Goal: Task Accomplishment & Management: Manage account settings

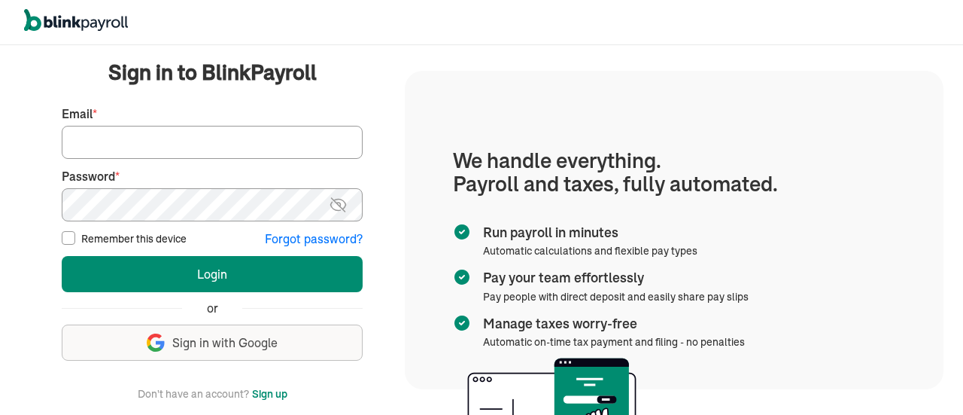
type input "info@techdatumsolutions.com"
click at [69, 238] on input "Remember this device" at bounding box center [69, 238] width 14 height 14
checkbox input "false"
click at [343, 205] on img at bounding box center [338, 205] width 19 height 18
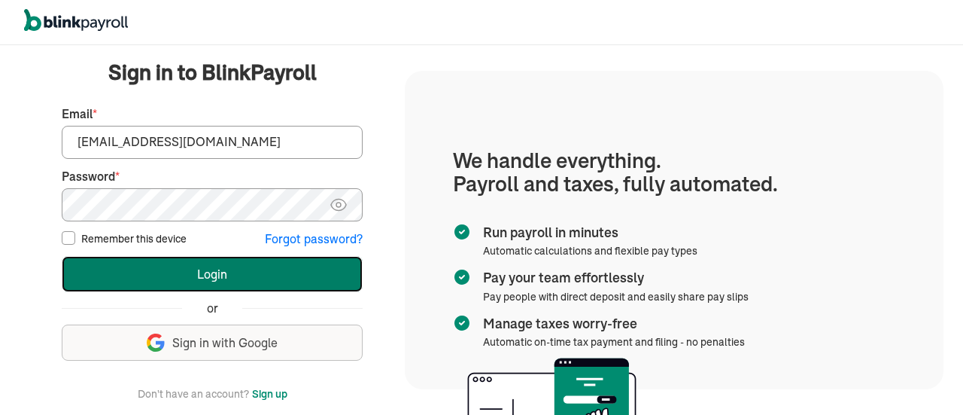
click at [230, 273] on button "Login" at bounding box center [212, 274] width 301 height 36
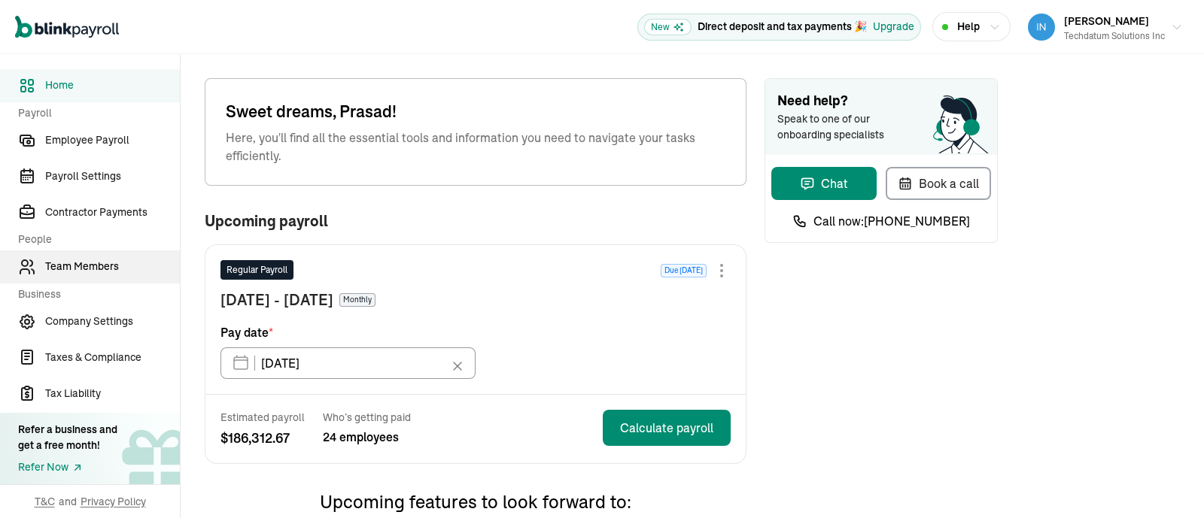
click at [103, 269] on span "Team Members" at bounding box center [112, 267] width 135 height 16
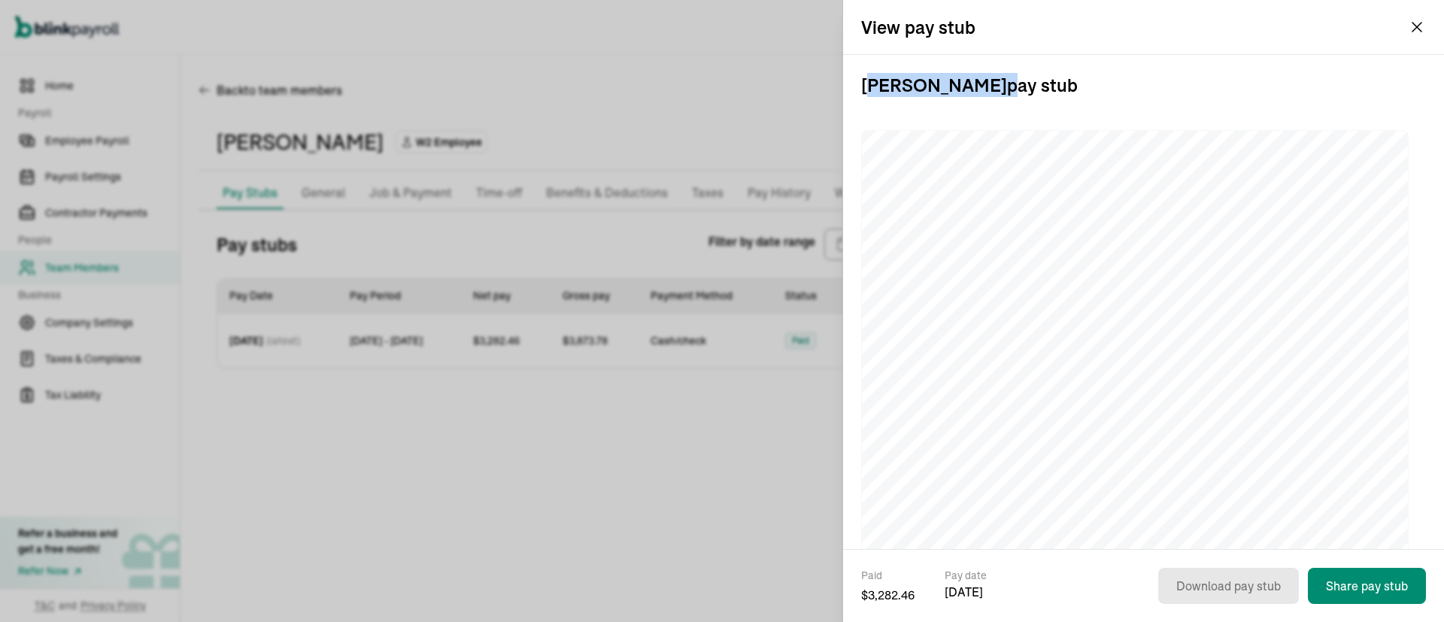
drag, startPoint x: 997, startPoint y: 87, endPoint x: 870, endPoint y: 74, distance: 127.7
click at [870, 74] on h3 "Abinash Manam pay stub" at bounding box center [1143, 85] width 565 height 60
click at [1076, 90] on h3 "Abinash Manam pay stub" at bounding box center [1143, 85] width 565 height 60
drag, startPoint x: 1076, startPoint y: 90, endPoint x: 846, endPoint y: 77, distance: 230.6
click at [846, 77] on div "Abinash Manam pay stub" at bounding box center [1143, 302] width 601 height 494
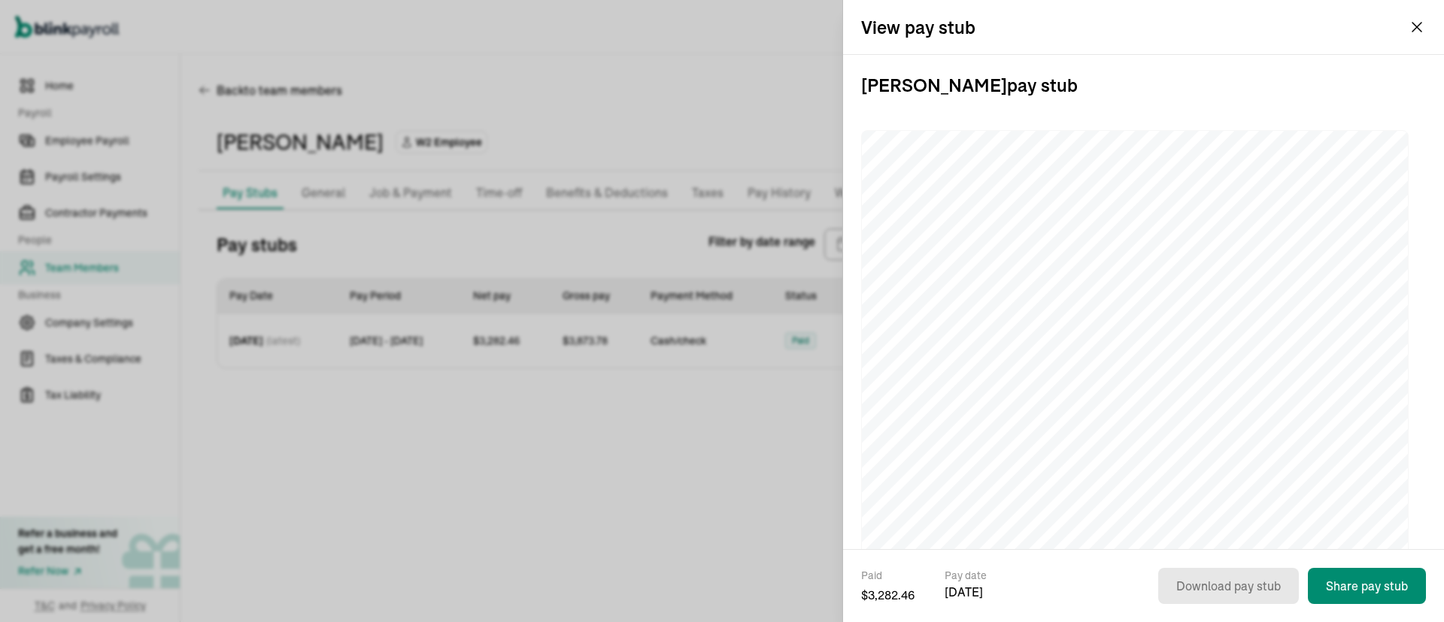
copy h3 "[PERSON_NAME] pay stub"
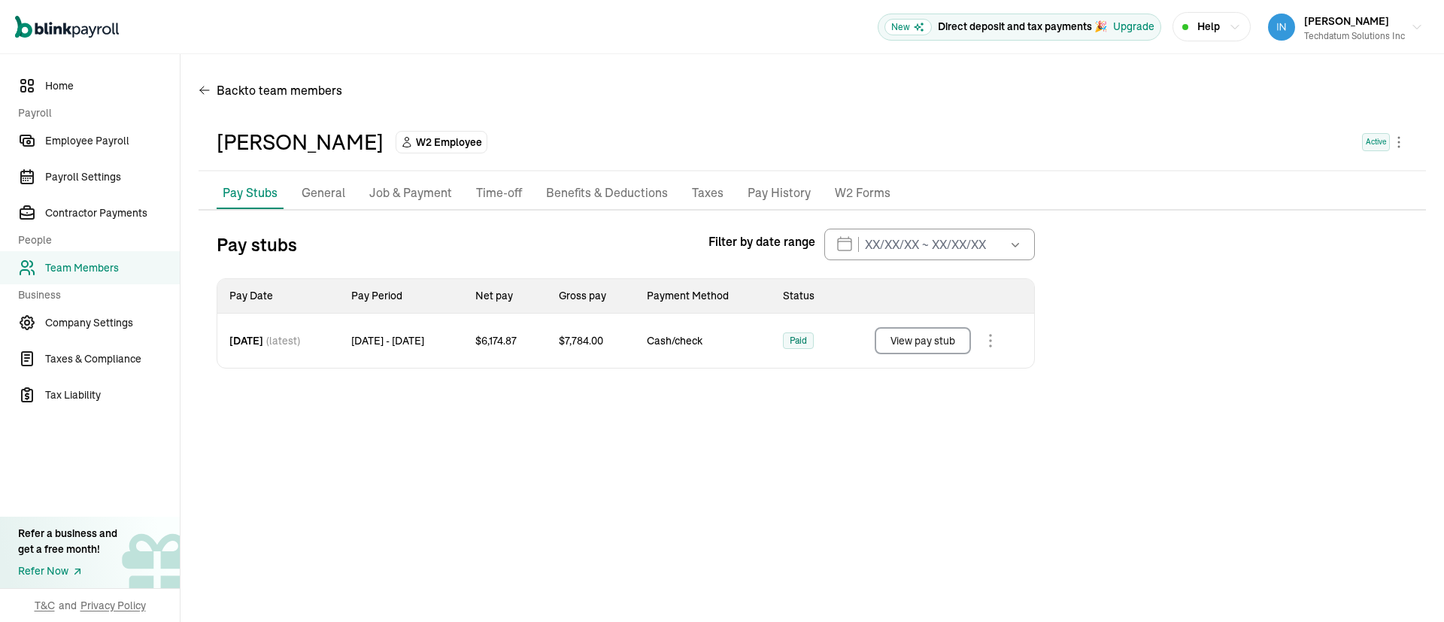
click at [931, 343] on button "View pay stub" at bounding box center [923, 340] width 96 height 27
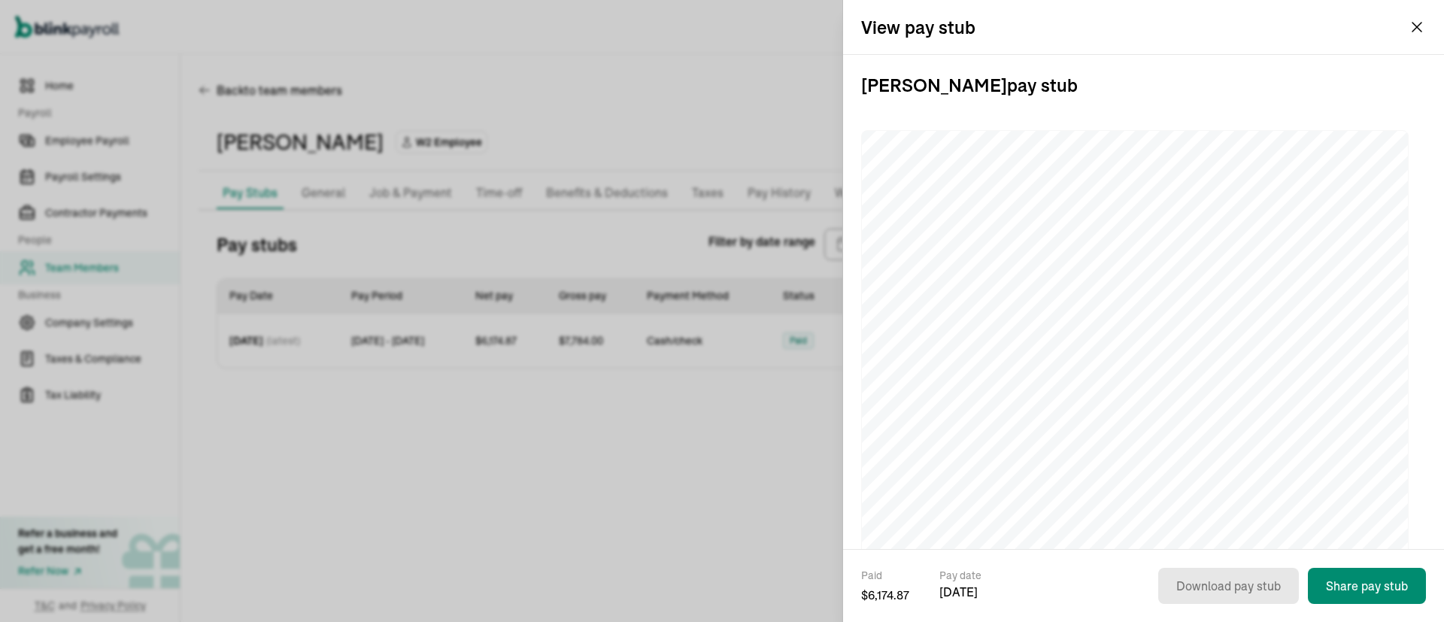
drag, startPoint x: 1058, startPoint y: 97, endPoint x: 855, endPoint y: 94, distance: 203.9
click at [855, 94] on div "Kusuma Reddy Rachamalla pay stub" at bounding box center [1143, 302] width 601 height 494
copy h3 "Kusuma Reddy Rachamalla pay stub"
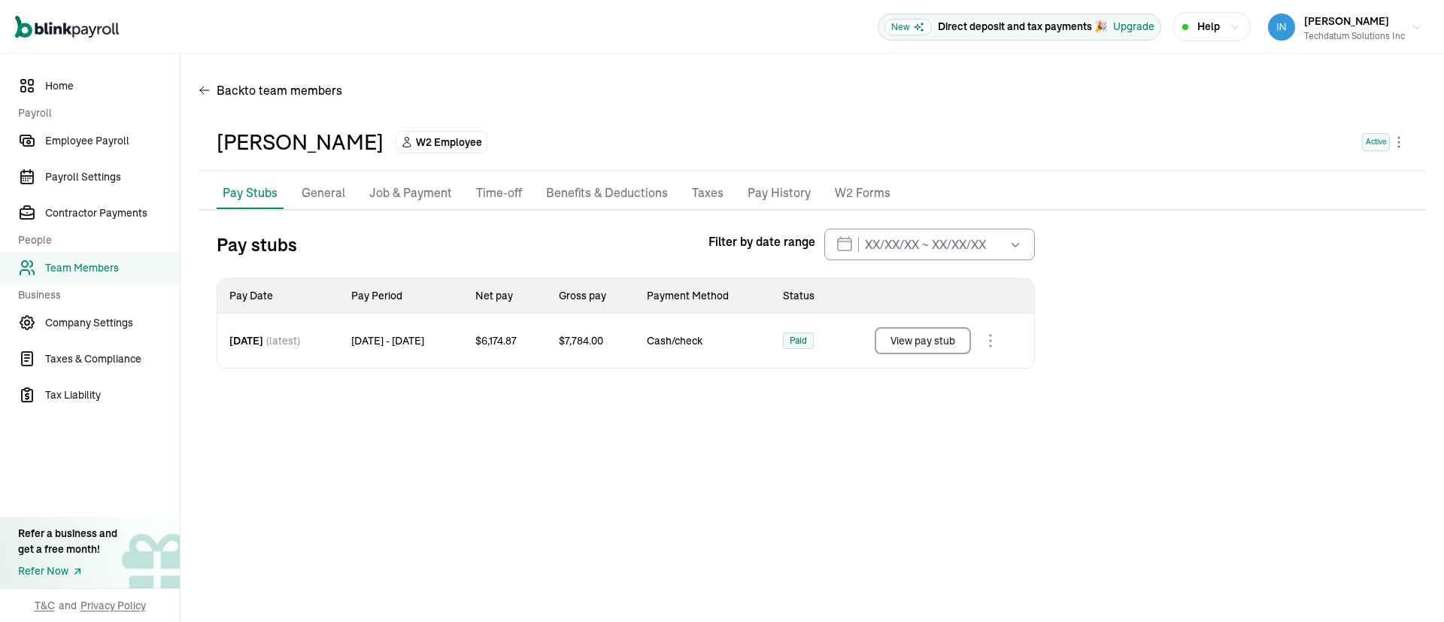
click at [86, 269] on span "Team Members" at bounding box center [112, 268] width 135 height 16
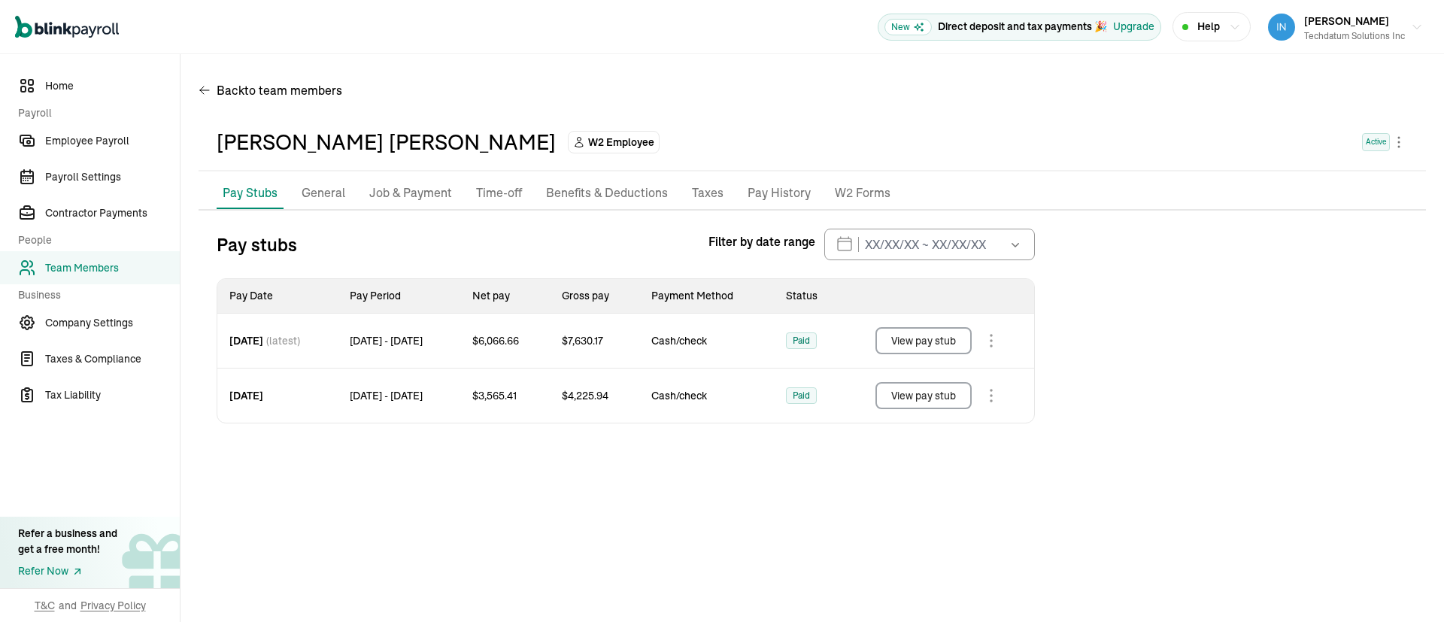
click at [924, 339] on button "View pay stub" at bounding box center [924, 340] width 96 height 27
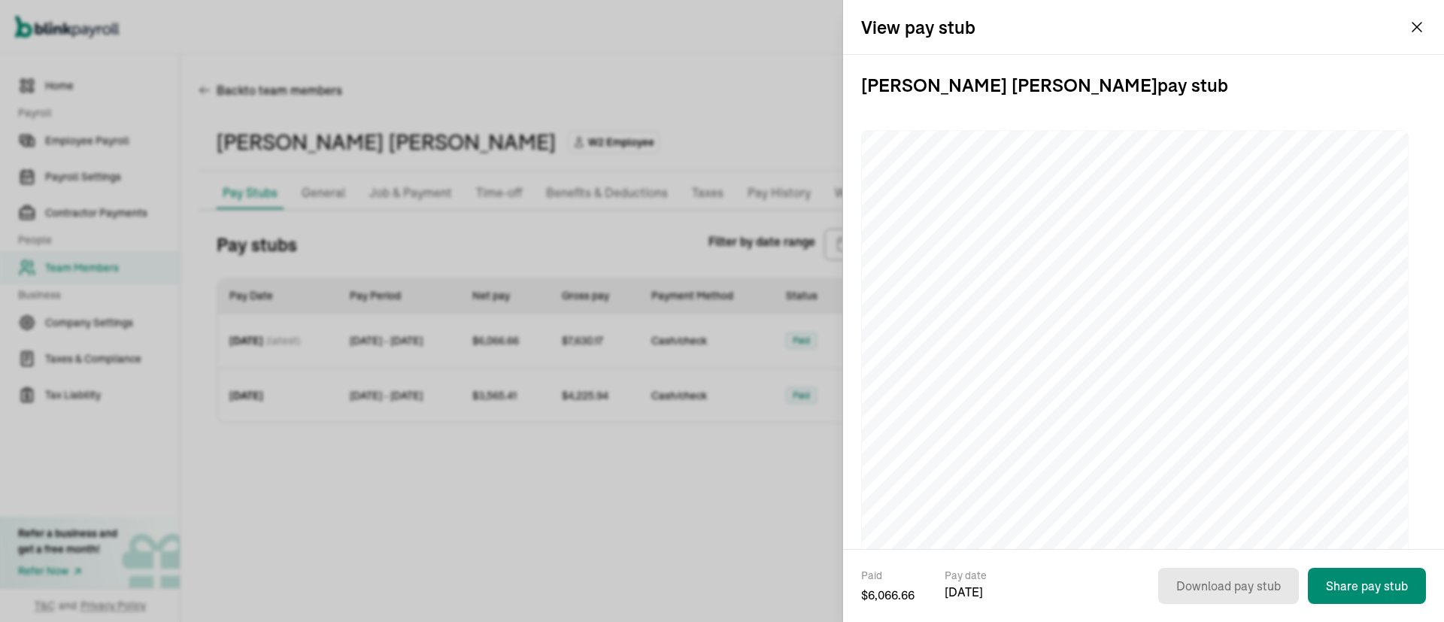
drag, startPoint x: 1174, startPoint y: 87, endPoint x: 857, endPoint y: 93, distance: 316.8
click at [857, 93] on div "Swarna Latha Bethamcharla pay stub" at bounding box center [1143, 302] width 601 height 494
copy h3 "Swarna Latha Bethamcharla pay stub"
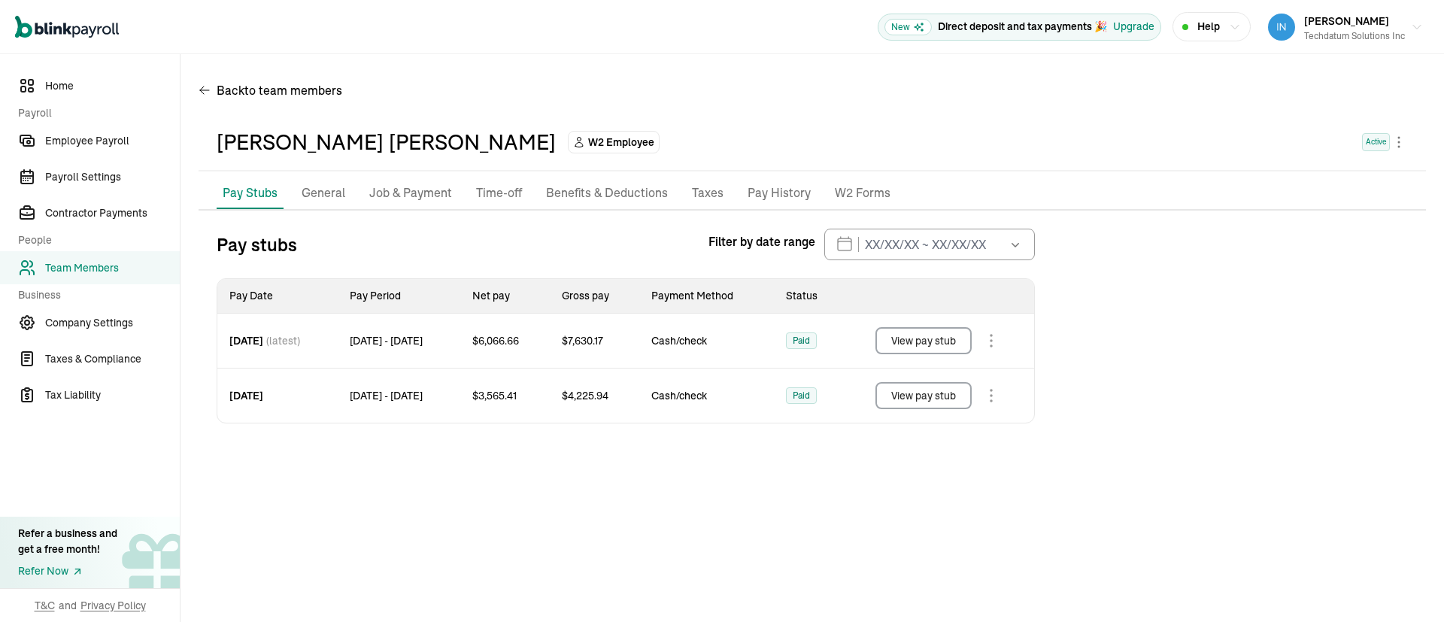
click at [919, 396] on button "View pay stub" at bounding box center [924, 395] width 96 height 27
click at [937, 339] on button "View pay stub" at bounding box center [924, 340] width 96 height 27
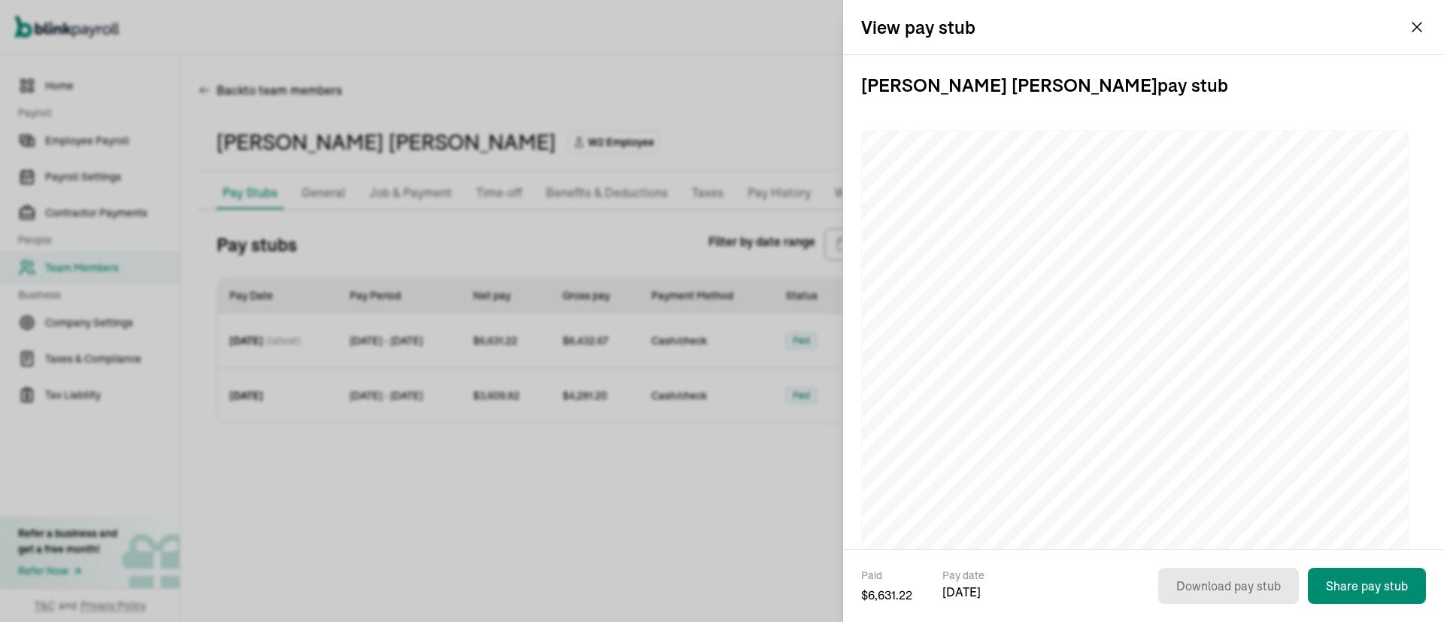
drag, startPoint x: 1149, startPoint y: 84, endPoint x: 858, endPoint y: 83, distance: 290.4
click at [858, 83] on div "Jagan Rao Jalagam pay stub" at bounding box center [1143, 302] width 601 height 494
copy h3 "Jagan Rao Jalagam pay stub"
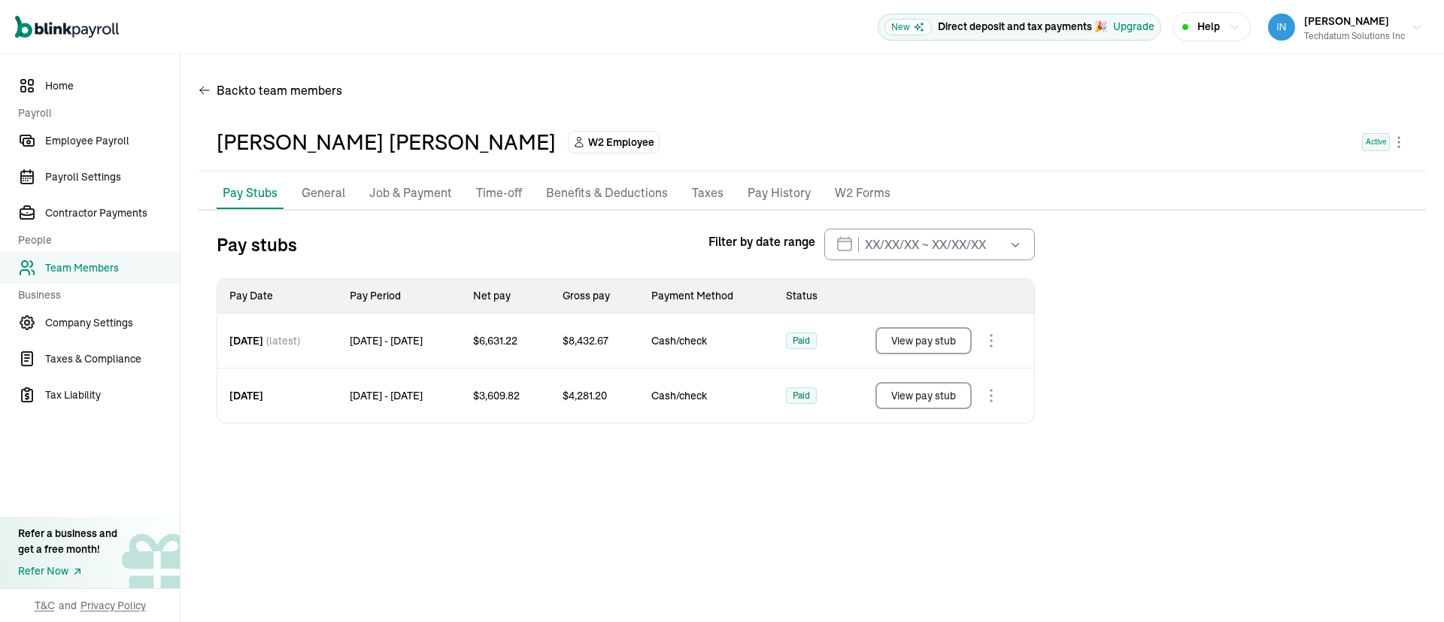
click at [945, 398] on button "View pay stub" at bounding box center [924, 395] width 96 height 27
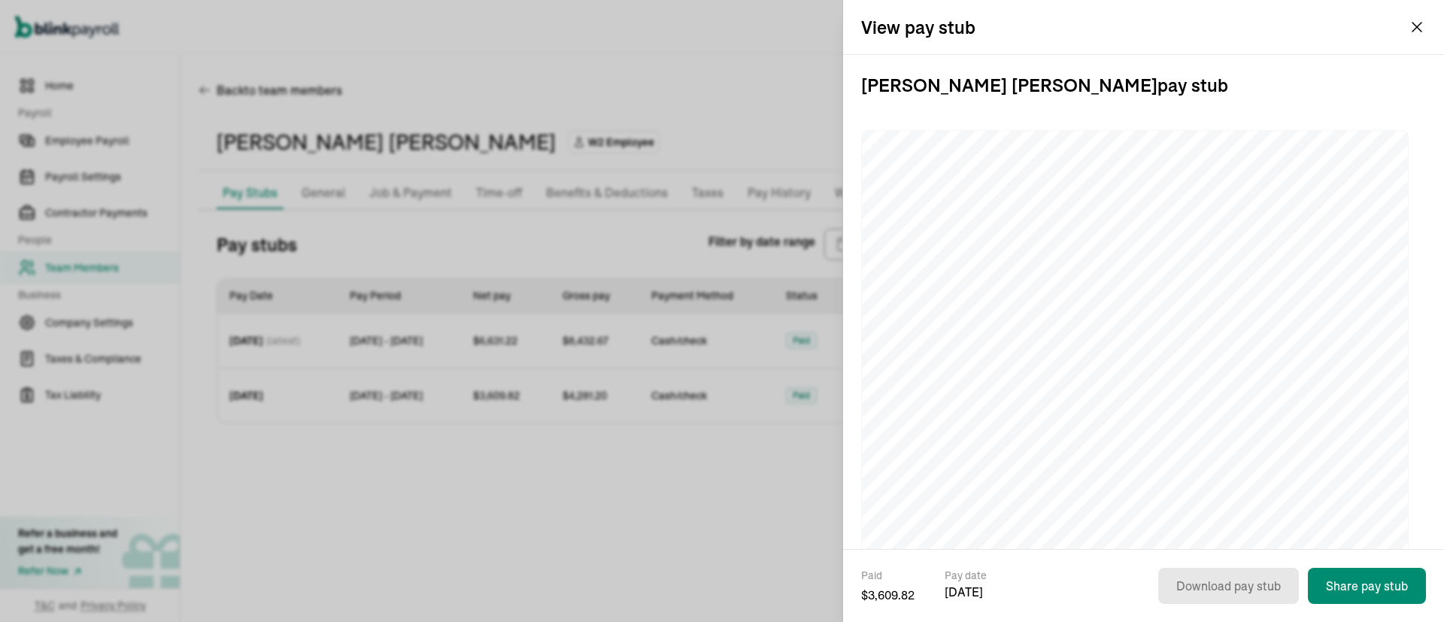
drag, startPoint x: 1110, startPoint y: 95, endPoint x: 860, endPoint y: 96, distance: 249.8
click at [860, 96] on div "Jagan Rao Jalagam pay stub" at bounding box center [1143, 302] width 601 height 494
copy h3 "Jagan Rao Jalagam pay stub"
click at [1196, 99] on h3 "Jagan Rao Jalagam pay stub" at bounding box center [1143, 85] width 565 height 60
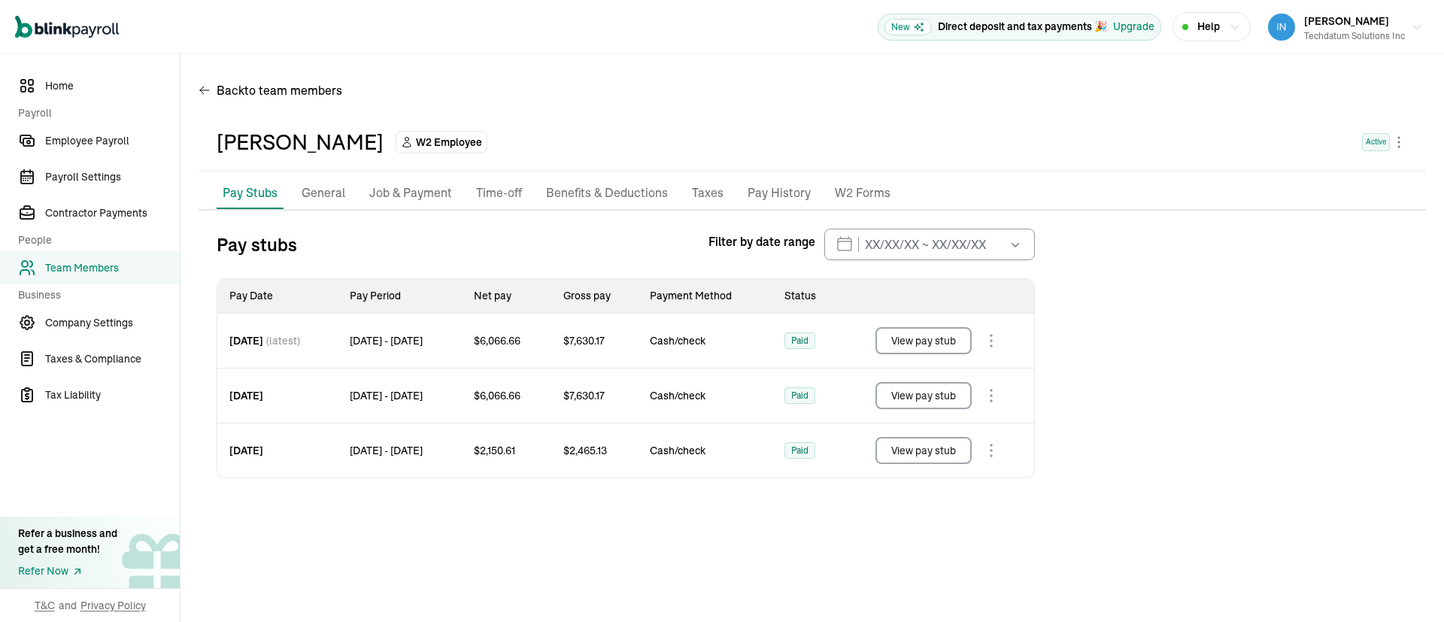
click at [931, 340] on button "View pay stub" at bounding box center [924, 340] width 96 height 27
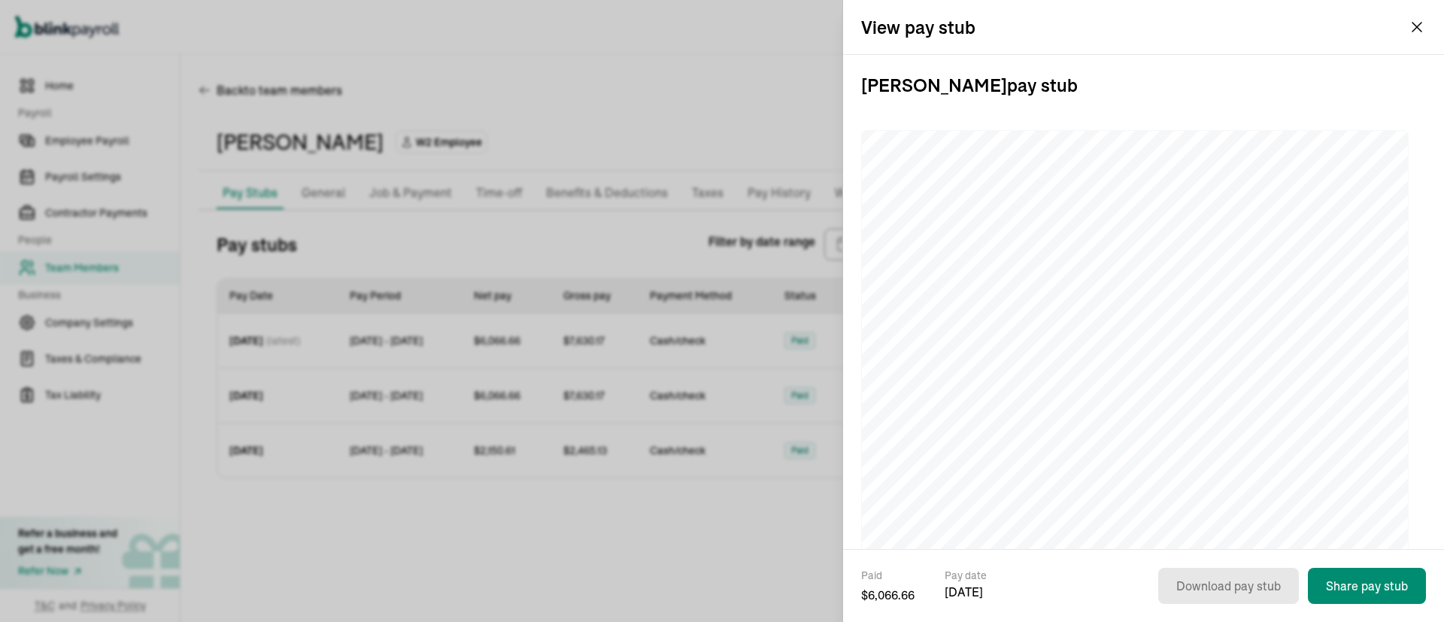
drag, startPoint x: 1176, startPoint y: 86, endPoint x: 855, endPoint y: 90, distance: 320.5
click at [855, 90] on div "Venkatesam Chidambaram pay stub" at bounding box center [1143, 302] width 601 height 494
copy h3 "Venkatesam Chidambaram pay stub"
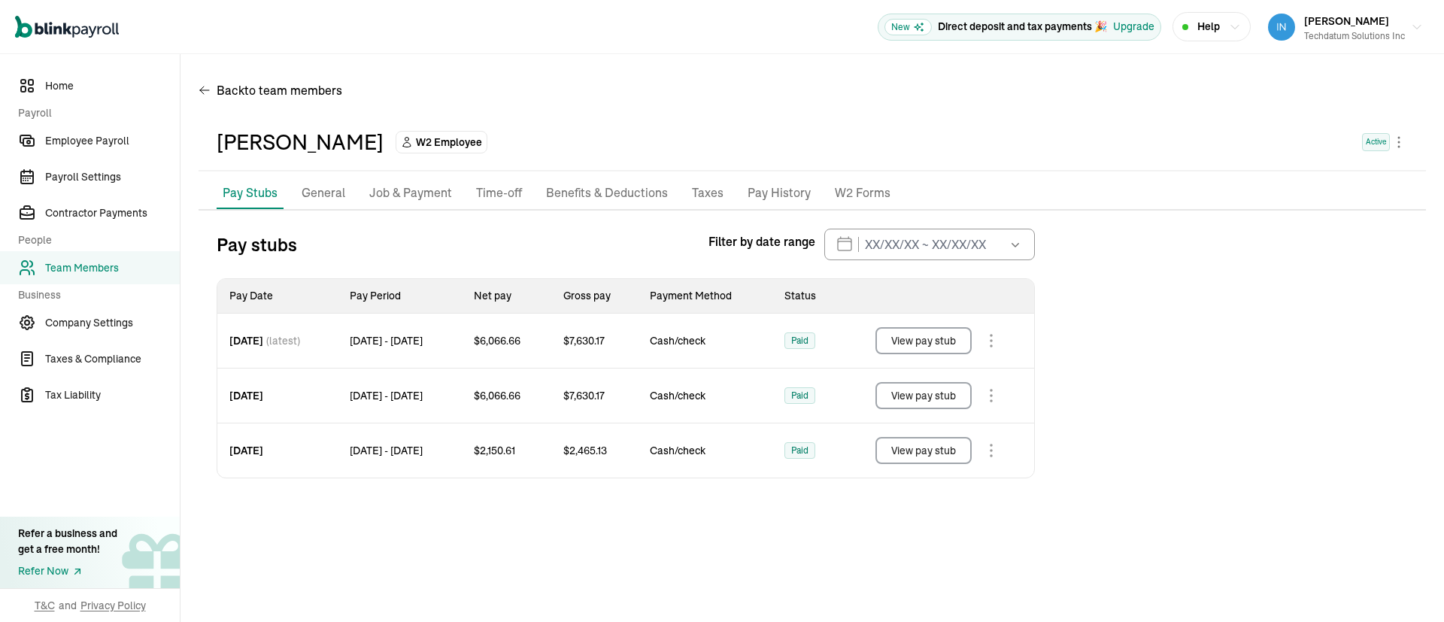
click at [935, 393] on button "View pay stub" at bounding box center [924, 395] width 96 height 27
click at [929, 455] on button "View pay stub" at bounding box center [924, 450] width 96 height 27
click at [87, 272] on span "Team Members" at bounding box center [112, 268] width 135 height 16
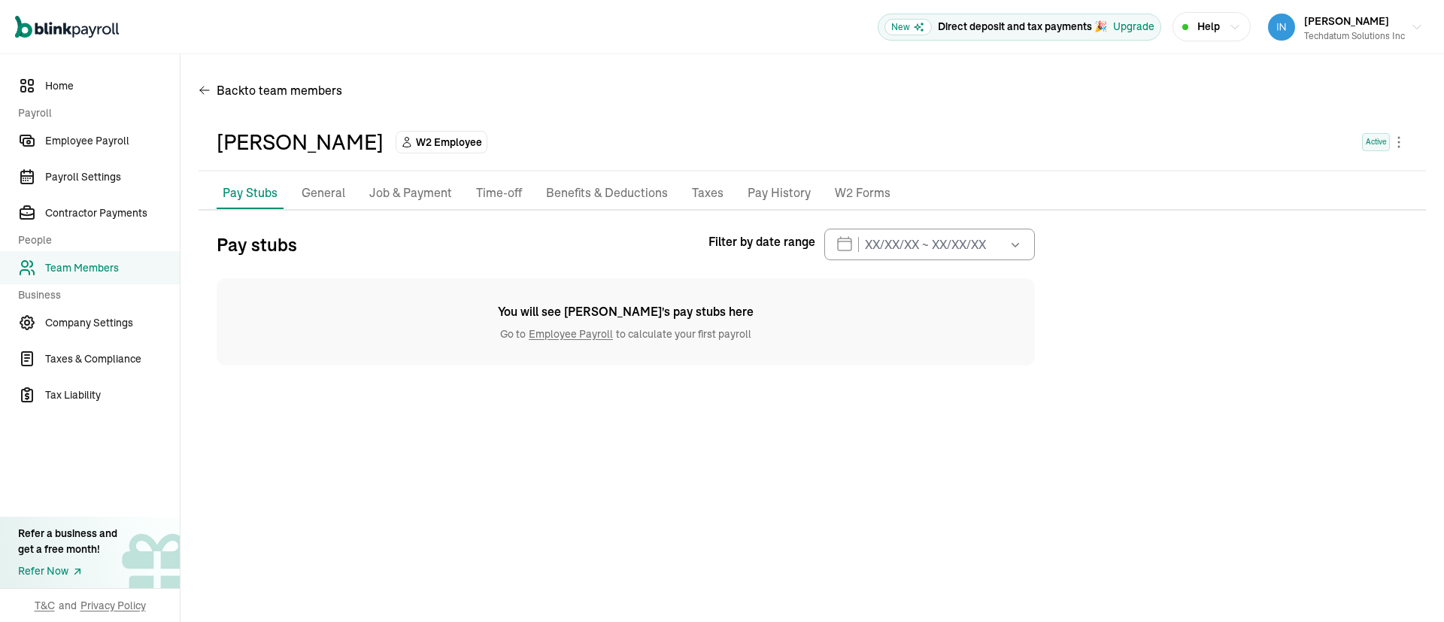
click at [91, 254] on link "Team Members" at bounding box center [90, 267] width 180 height 33
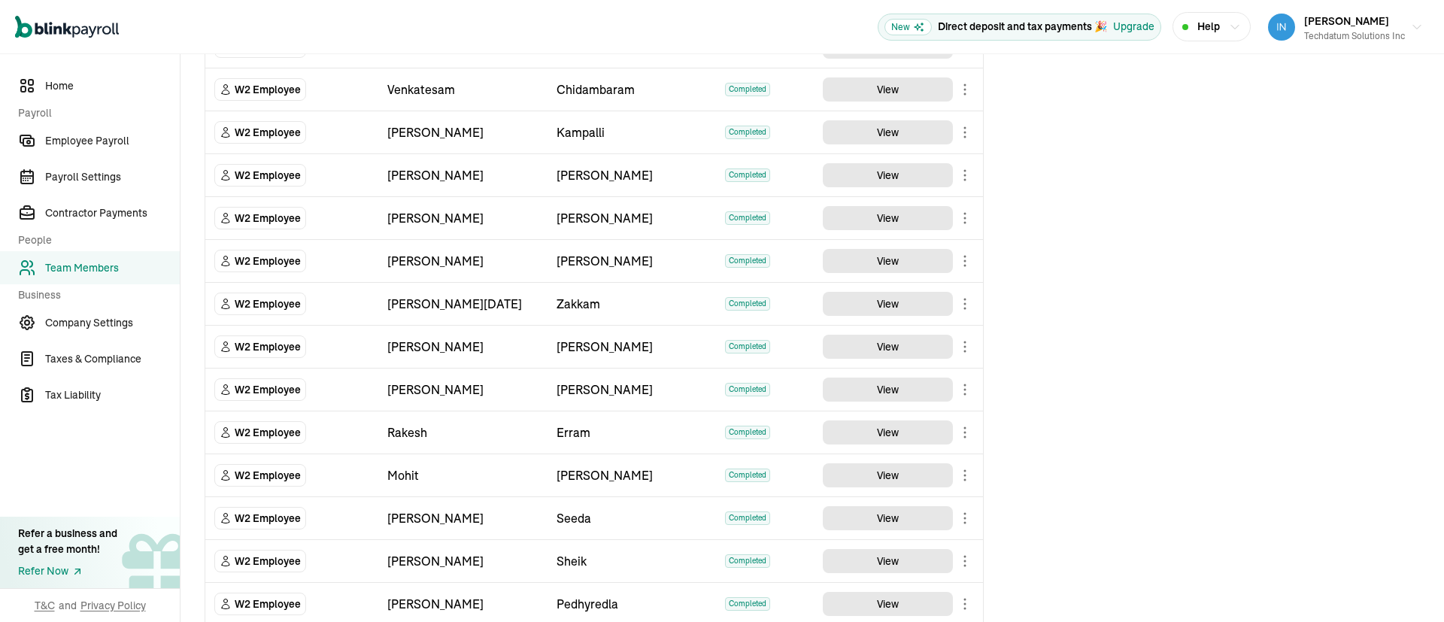
scroll to position [339, 0]
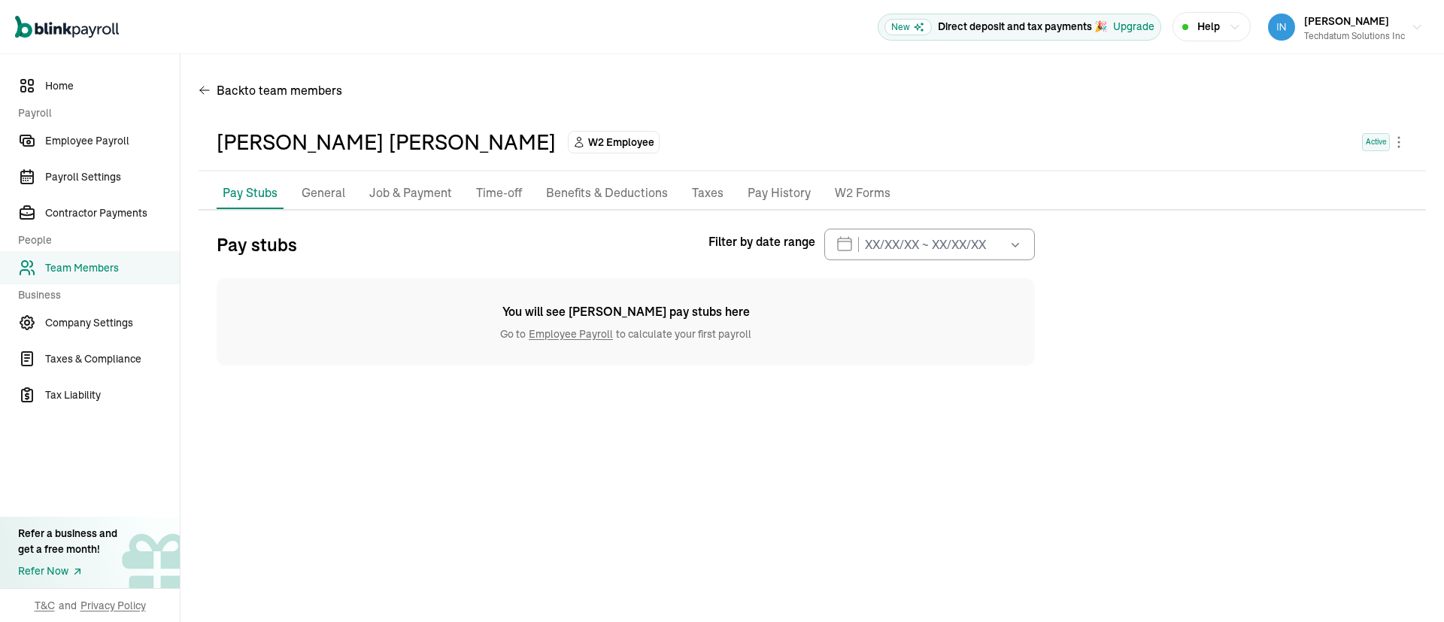
click at [102, 263] on span "Team Members" at bounding box center [112, 268] width 135 height 16
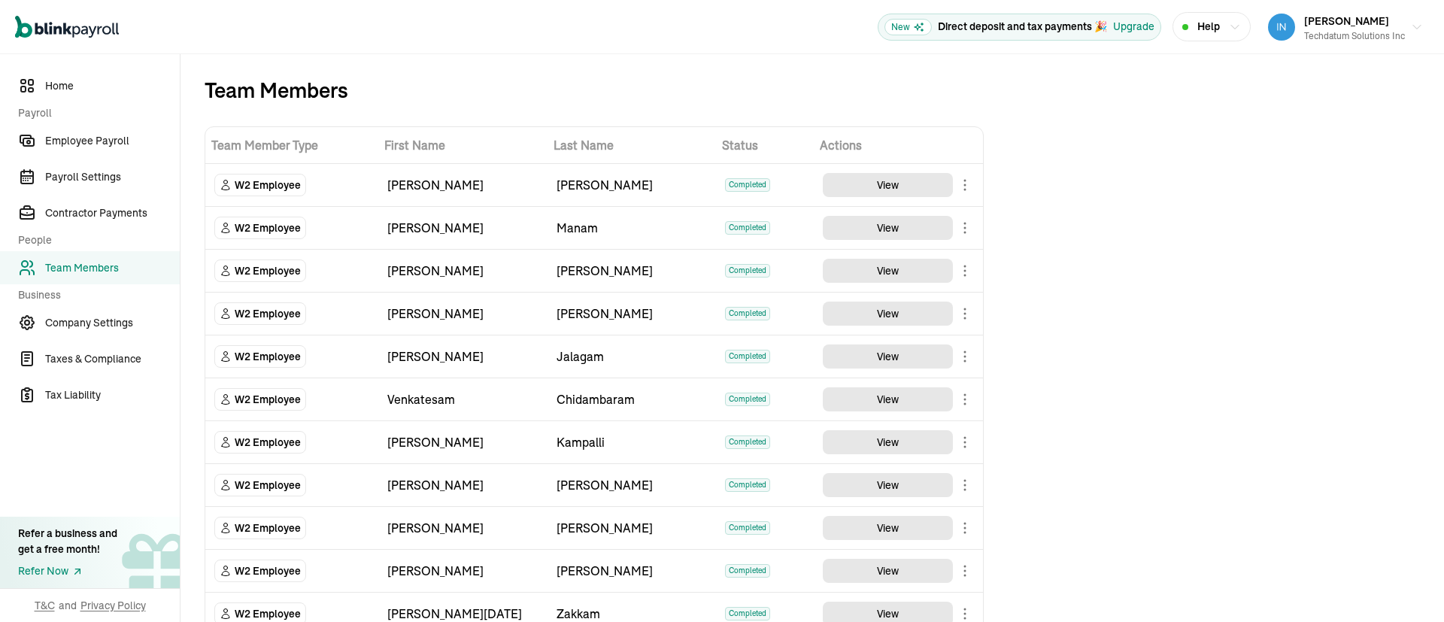
scroll to position [339, 0]
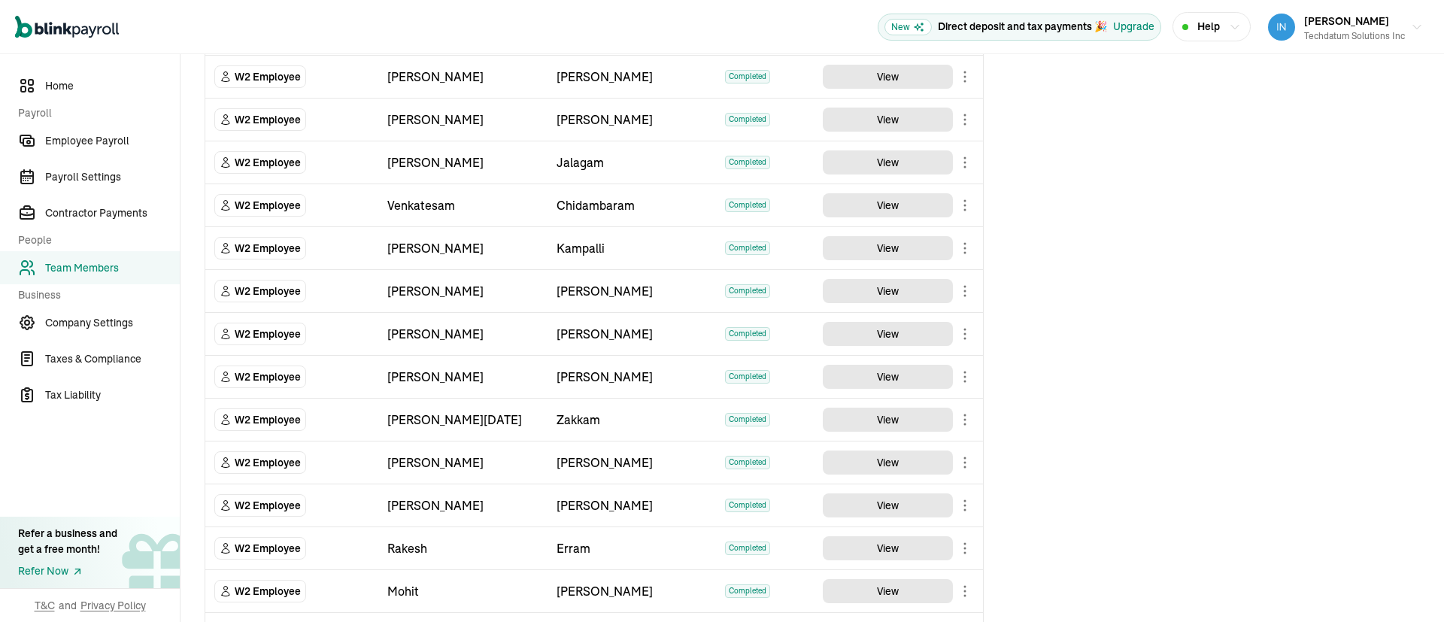
scroll to position [226, 0]
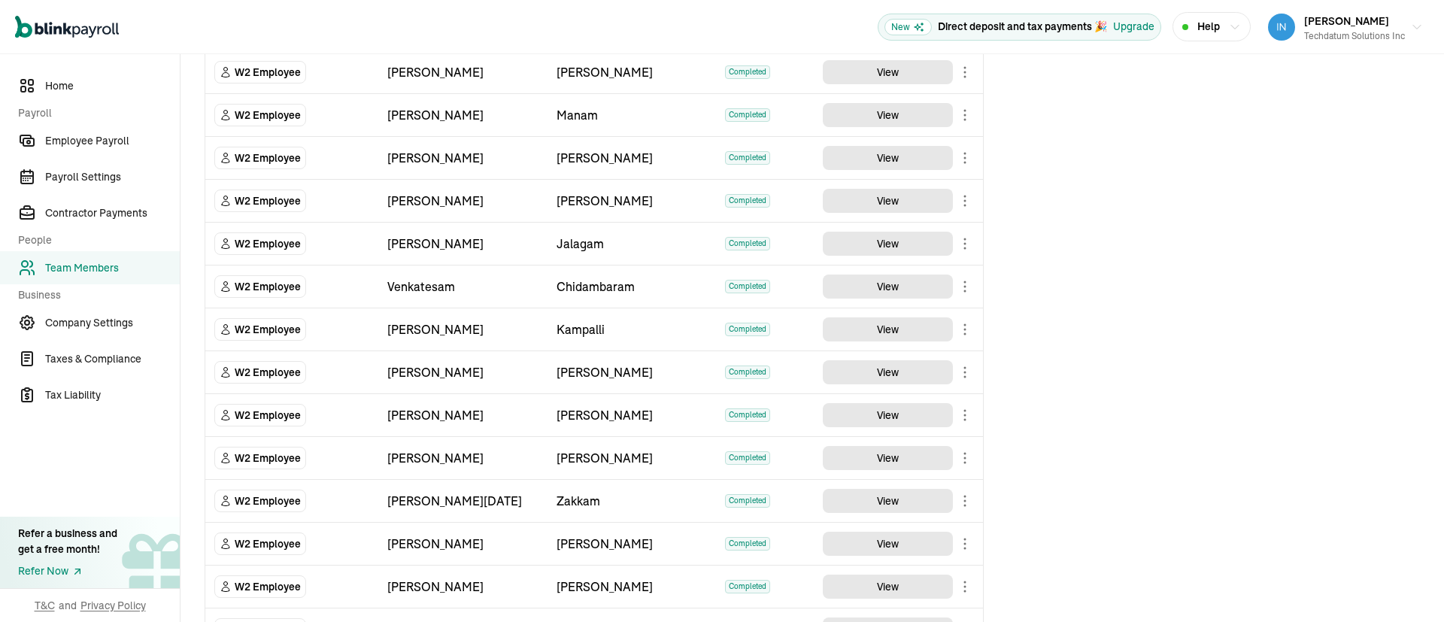
scroll to position [226, 0]
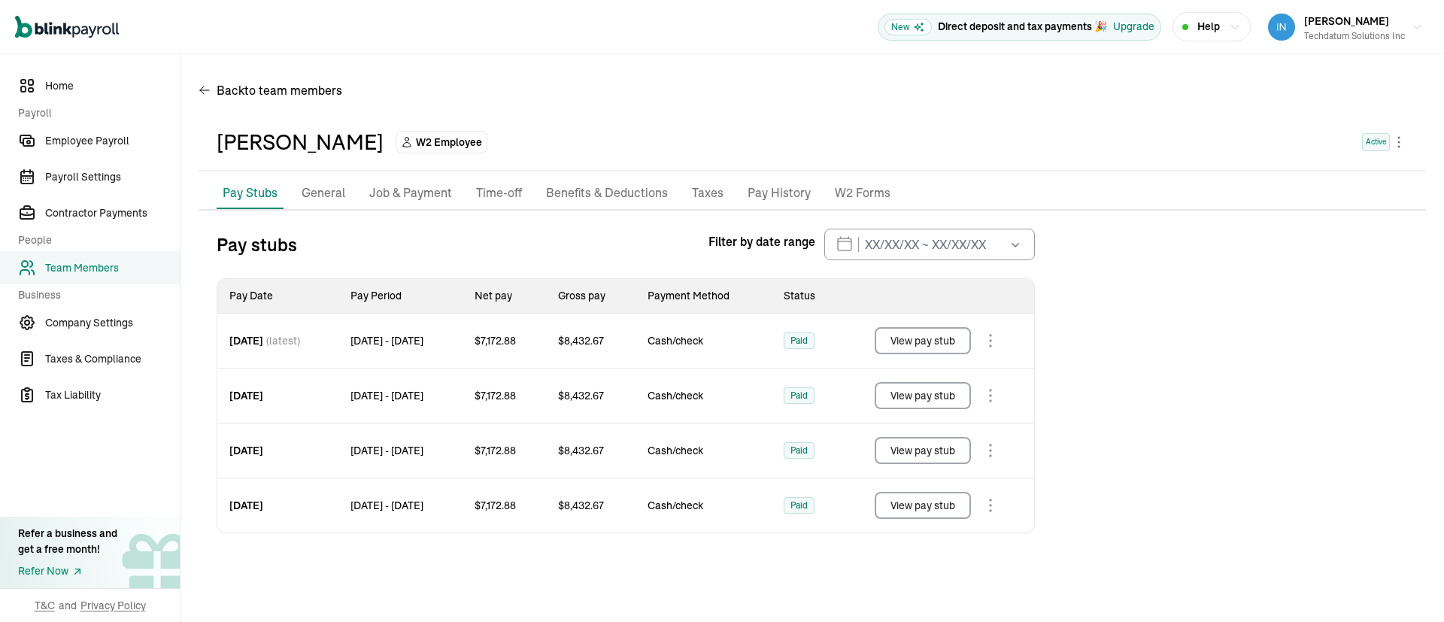
click at [928, 344] on button "View pay stub" at bounding box center [923, 340] width 96 height 27
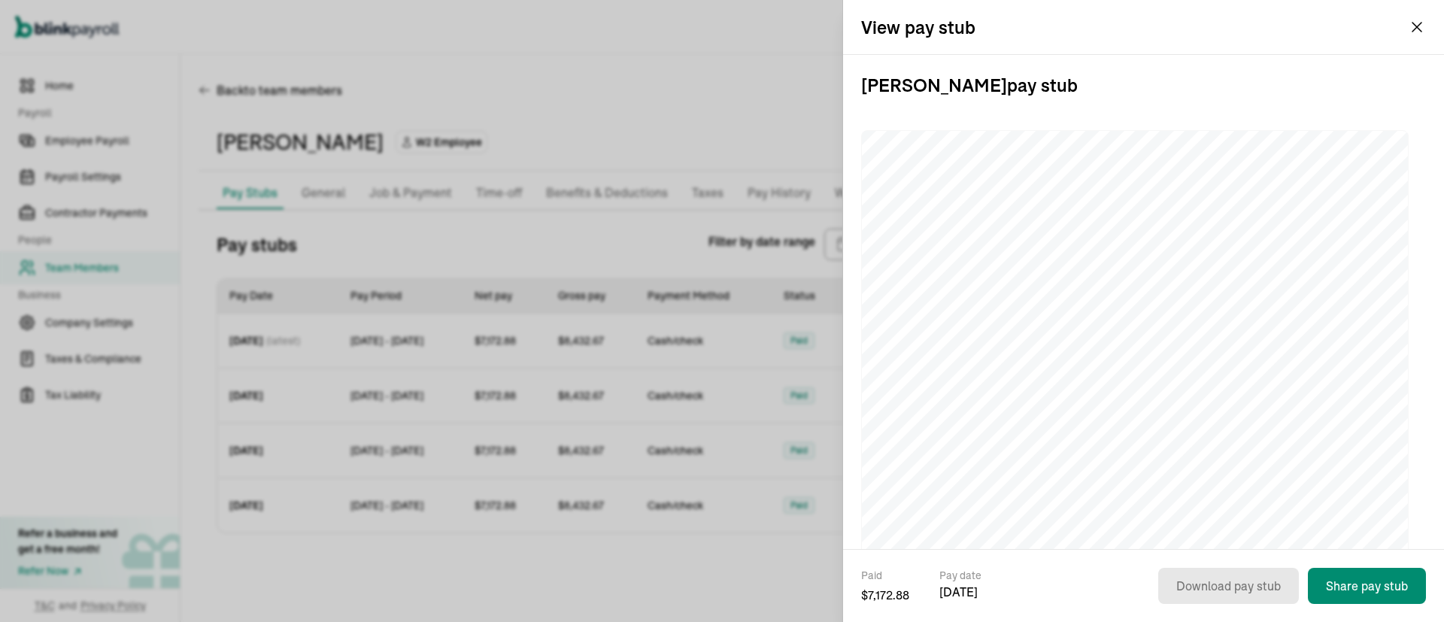
drag, startPoint x: 1104, startPoint y: 88, endPoint x: 852, endPoint y: 94, distance: 251.3
click at [852, 94] on div "Nadeemuddin Syed pay stub" at bounding box center [1143, 302] width 601 height 494
copy h3 "Nadeemuddin Syed pay stub"
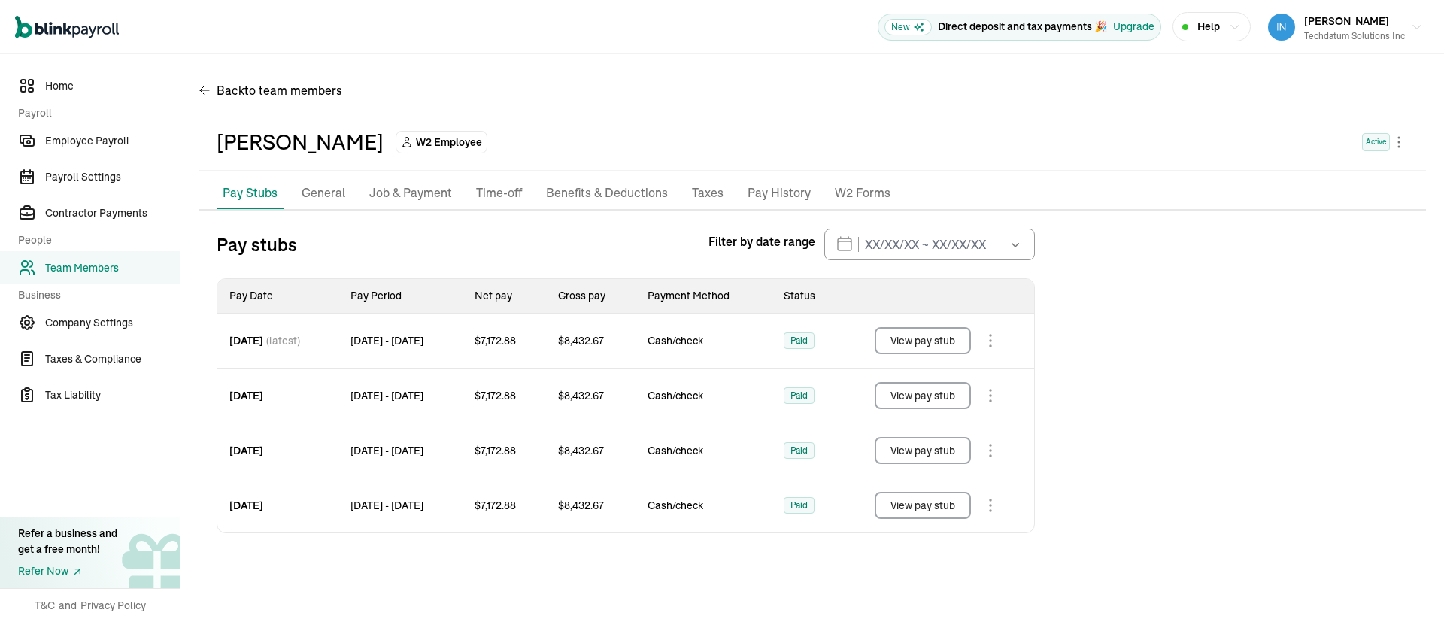
click at [951, 396] on button "View pay stub" at bounding box center [923, 395] width 96 height 27
click at [922, 447] on button "View pay stub" at bounding box center [923, 450] width 96 height 27
click at [933, 505] on button "View pay stub" at bounding box center [923, 505] width 96 height 27
click at [79, 277] on link "Team Members" at bounding box center [90, 267] width 180 height 33
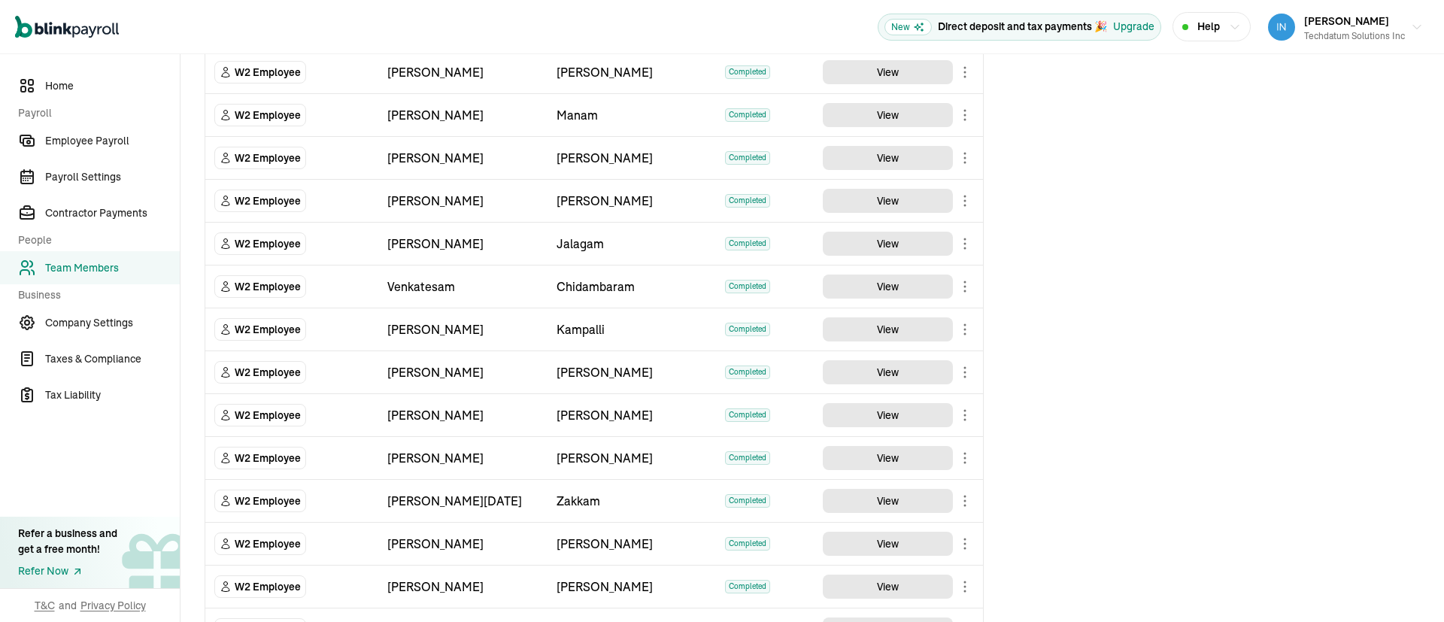
scroll to position [226, 0]
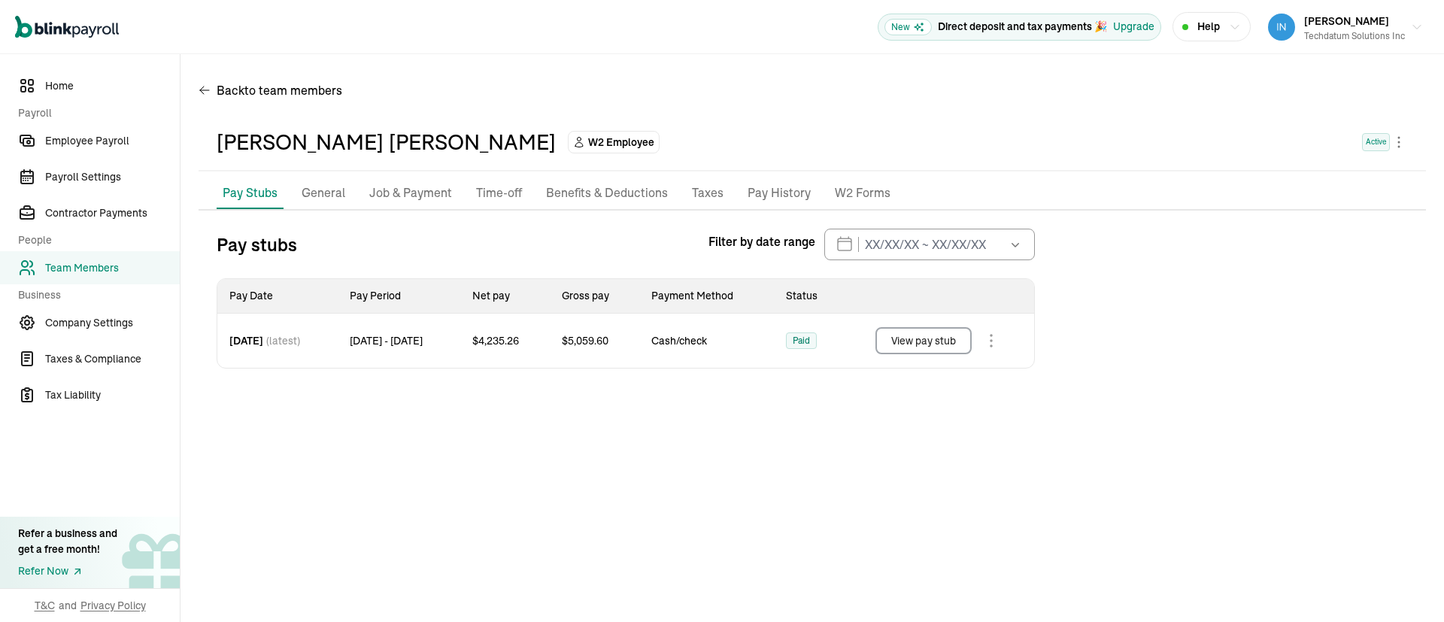
click at [931, 338] on button "View pay stub" at bounding box center [924, 340] width 96 height 27
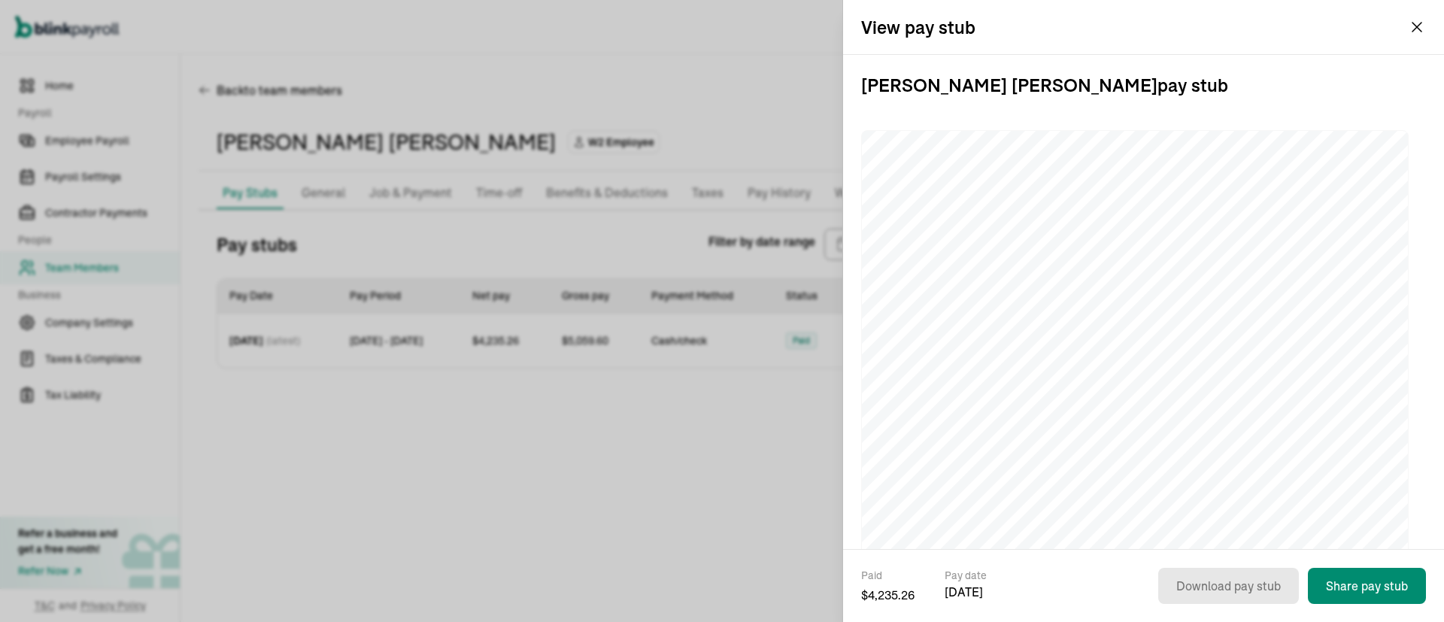
drag, startPoint x: 1187, startPoint y: 90, endPoint x: 845, endPoint y: 107, distance: 342.7
click at [845, 107] on div "Sravan Kumar Reddy Donthi pay stub" at bounding box center [1143, 302] width 601 height 494
copy h3 "Sravan Kumar Reddy Donthi pay stub"
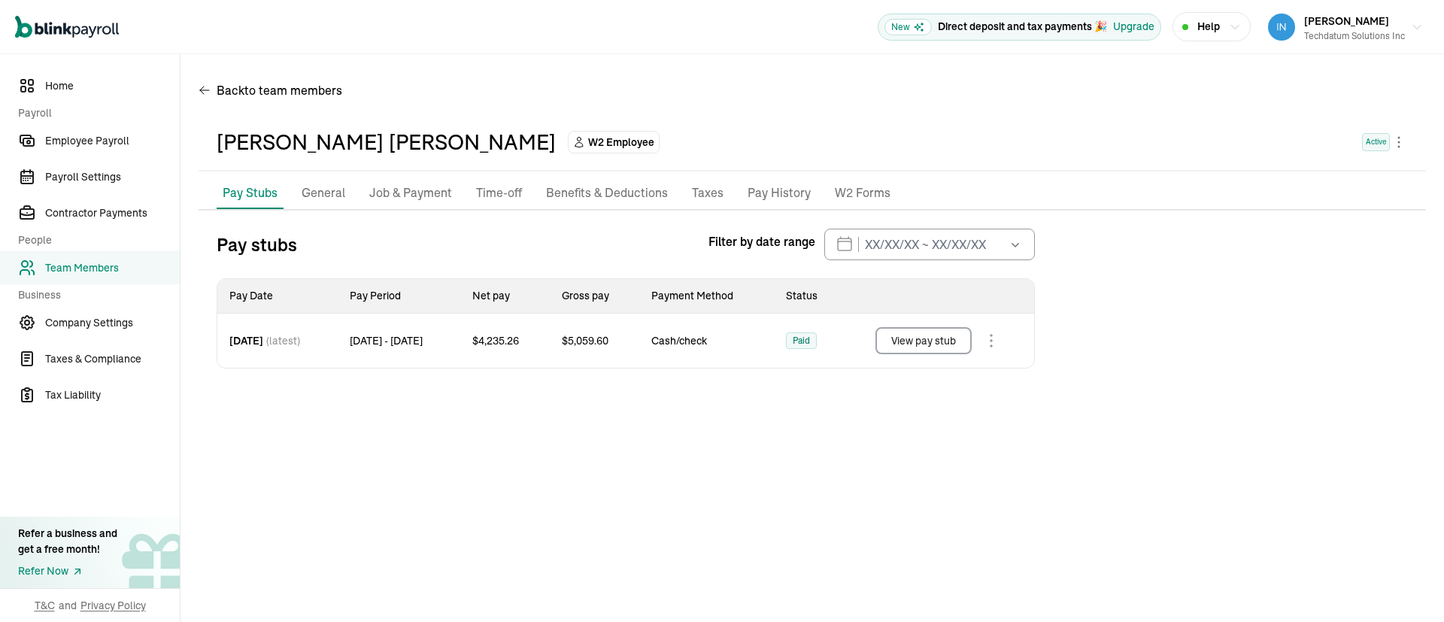
click at [77, 268] on span "Team Members" at bounding box center [112, 268] width 135 height 16
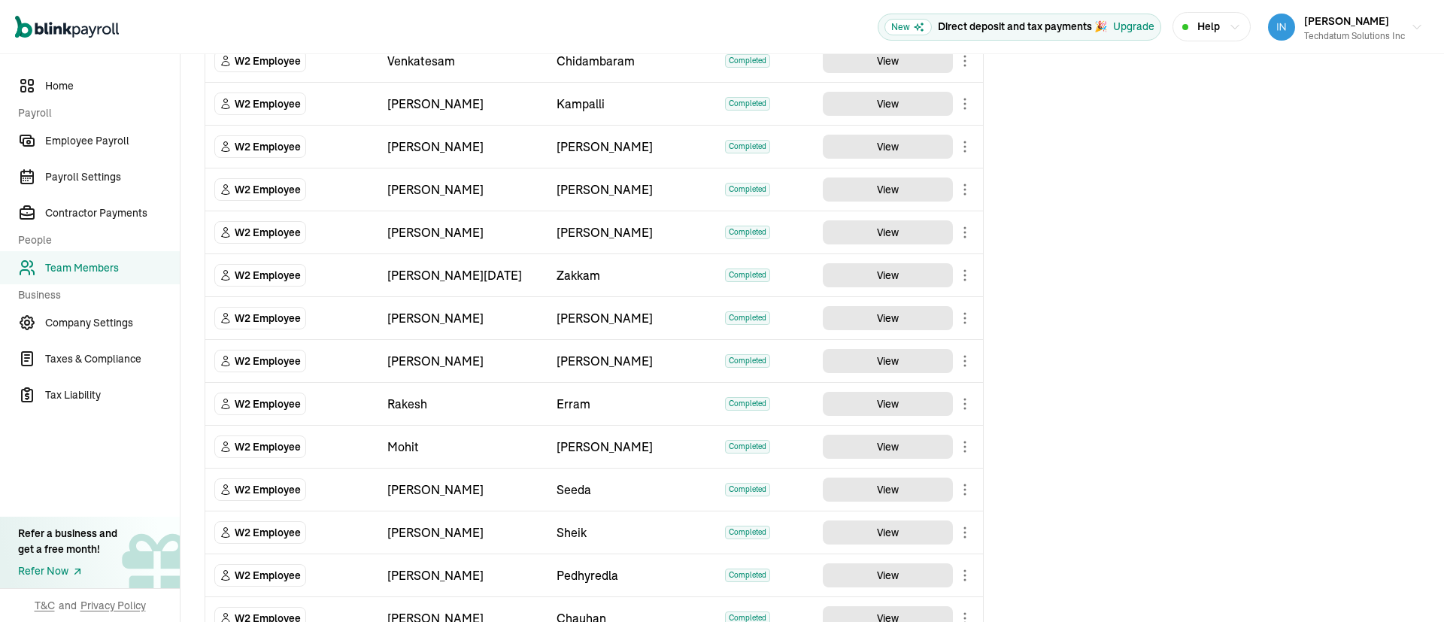
scroll to position [451, 0]
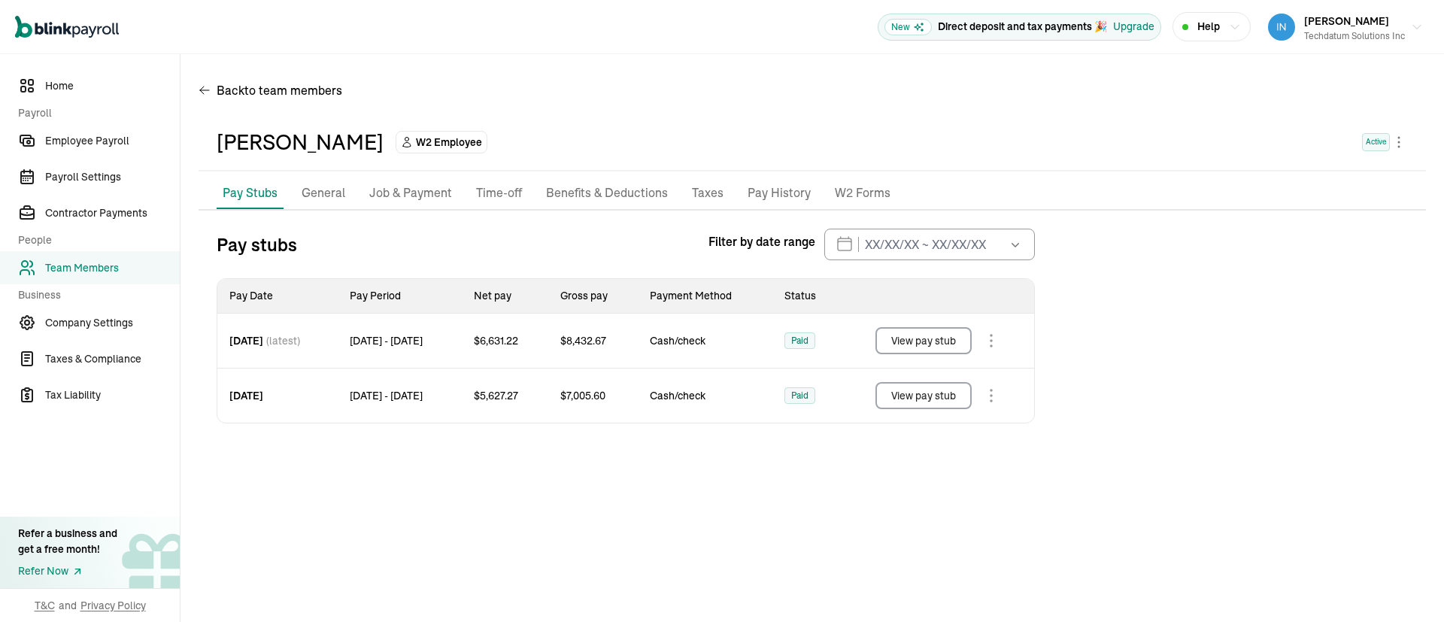
click at [934, 340] on button "View pay stub" at bounding box center [924, 340] width 96 height 27
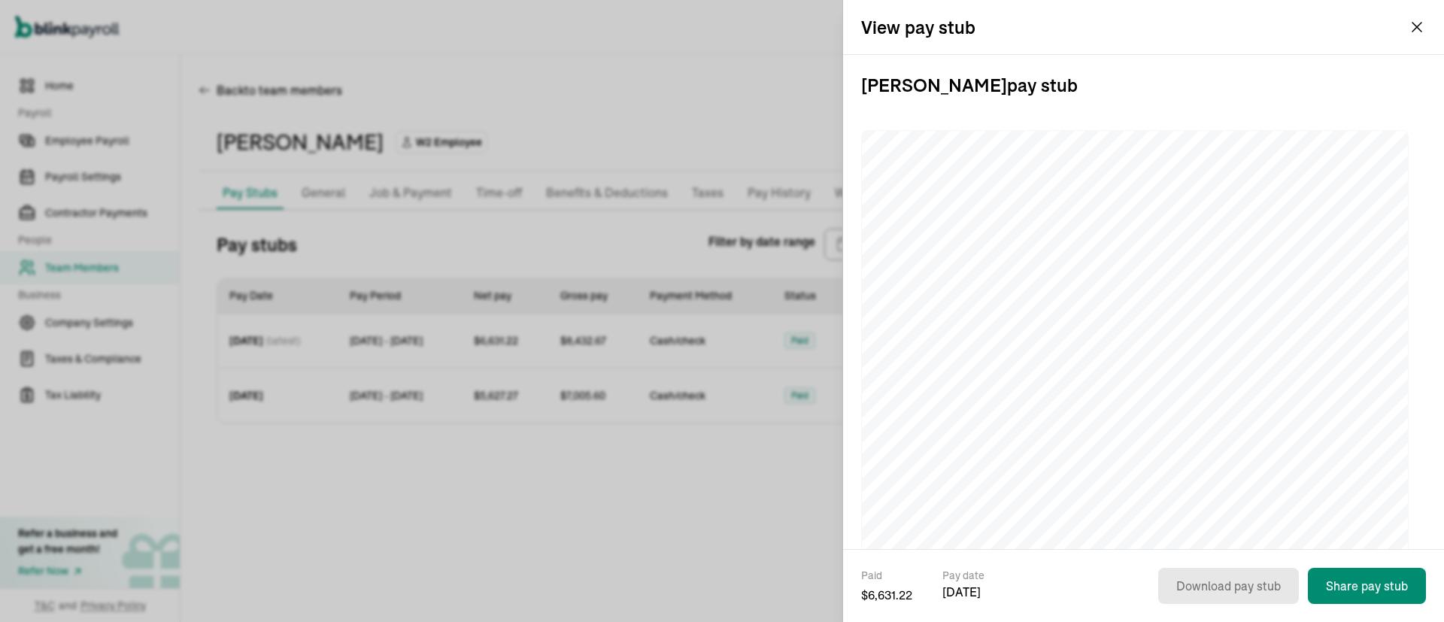
drag, startPoint x: 1077, startPoint y: 86, endPoint x: 854, endPoint y: 87, distance: 223.4
click at [854, 87] on div "Rakesh Erram pay stub" at bounding box center [1143, 302] width 601 height 494
copy h3 "Rakesh Erram pay stub"
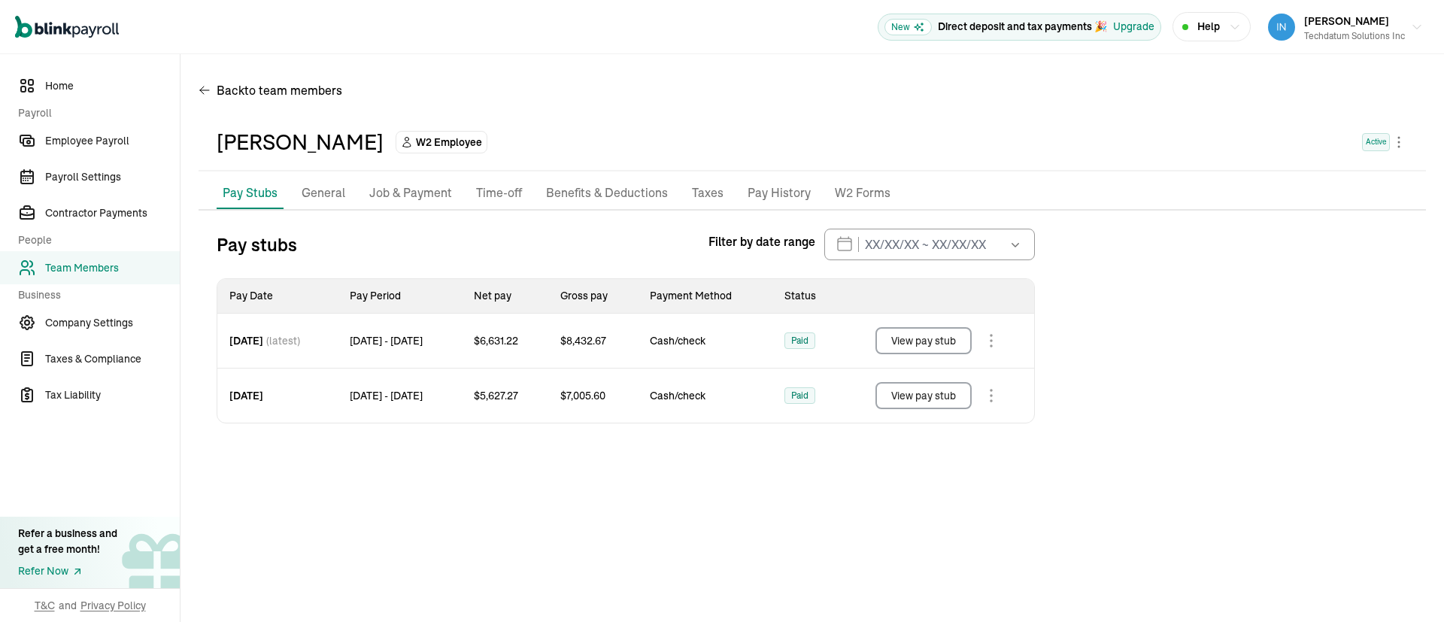
click at [921, 395] on button "View pay stub" at bounding box center [924, 395] width 96 height 27
click at [75, 269] on span "Team Members" at bounding box center [112, 268] width 135 height 16
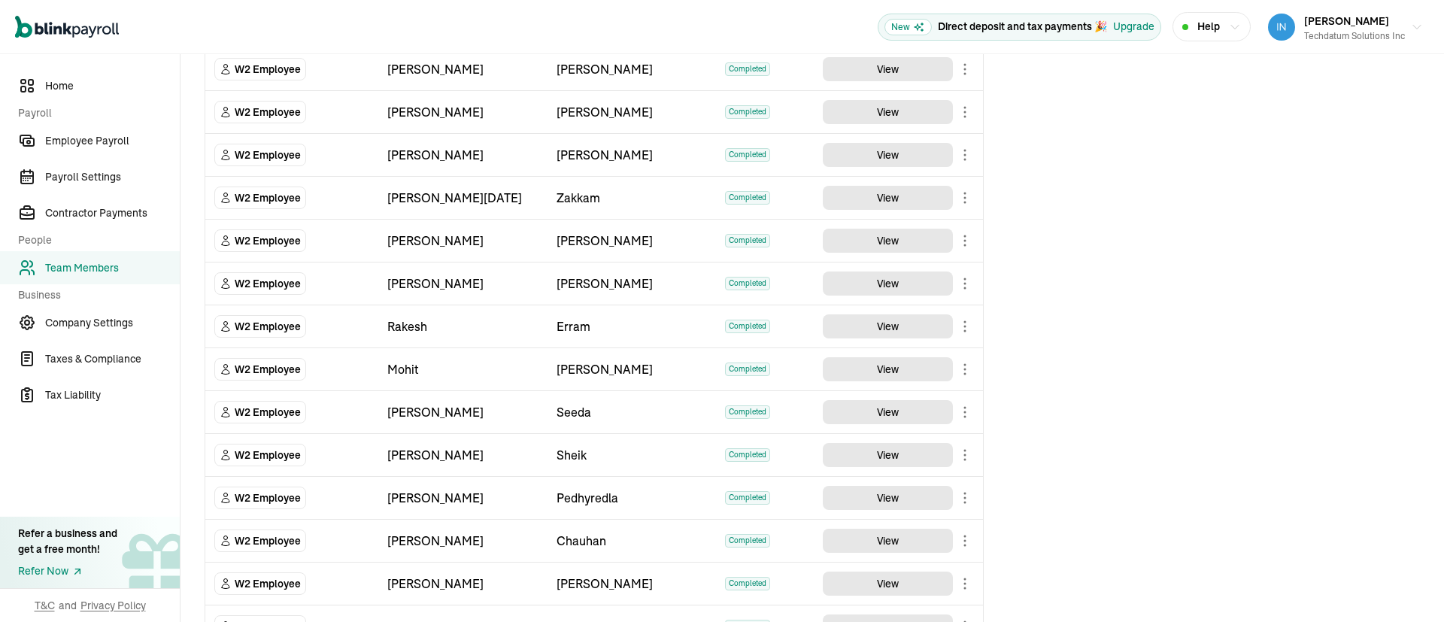
scroll to position [451, 0]
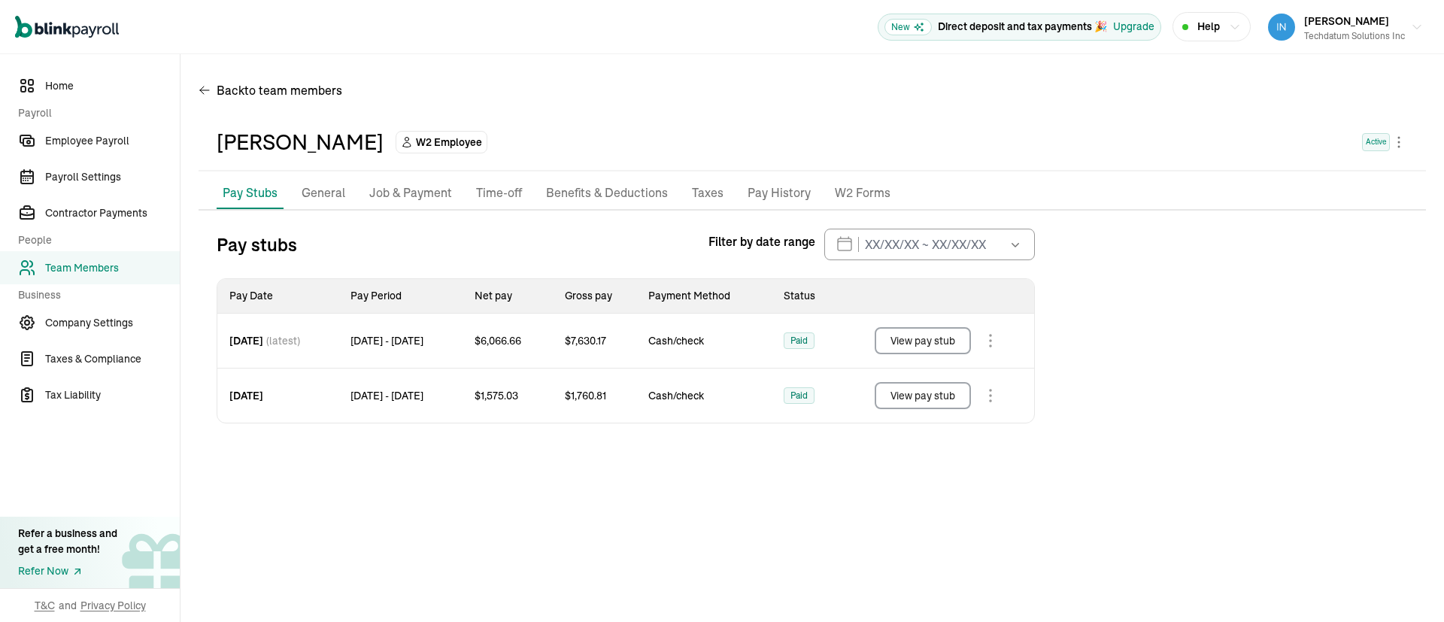
click at [931, 342] on button "View pay stub" at bounding box center [923, 340] width 96 height 27
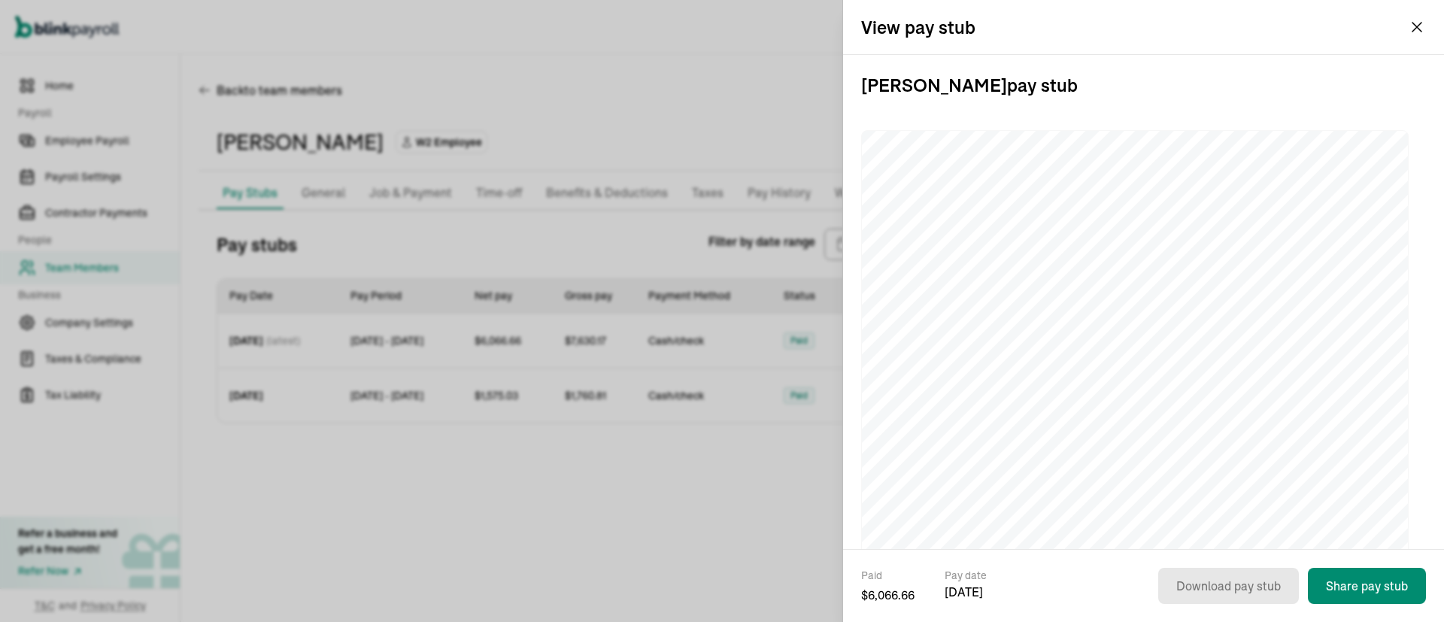
drag, startPoint x: 1071, startPoint y: 85, endPoint x: 847, endPoint y: 89, distance: 224.2
click at [847, 89] on div "Rabbani Sheik pay stub" at bounding box center [1143, 302] width 601 height 494
copy h3 "Rabbani Sheik pay stub"
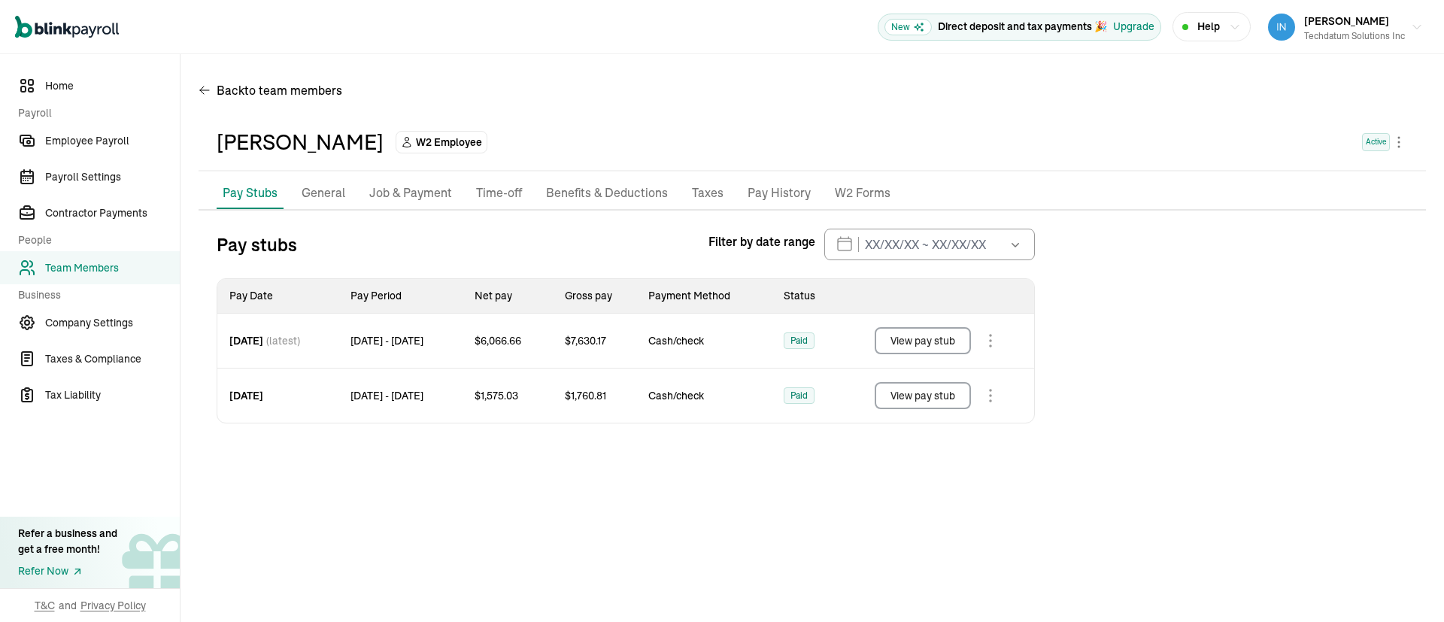
click at [913, 395] on button "View pay stub" at bounding box center [923, 395] width 96 height 27
click at [79, 266] on span "Team Members" at bounding box center [112, 268] width 135 height 16
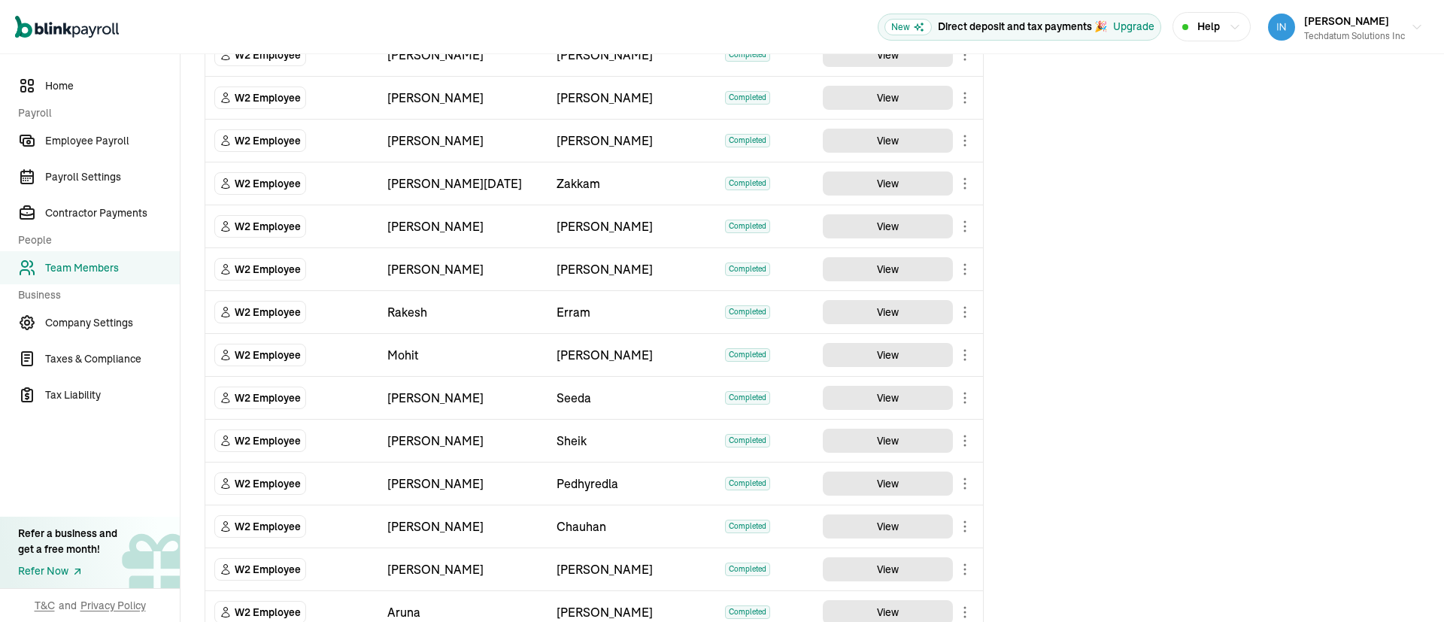
scroll to position [451, 0]
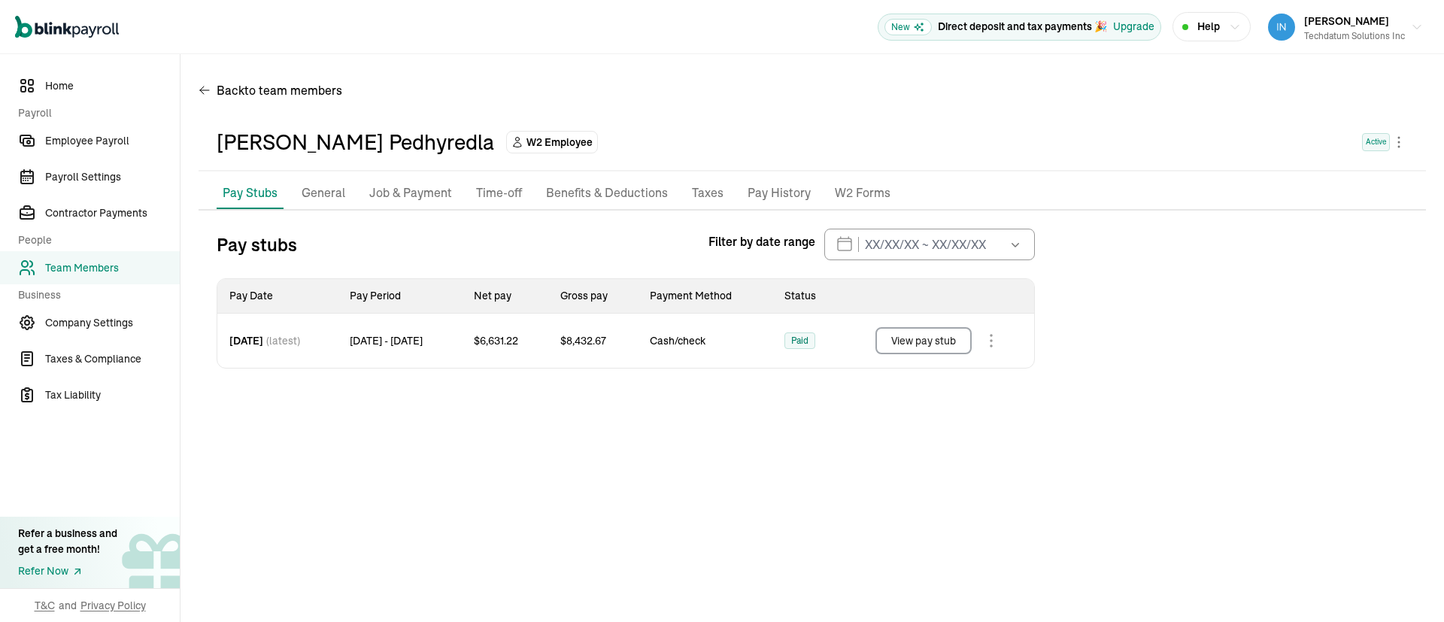
click at [937, 344] on button "View pay stub" at bounding box center [924, 340] width 96 height 27
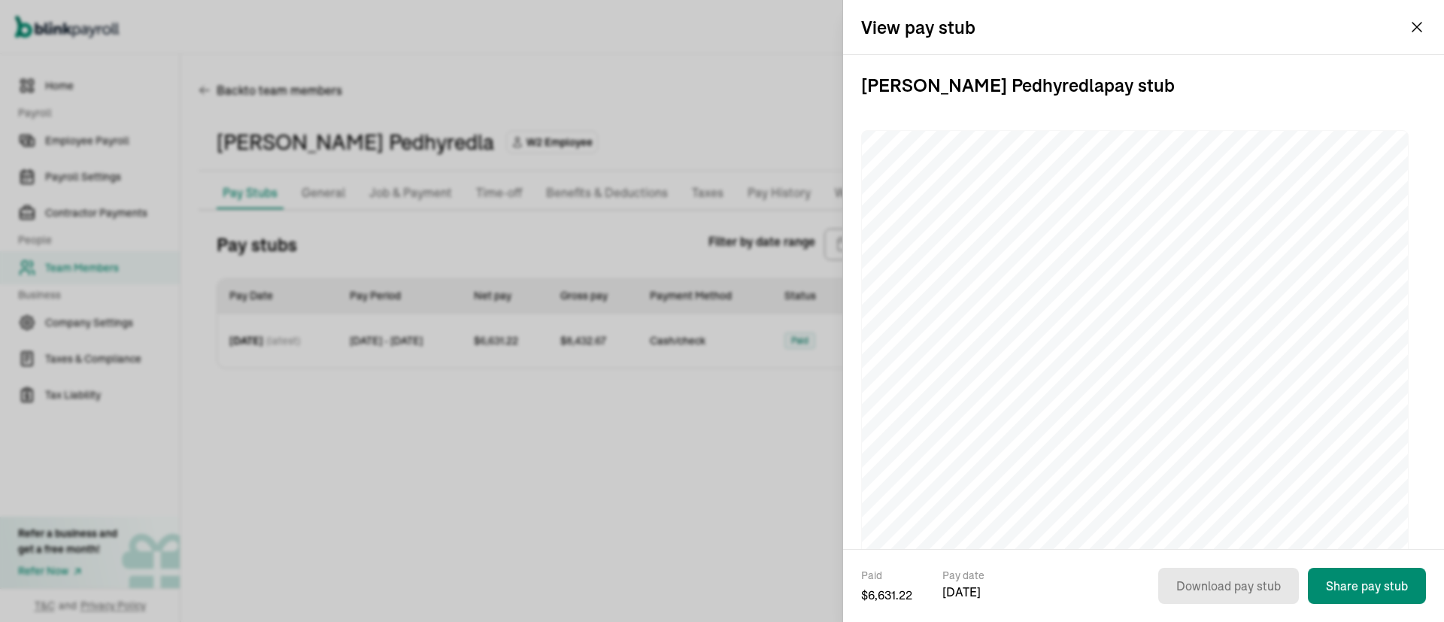
drag, startPoint x: 1140, startPoint y: 81, endPoint x: 846, endPoint y: 102, distance: 294.1
click at [846, 102] on div "Sreenivas Pedhyredla pay stub" at bounding box center [1143, 302] width 601 height 494
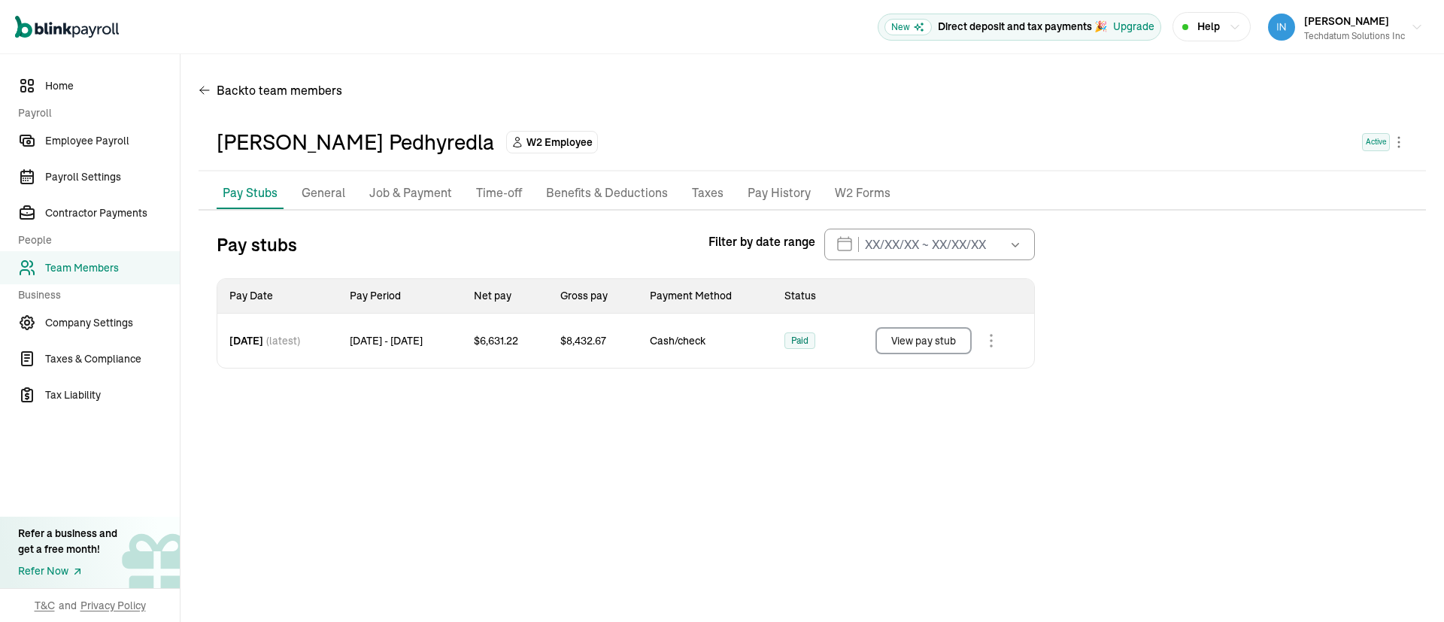
click at [72, 270] on span "Team Members" at bounding box center [112, 268] width 135 height 16
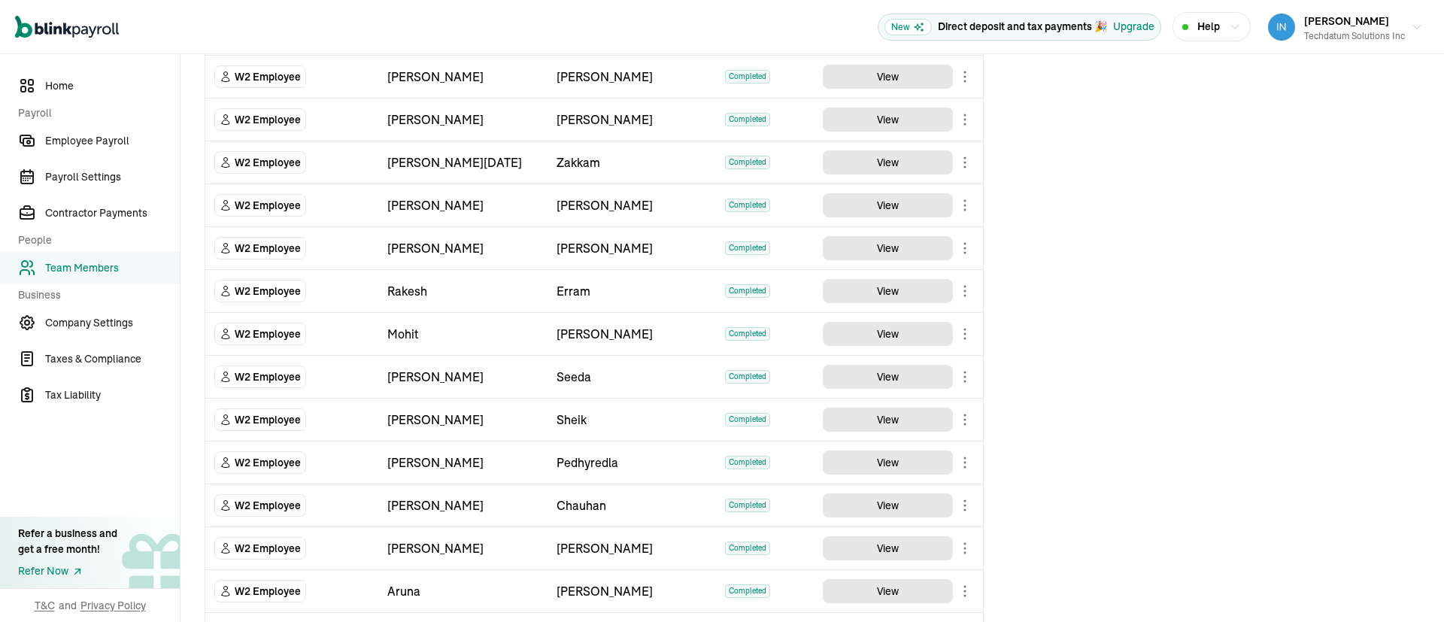
scroll to position [564, 0]
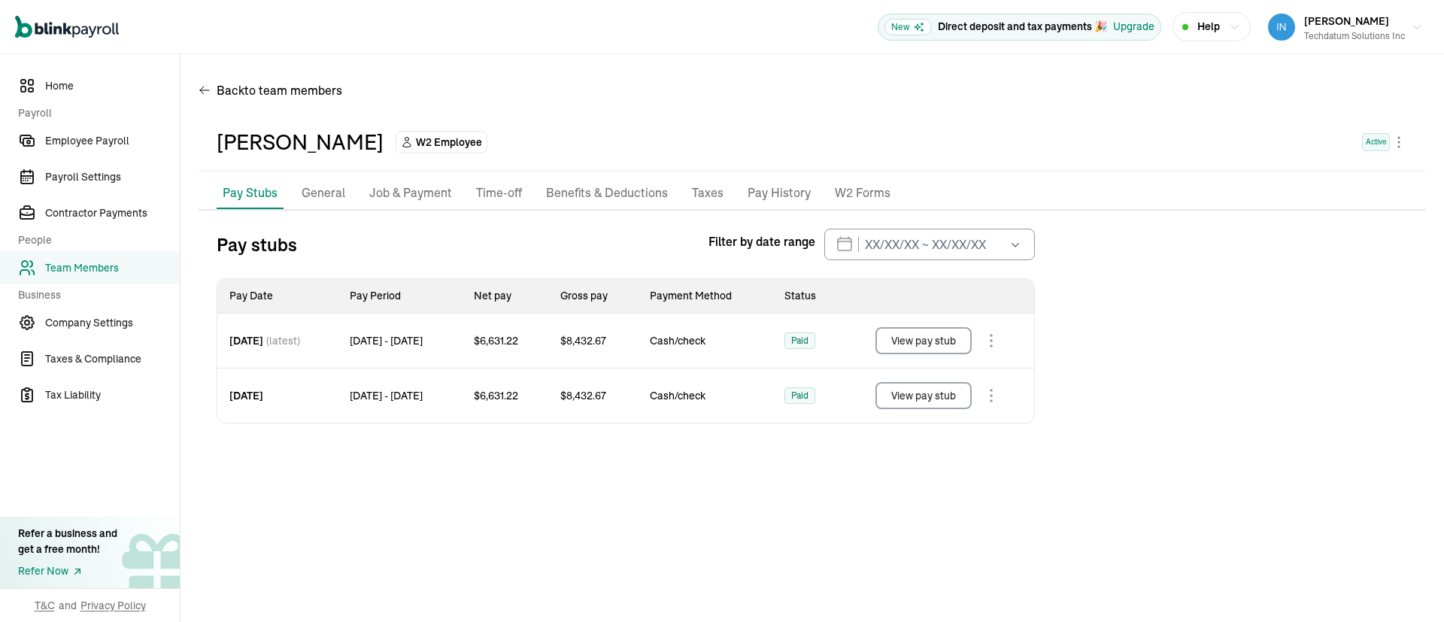
click at [942, 340] on button "View pay stub" at bounding box center [924, 340] width 96 height 27
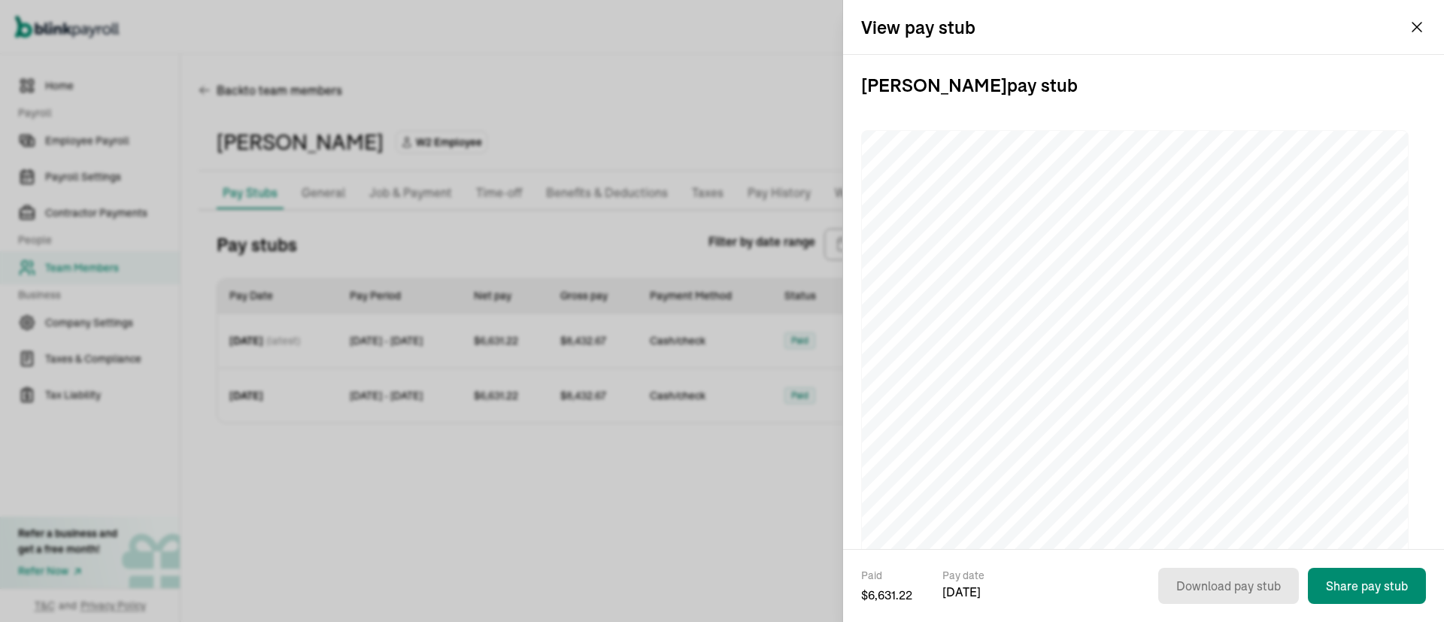
drag, startPoint x: 1107, startPoint y: 93, endPoint x: 858, endPoint y: 93, distance: 248.3
click at [858, 93] on div "Nishant Chauhan pay stub" at bounding box center [1143, 302] width 601 height 494
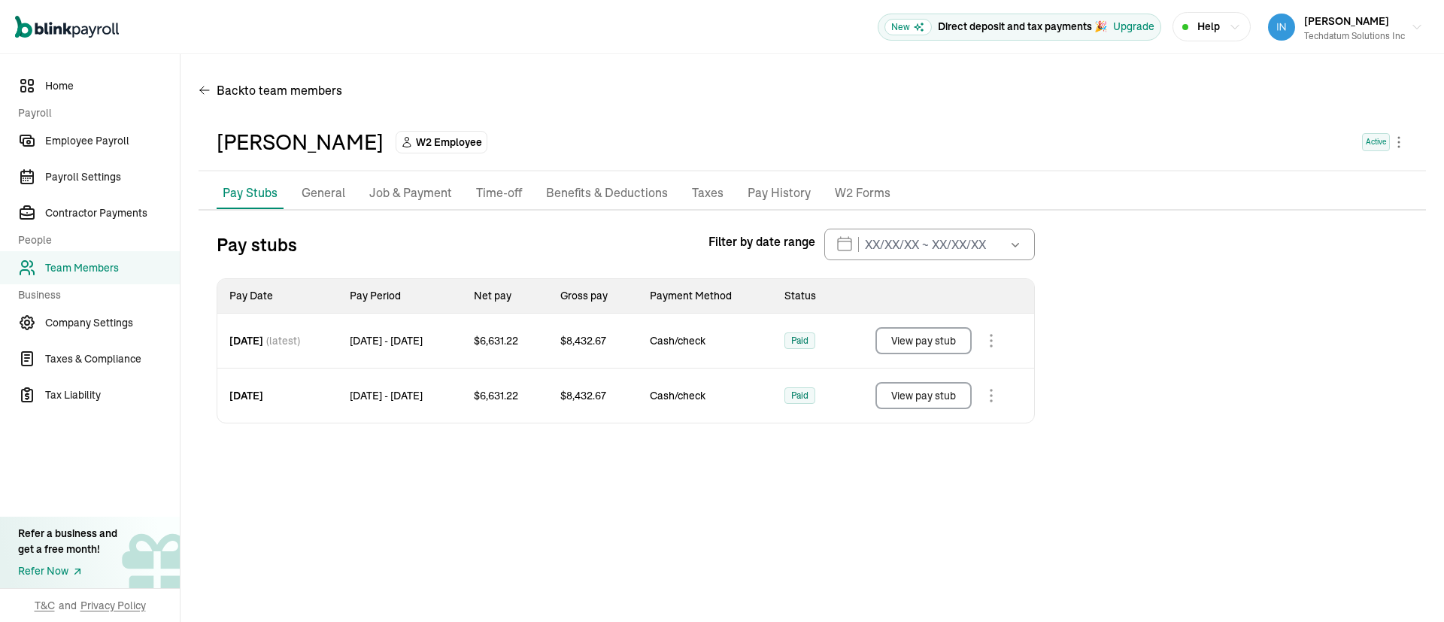
click at [917, 399] on button "View pay stub" at bounding box center [924, 395] width 96 height 27
click at [84, 270] on span "Team Members" at bounding box center [112, 268] width 135 height 16
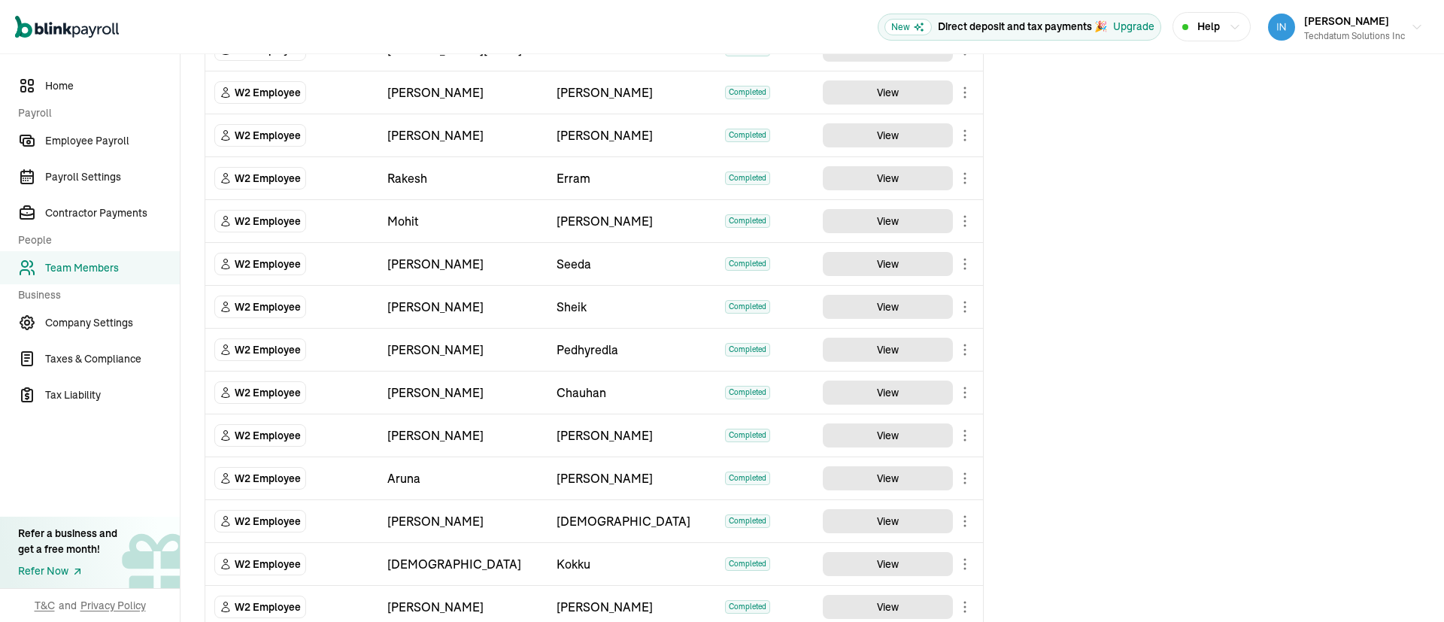
scroll to position [633, 0]
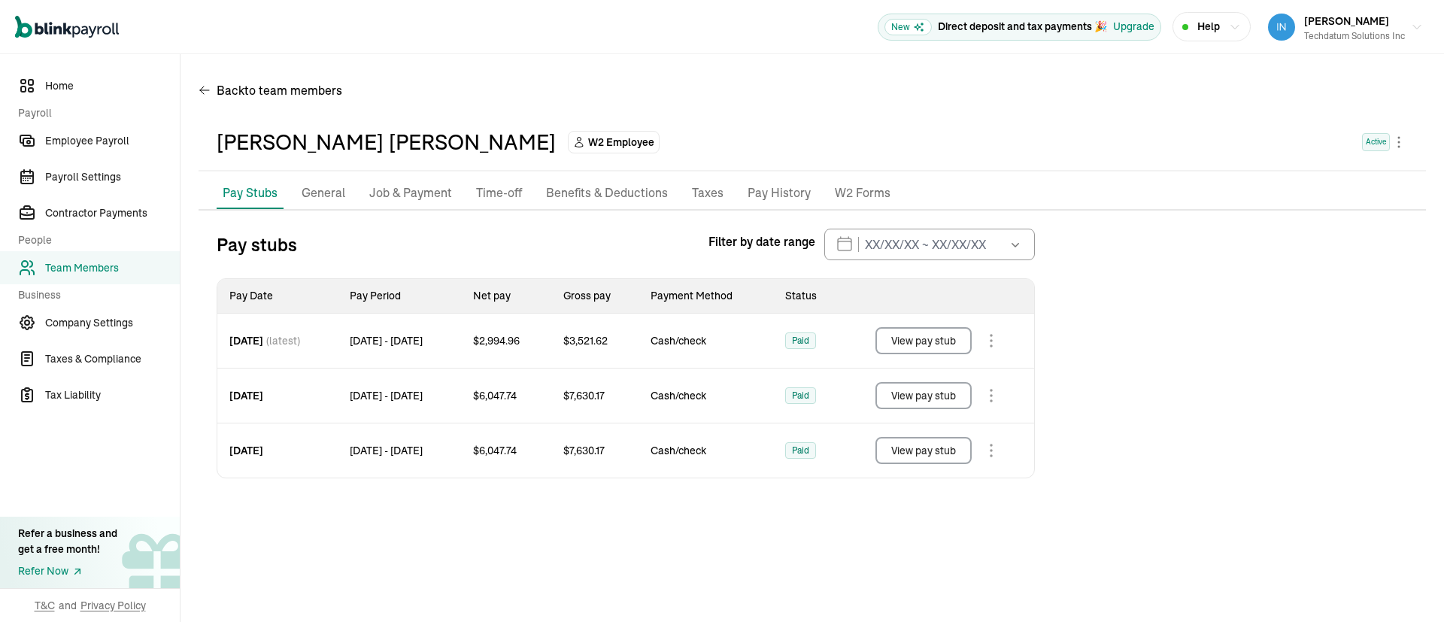
click at [95, 267] on span "Team Members" at bounding box center [112, 268] width 135 height 16
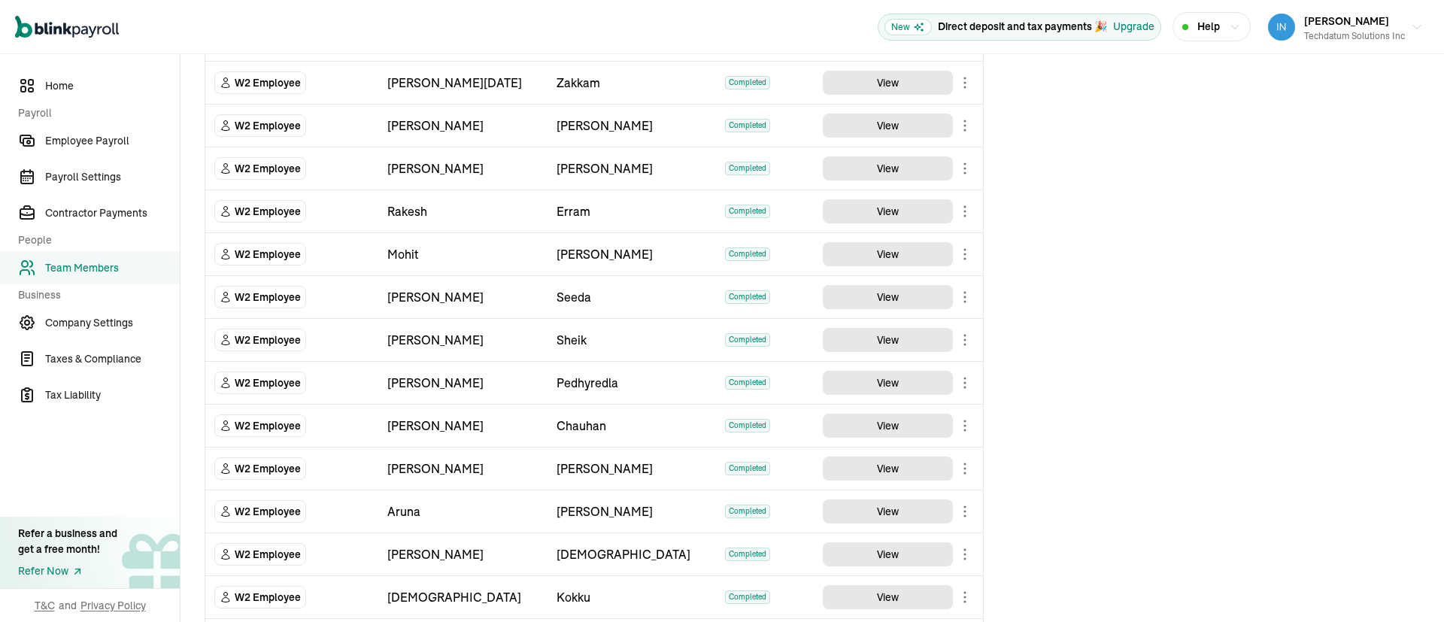
scroll to position [633, 0]
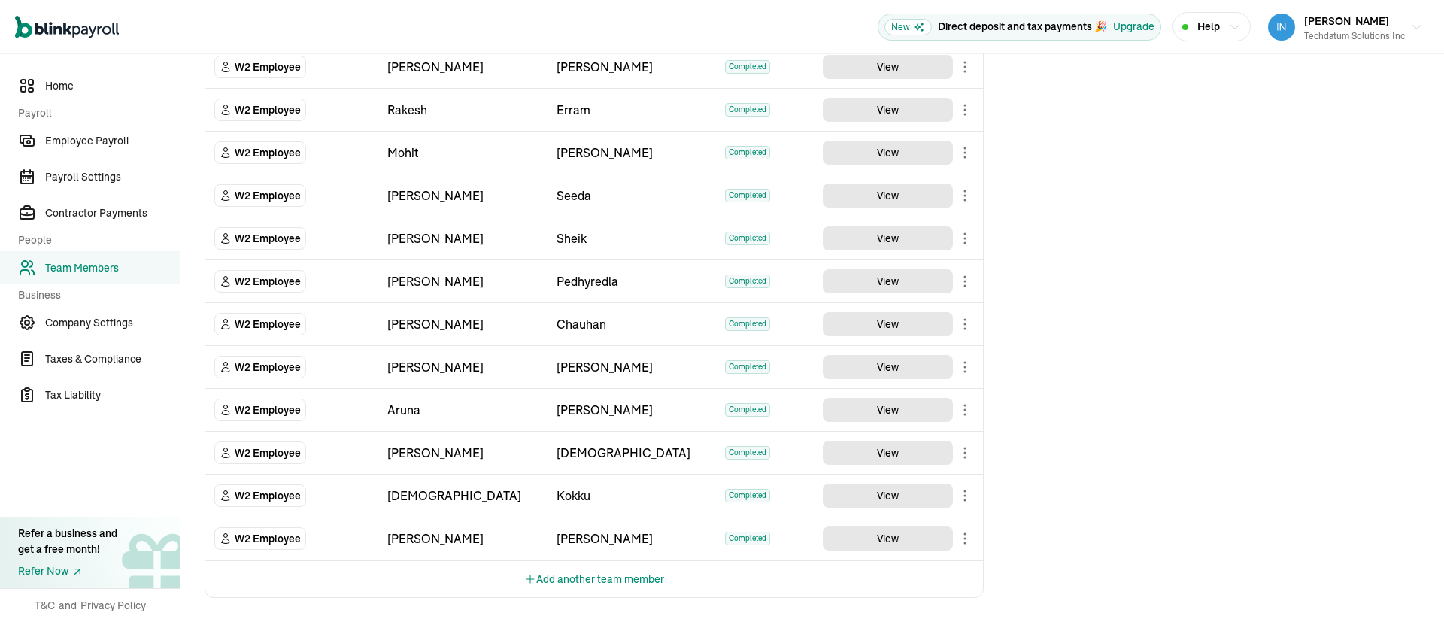
click at [1226, 361] on div "Team Members Team Member Type First Name Last Name Status Actions W2 Employee V…" at bounding box center [813, 21] width 1264 height 1201
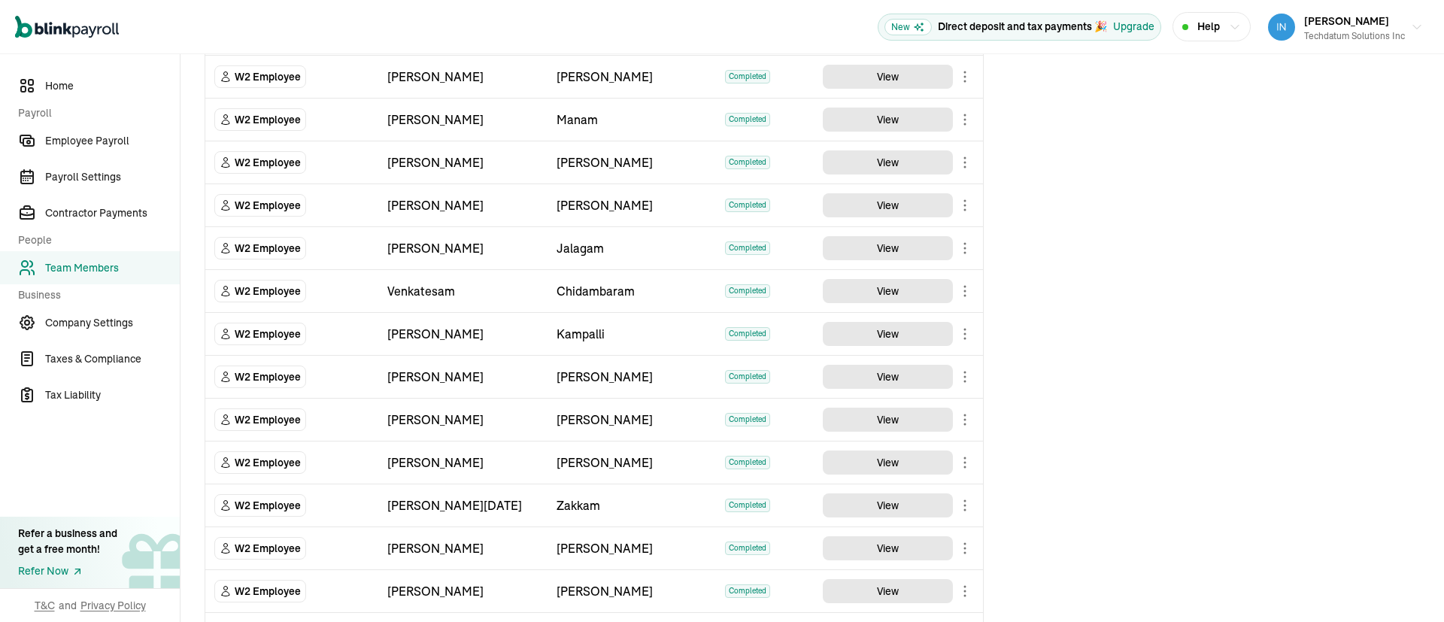
scroll to position [0, 0]
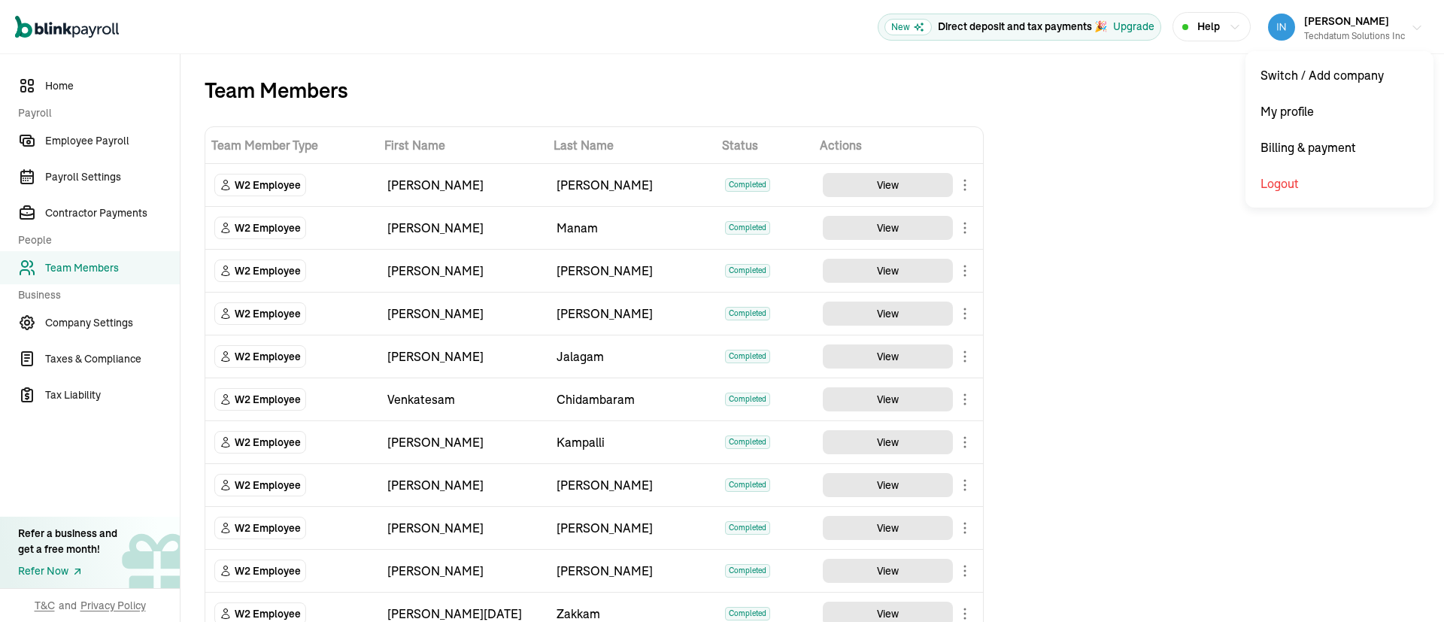
click at [1383, 19] on div "Prasad Rao Techdatum Solutions Inc" at bounding box center [1354, 27] width 101 height 32
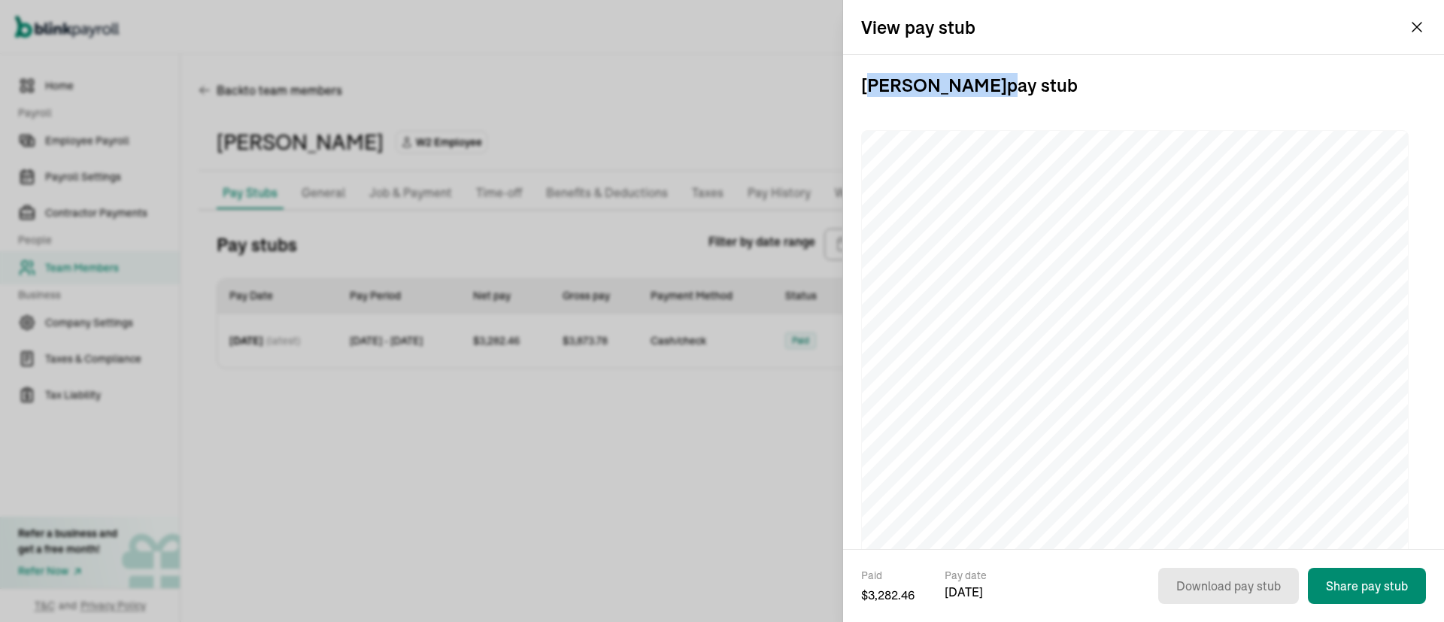
drag, startPoint x: 997, startPoint y: 87, endPoint x: 870, endPoint y: 74, distance: 127.7
click at [870, 74] on h3 "Abinash Manam pay stub" at bounding box center [1143, 85] width 565 height 60
click at [1076, 90] on h3 "Abinash Manam pay stub" at bounding box center [1143, 85] width 565 height 60
drag, startPoint x: 1076, startPoint y: 90, endPoint x: 846, endPoint y: 77, distance: 230.6
click at [846, 77] on div "Abinash Manam pay stub" at bounding box center [1143, 302] width 601 height 494
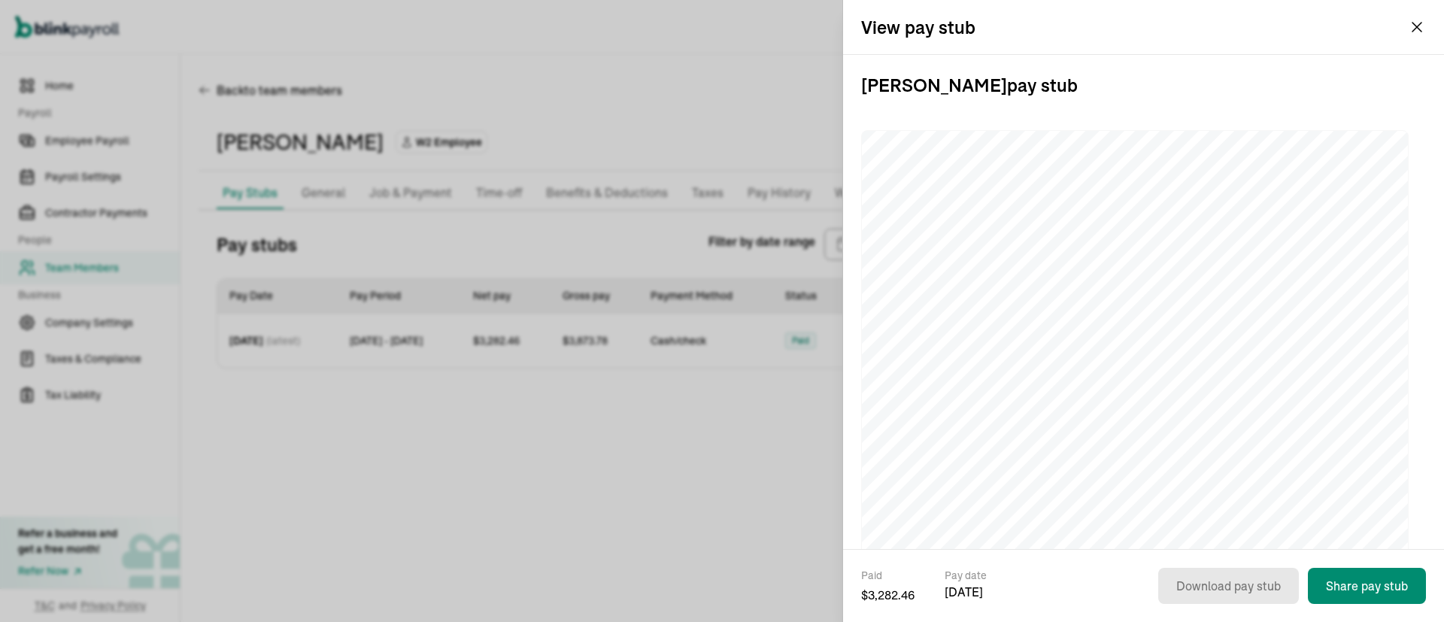
copy h3 "Abinash Manam pay stub"
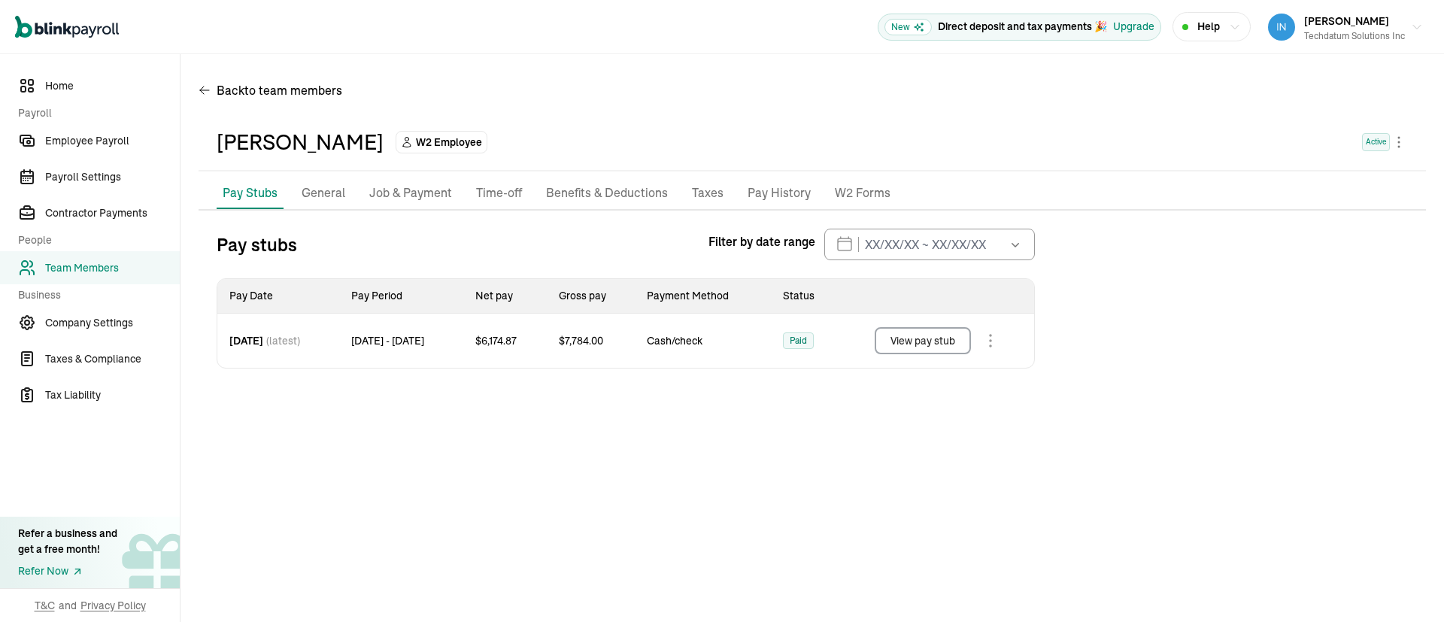
click at [931, 343] on button "View pay stub" at bounding box center [923, 340] width 96 height 27
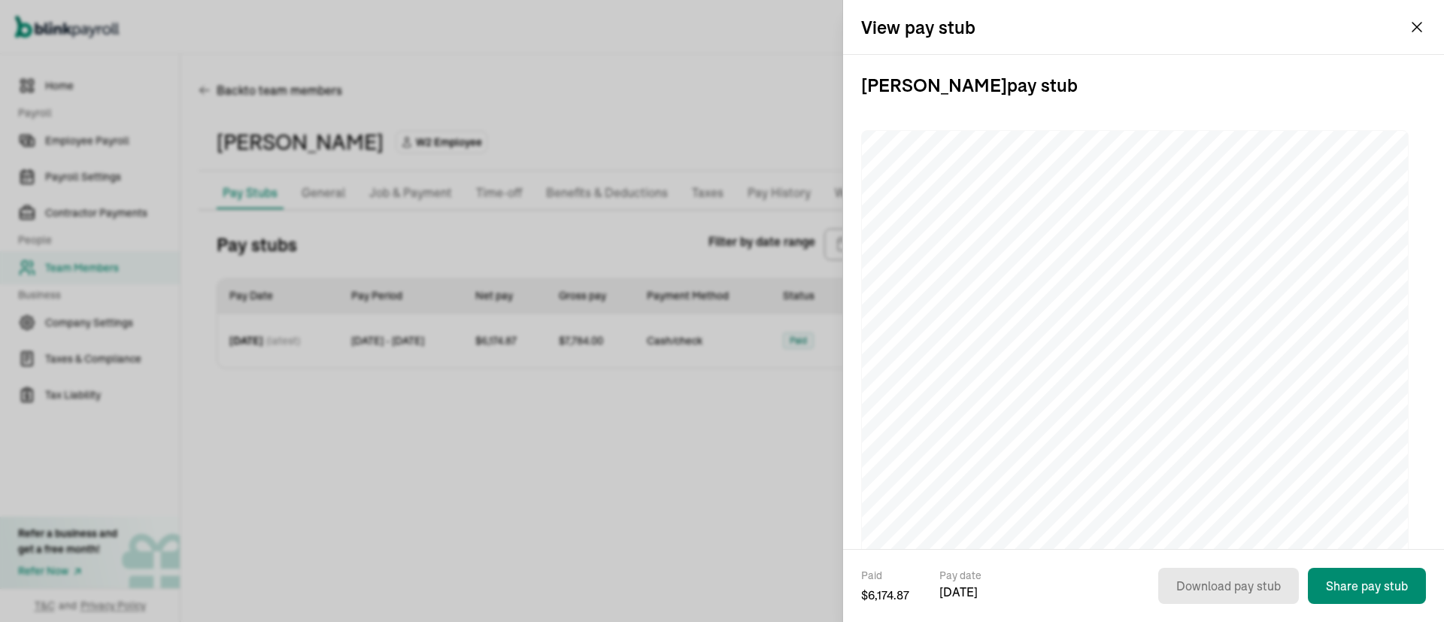
drag, startPoint x: 1058, startPoint y: 97, endPoint x: 855, endPoint y: 94, distance: 203.9
click at [855, 94] on div "Kusuma Reddy Rachamalla pay stub" at bounding box center [1143, 302] width 601 height 494
copy h3 "Kusuma Reddy Rachamalla pay stub"
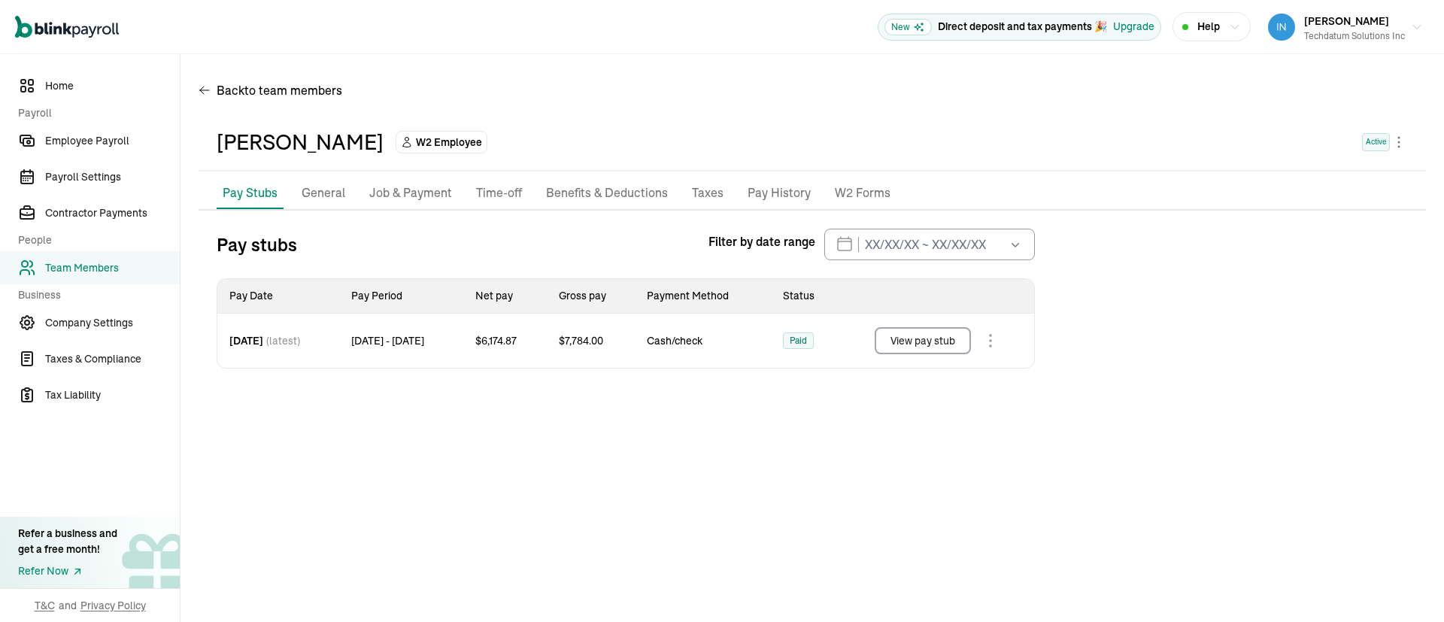
click at [86, 269] on span "Team Members" at bounding box center [112, 268] width 135 height 16
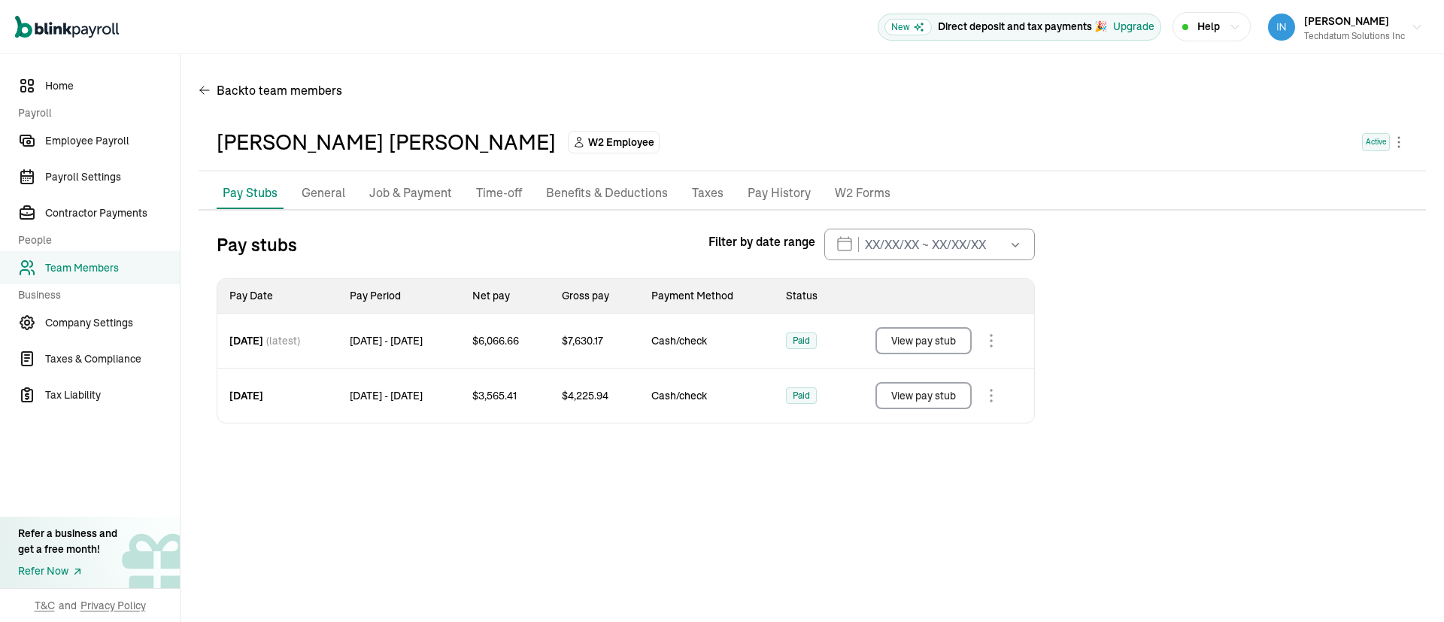
click at [924, 339] on button "View pay stub" at bounding box center [924, 340] width 96 height 27
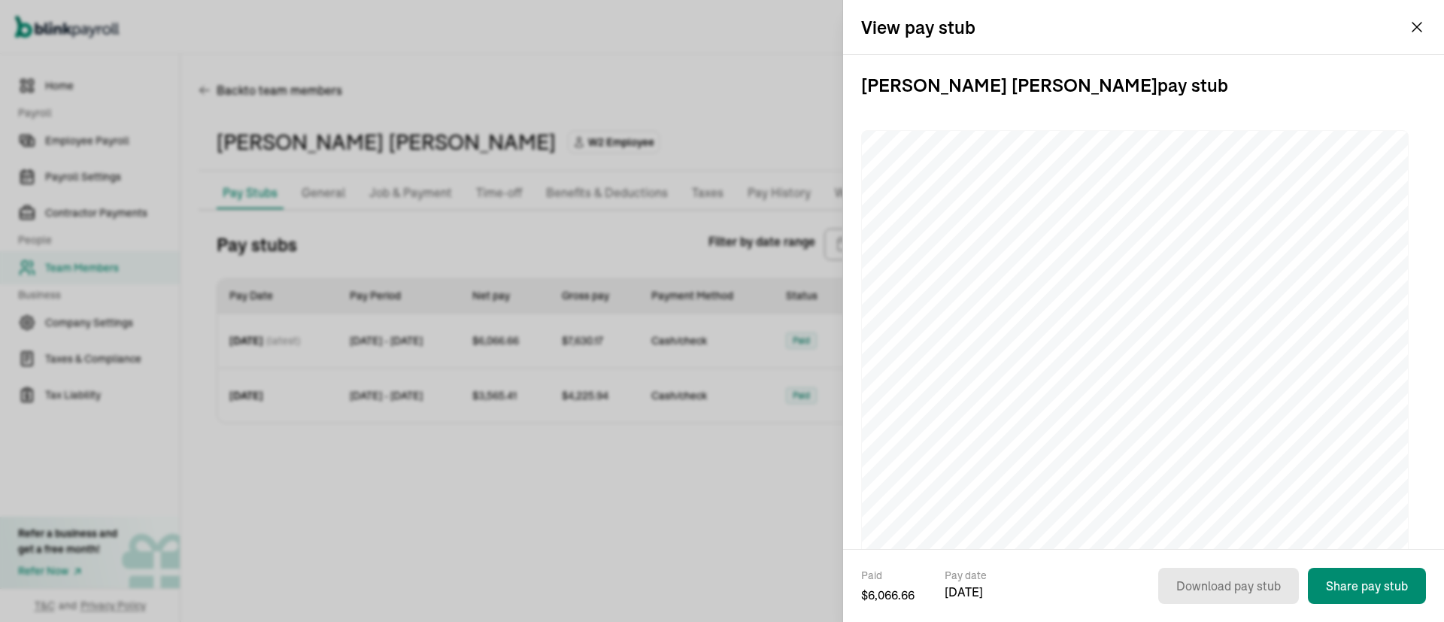
drag, startPoint x: 1174, startPoint y: 87, endPoint x: 857, endPoint y: 93, distance: 316.8
click at [857, 93] on div "Swarna Latha Bethamcharla pay stub" at bounding box center [1143, 302] width 601 height 494
copy h3 "Swarna Latha Bethamcharla pay stub"
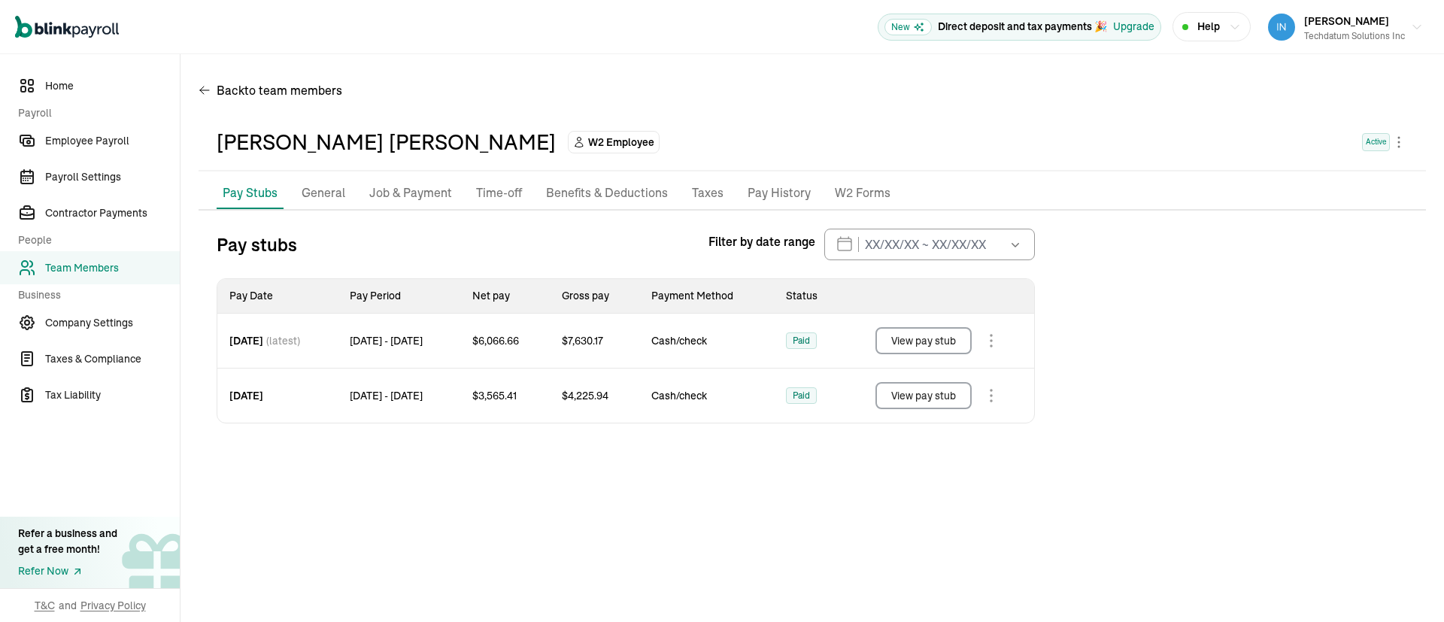
click at [919, 396] on button "View pay stub" at bounding box center [924, 395] width 96 height 27
click at [937, 339] on button "View pay stub" at bounding box center [924, 340] width 96 height 27
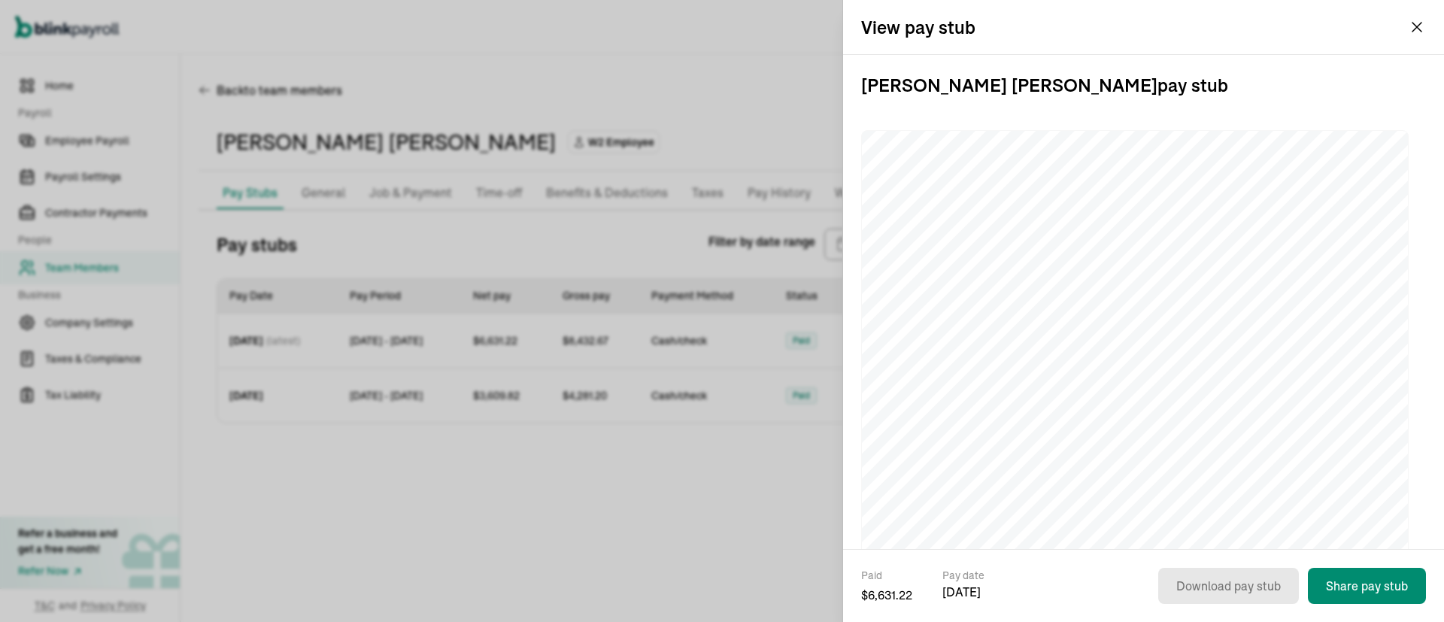
drag, startPoint x: 1149, startPoint y: 84, endPoint x: 858, endPoint y: 83, distance: 290.4
click at [858, 83] on div "Jagan Rao Jalagam pay stub" at bounding box center [1143, 302] width 601 height 494
copy h3 "Jagan Rao Jalagam pay stub"
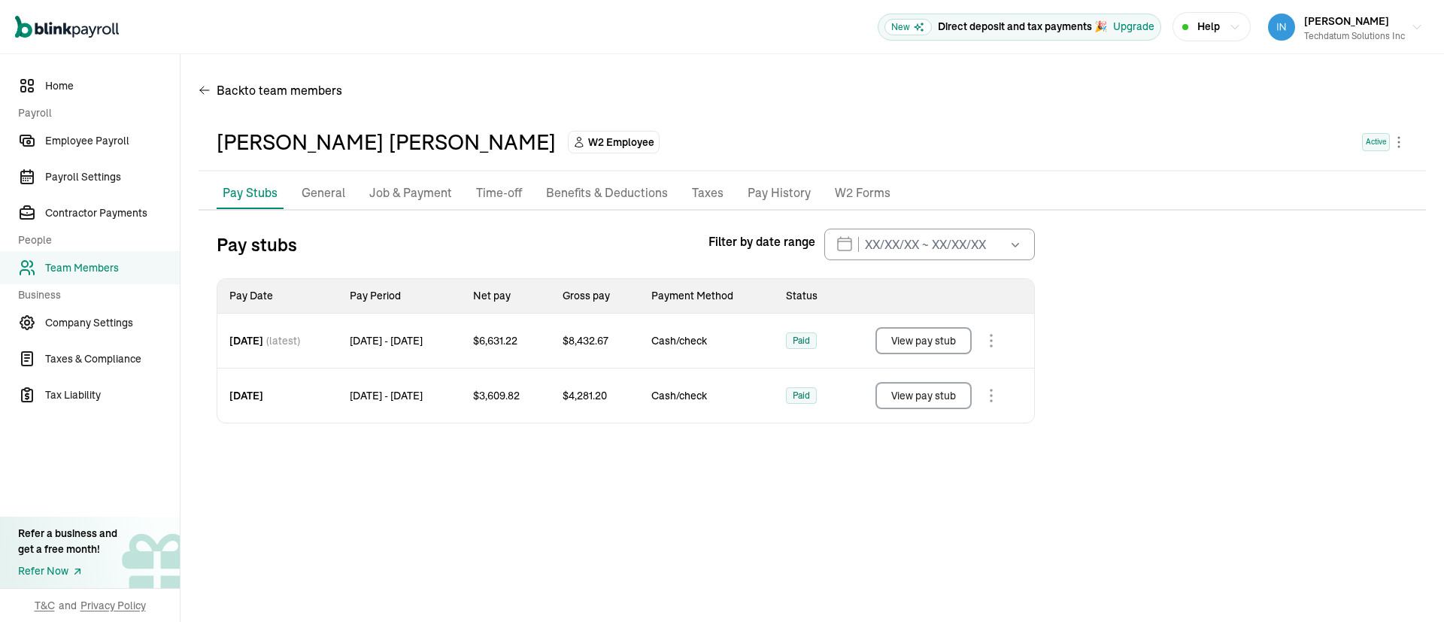
click at [945, 398] on button "View pay stub" at bounding box center [924, 395] width 96 height 27
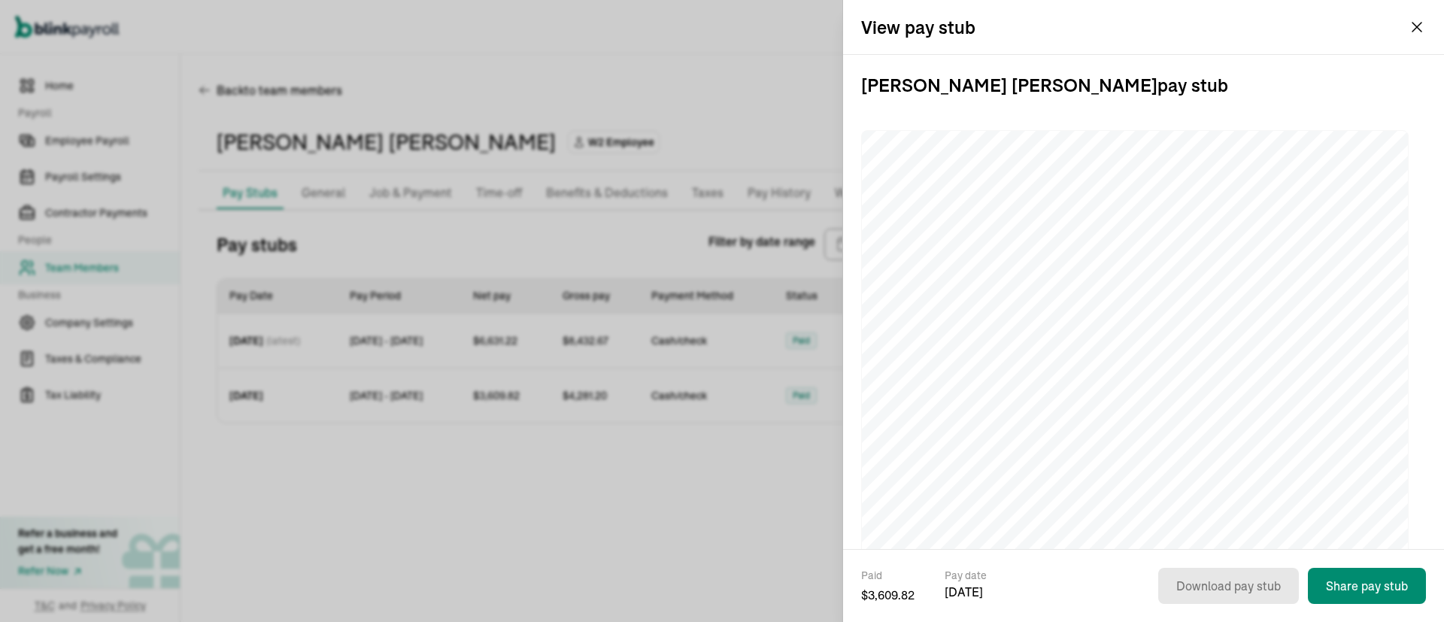
drag, startPoint x: 1110, startPoint y: 95, endPoint x: 860, endPoint y: 96, distance: 249.8
click at [860, 96] on div "Jagan Rao Jalagam pay stub" at bounding box center [1143, 302] width 601 height 494
copy h3 "Jagan Rao Jalagam pay stub"
click at [1196, 99] on h3 "Jagan Rao Jalagam pay stub" at bounding box center [1143, 85] width 565 height 60
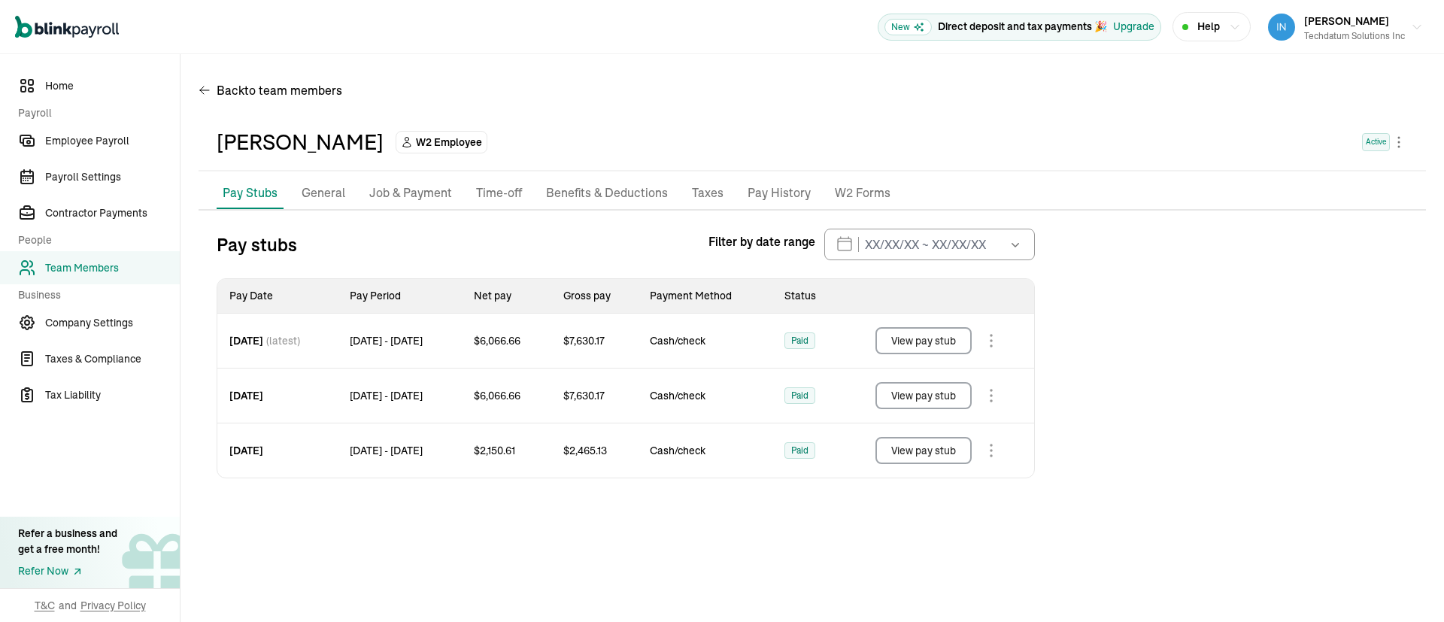
click at [931, 340] on button "View pay stub" at bounding box center [924, 340] width 96 height 27
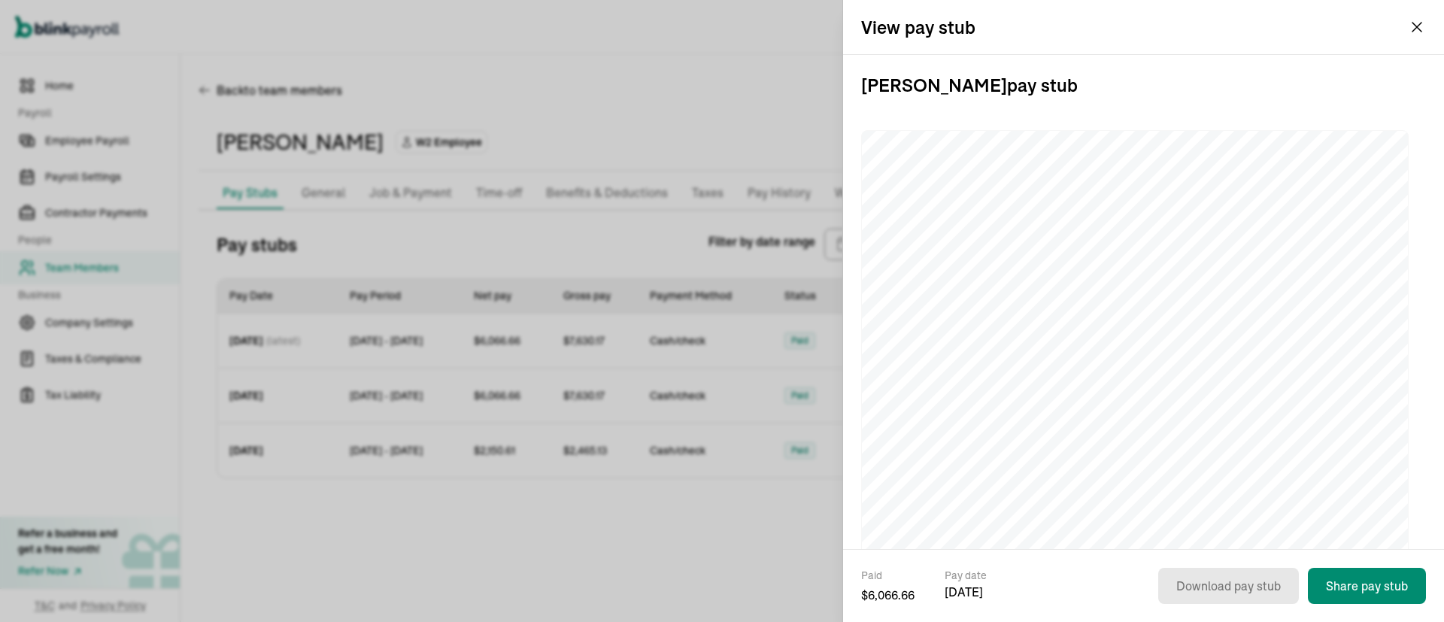
drag, startPoint x: 1176, startPoint y: 86, endPoint x: 855, endPoint y: 90, distance: 320.5
click at [855, 90] on div "Venkatesam Chidambaram pay stub" at bounding box center [1143, 302] width 601 height 494
copy h3 "Venkatesam Chidambaram pay stub"
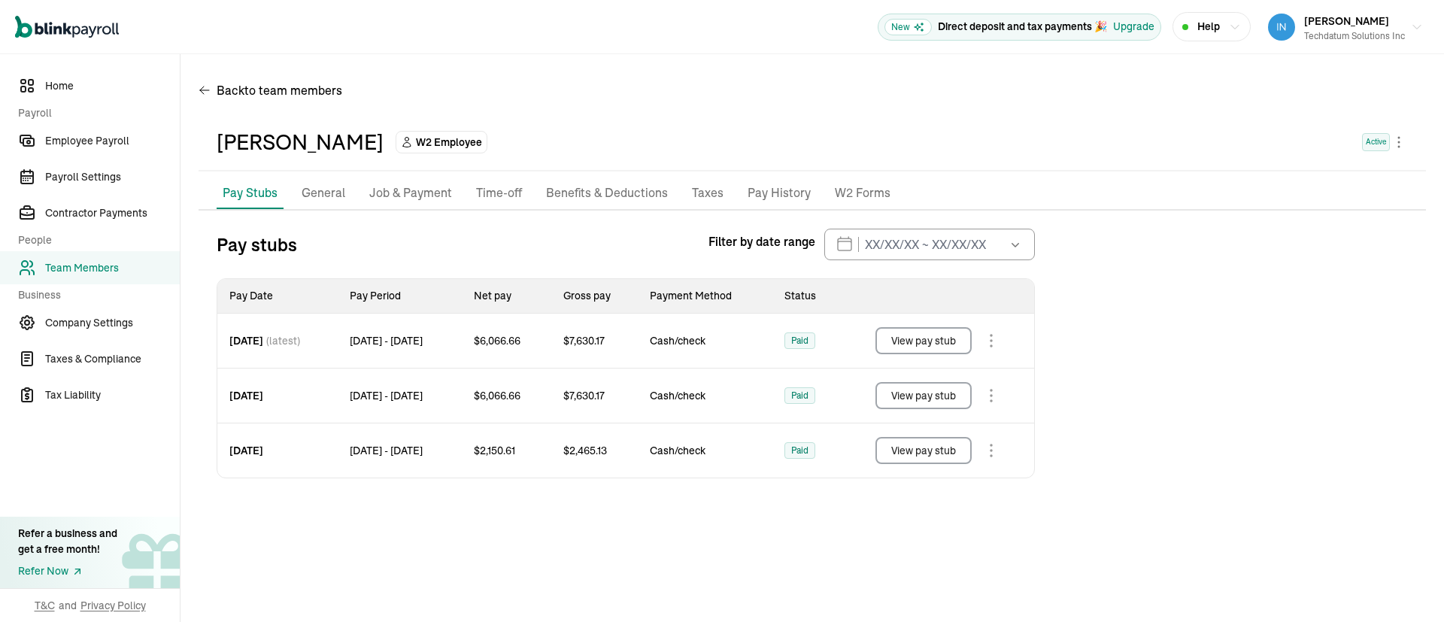
click at [935, 393] on button "View pay stub" at bounding box center [924, 395] width 96 height 27
click at [929, 455] on button "View pay stub" at bounding box center [924, 450] width 96 height 27
click at [87, 272] on span "Team Members" at bounding box center [112, 268] width 135 height 16
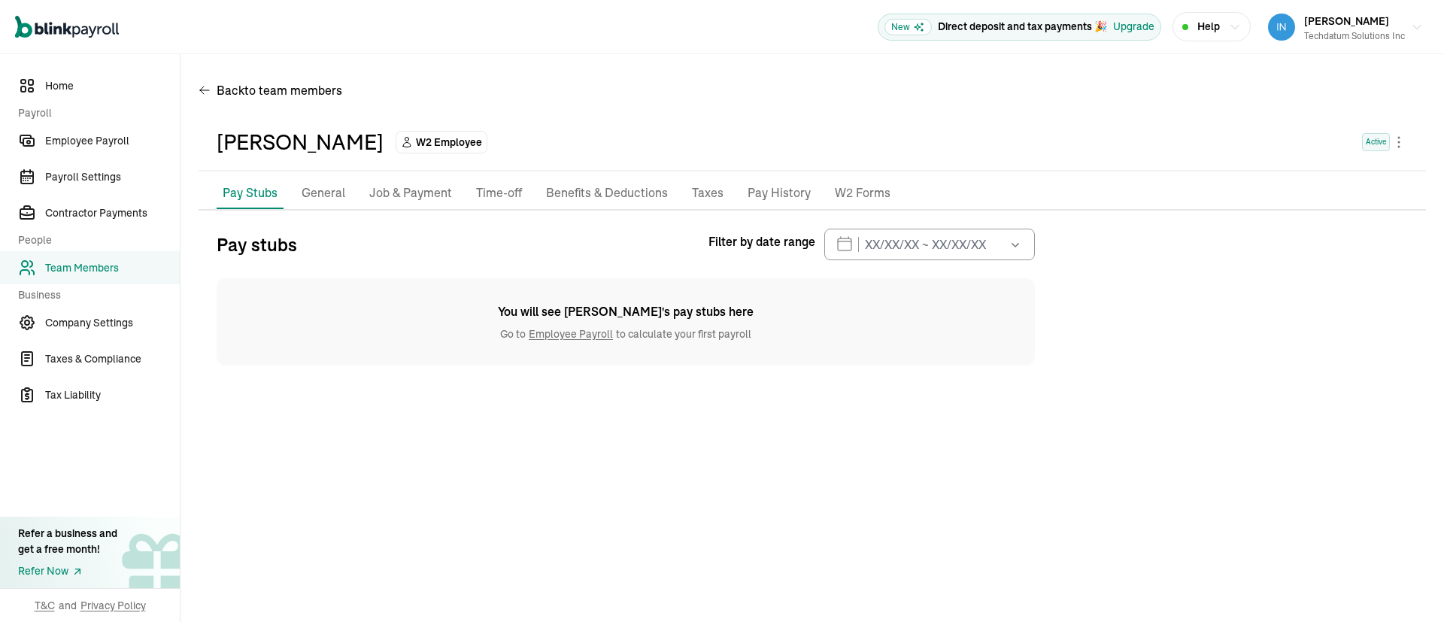
click at [91, 254] on link "Team Members" at bounding box center [90, 267] width 180 height 33
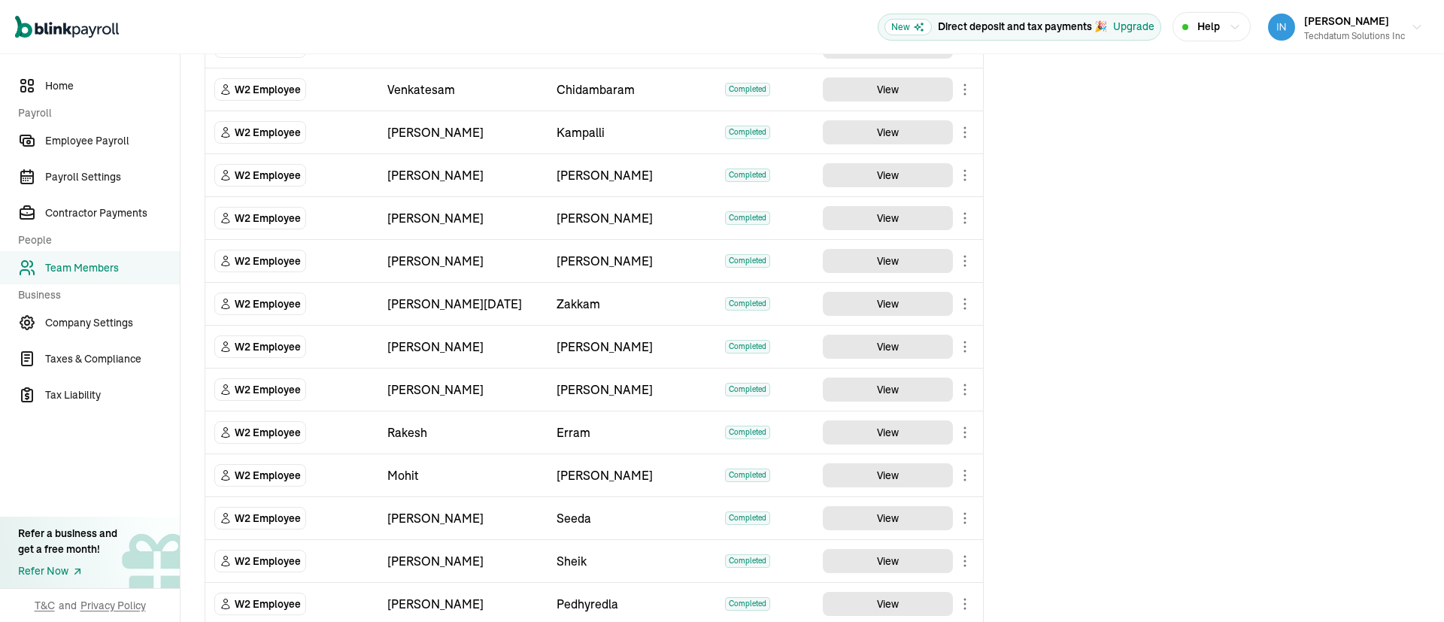
scroll to position [339, 0]
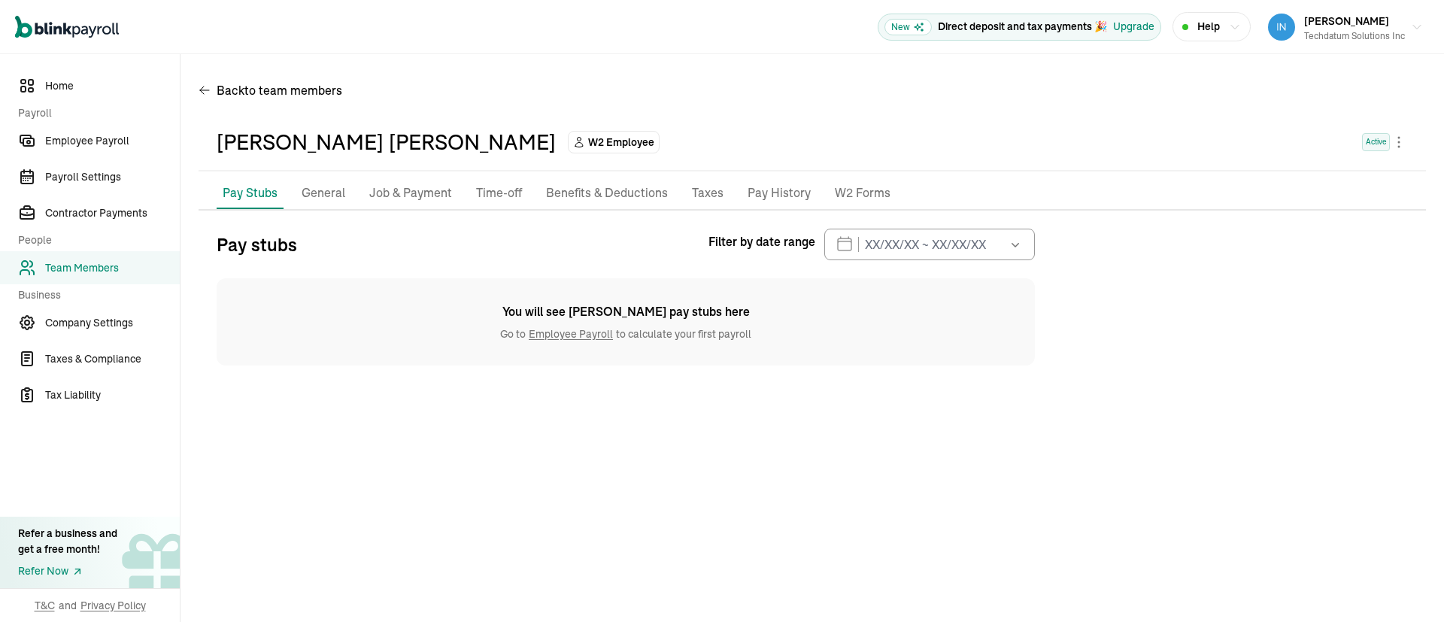
click at [102, 263] on span "Team Members" at bounding box center [112, 268] width 135 height 16
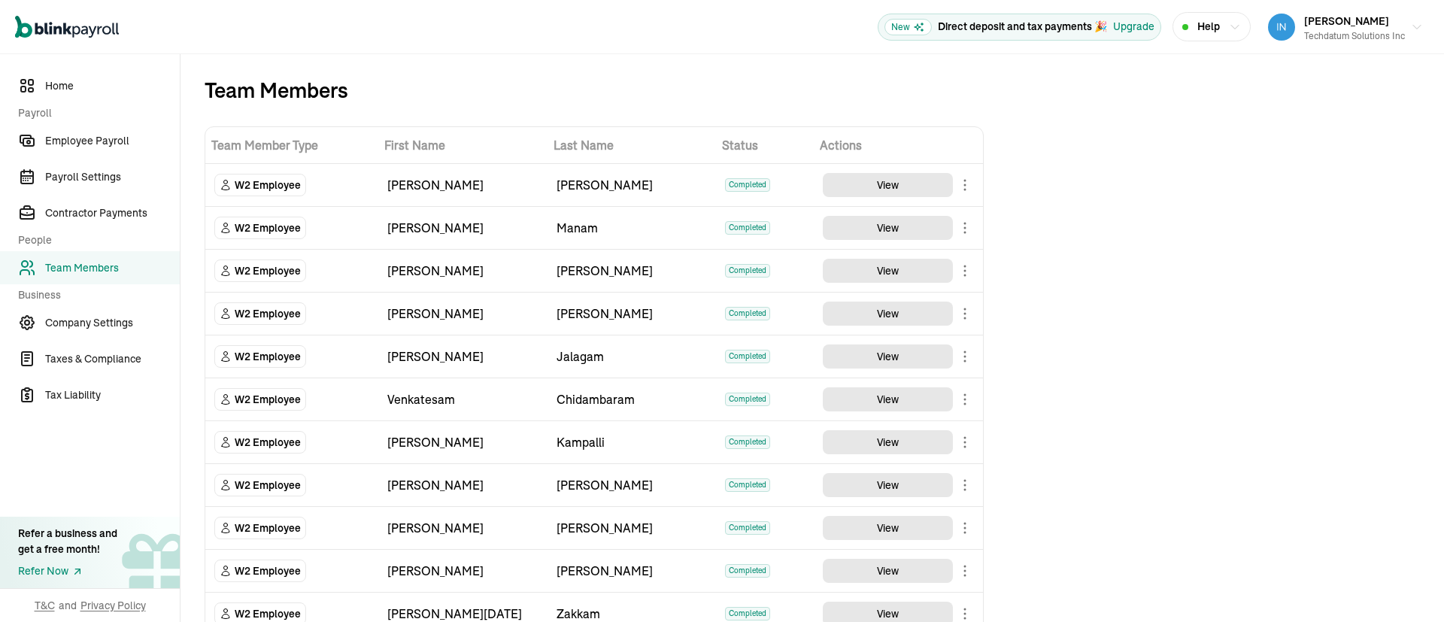
scroll to position [339, 0]
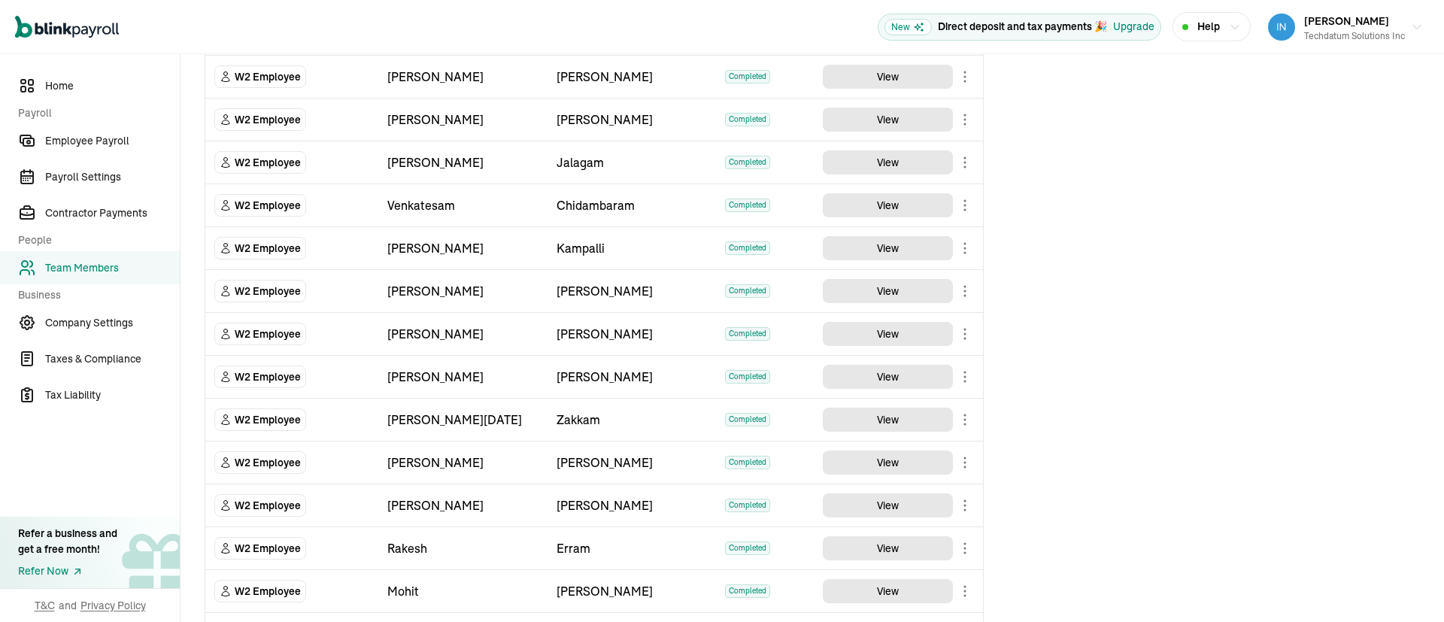
scroll to position [226, 0]
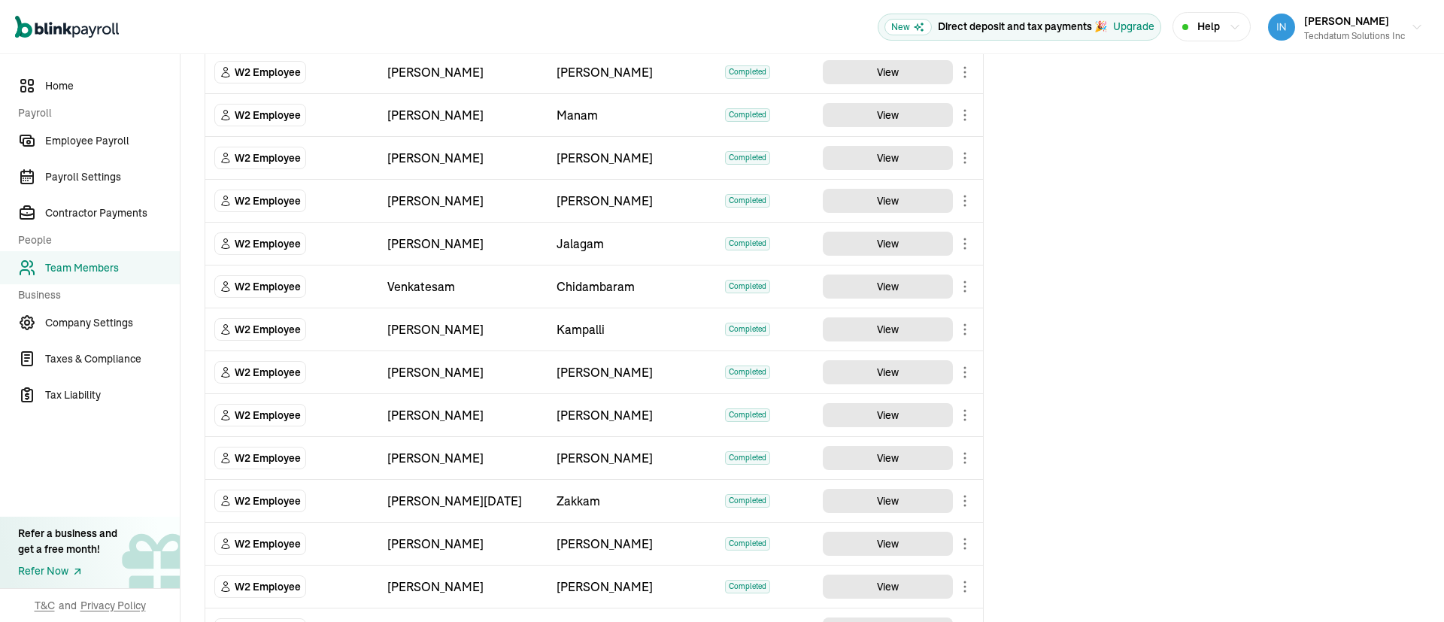
scroll to position [226, 0]
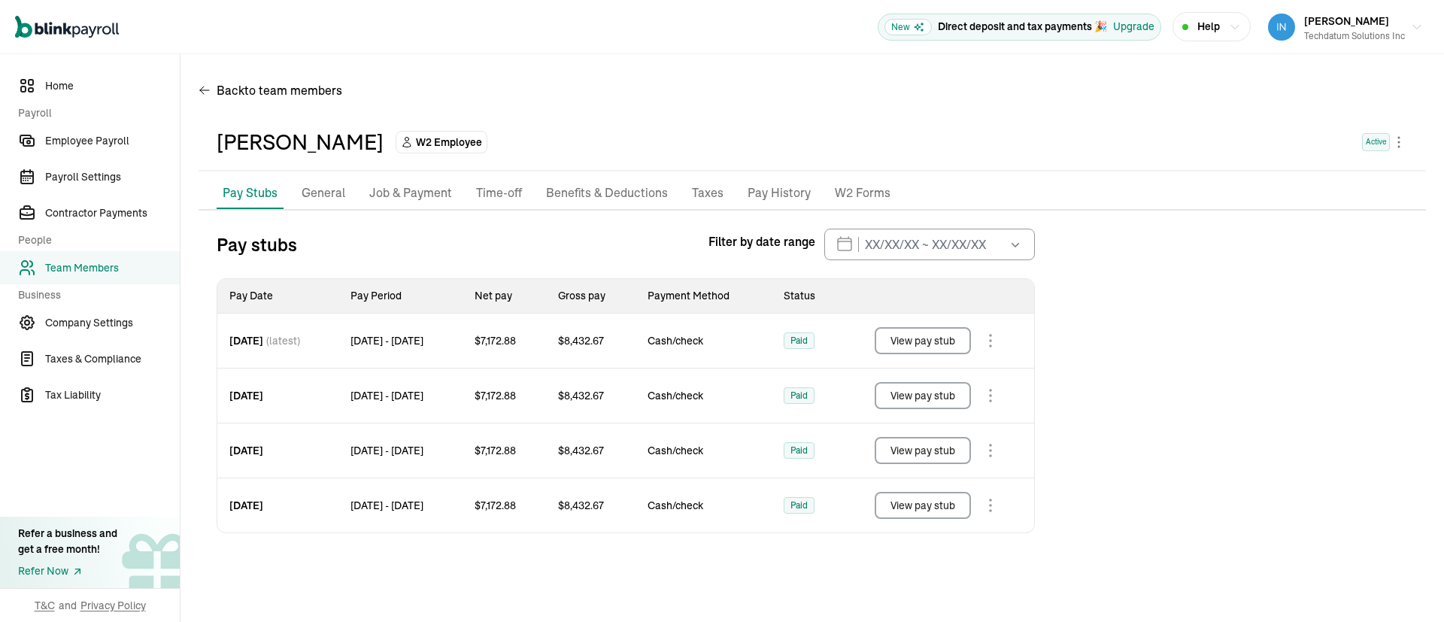
click at [928, 344] on button "View pay stub" at bounding box center [923, 340] width 96 height 27
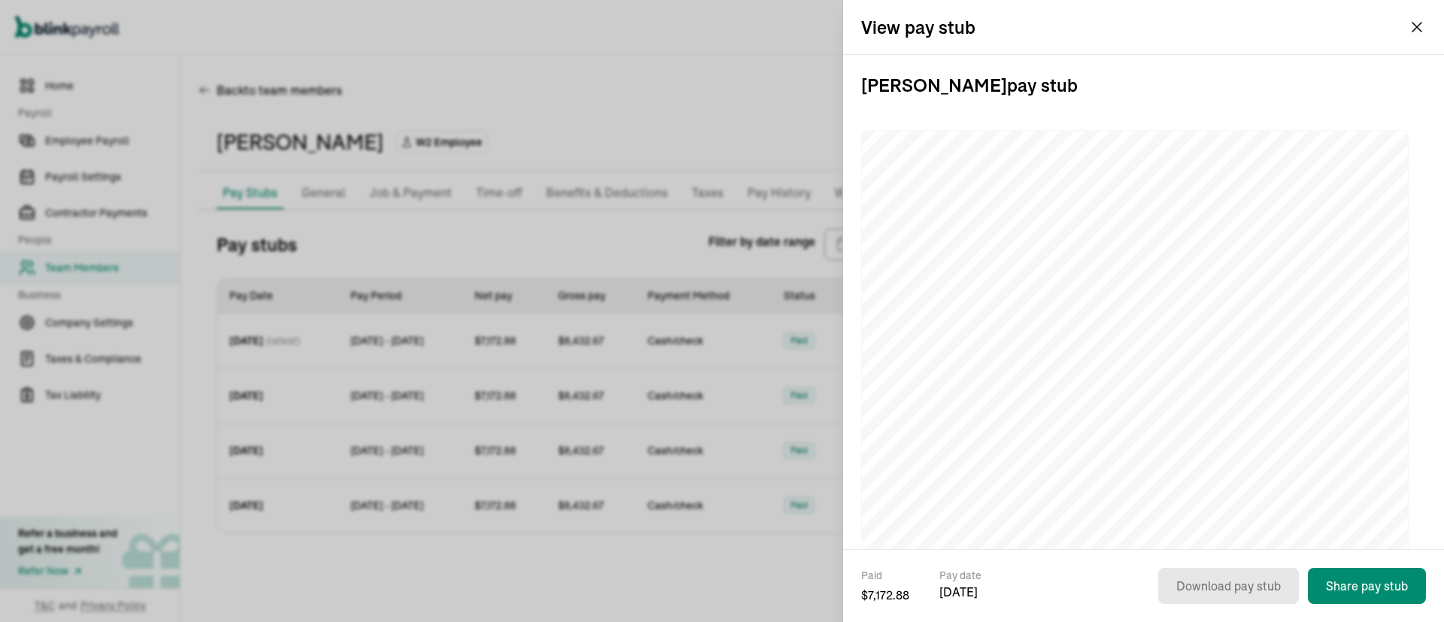
drag, startPoint x: 1104, startPoint y: 88, endPoint x: 852, endPoint y: 94, distance: 251.3
click at [852, 94] on div "Nadeemuddin Syed pay stub" at bounding box center [1143, 302] width 601 height 494
copy h3 "Nadeemuddin Syed pay stub"
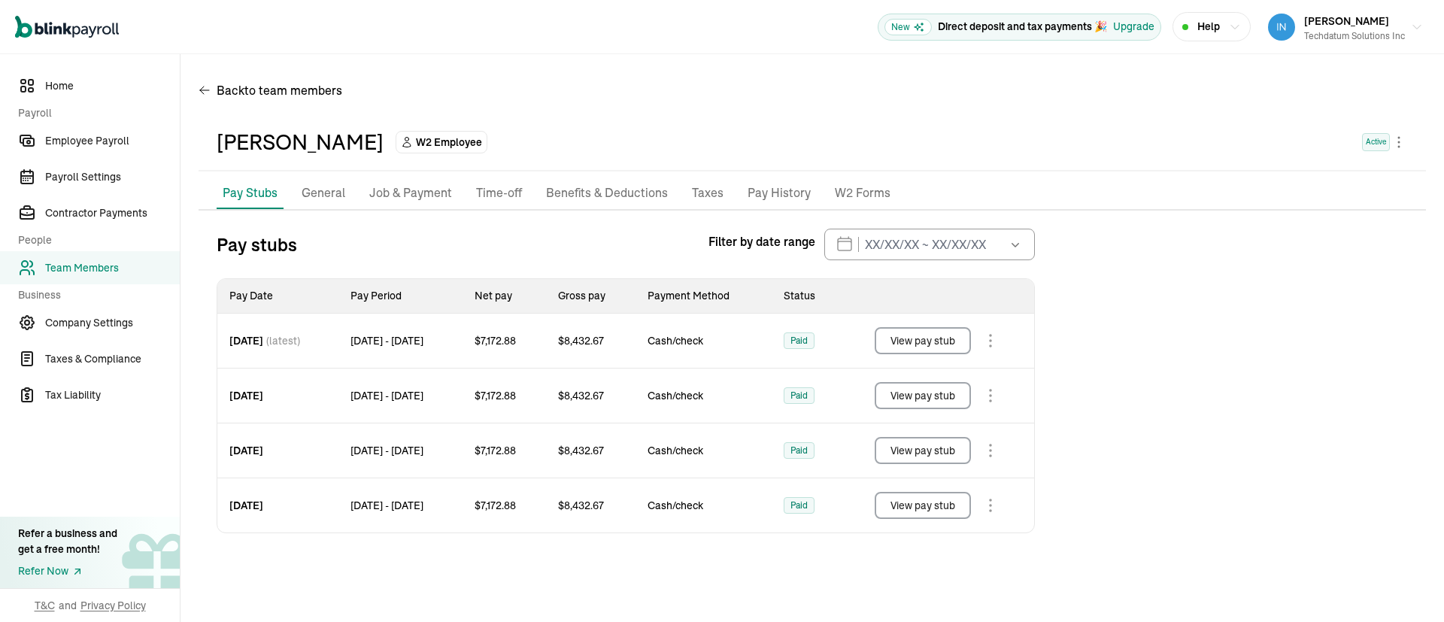
click at [951, 396] on button "View pay stub" at bounding box center [923, 395] width 96 height 27
click at [922, 447] on button "View pay stub" at bounding box center [923, 450] width 96 height 27
click at [933, 505] on button "View pay stub" at bounding box center [923, 505] width 96 height 27
click at [79, 277] on link "Team Members" at bounding box center [90, 267] width 180 height 33
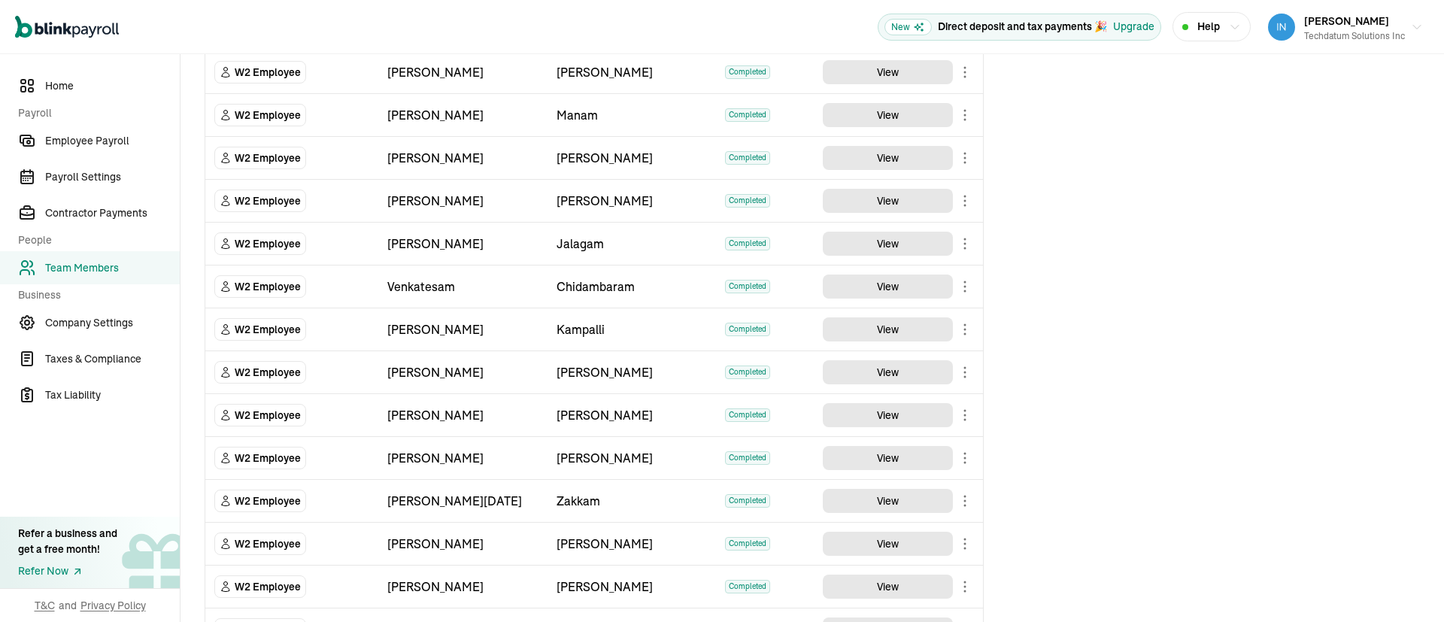
scroll to position [226, 0]
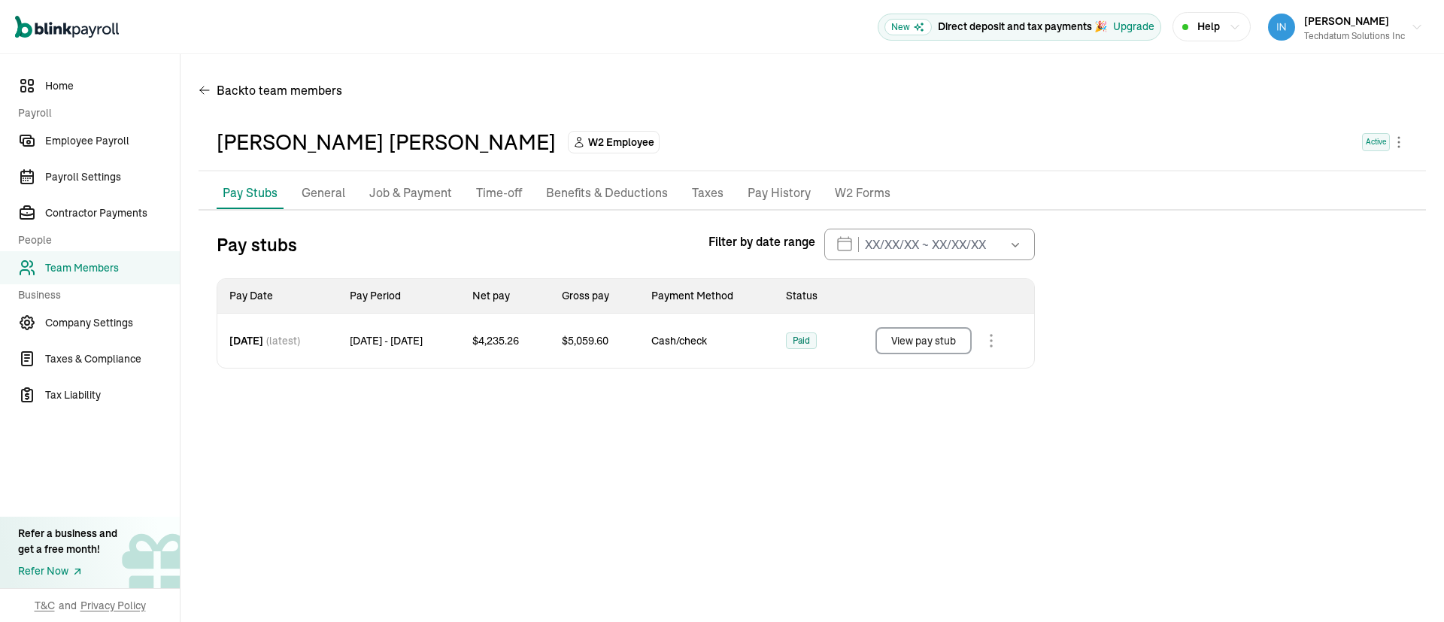
click at [931, 338] on button "View pay stub" at bounding box center [924, 340] width 96 height 27
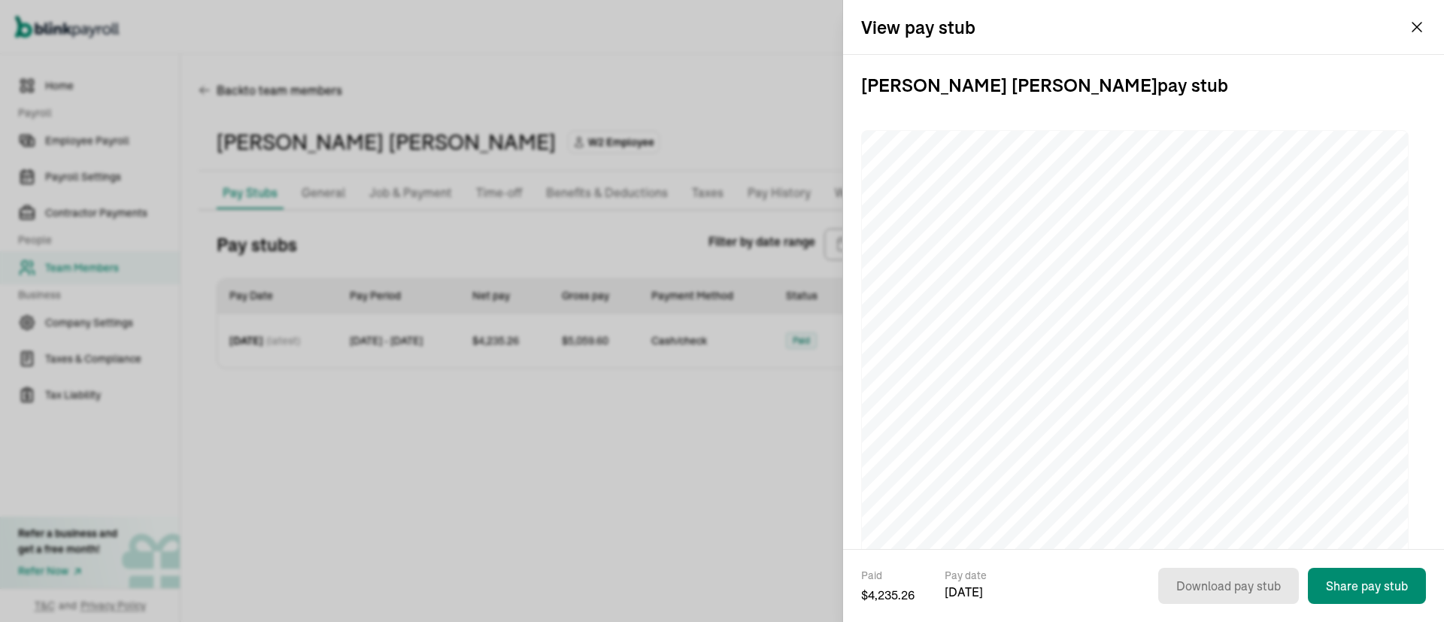
drag, startPoint x: 1187, startPoint y: 90, endPoint x: 845, endPoint y: 107, distance: 342.7
click at [845, 107] on div "Sravan Kumar Reddy Donthi pay stub" at bounding box center [1143, 302] width 601 height 494
copy h3 "Sravan Kumar Reddy Donthi pay stub"
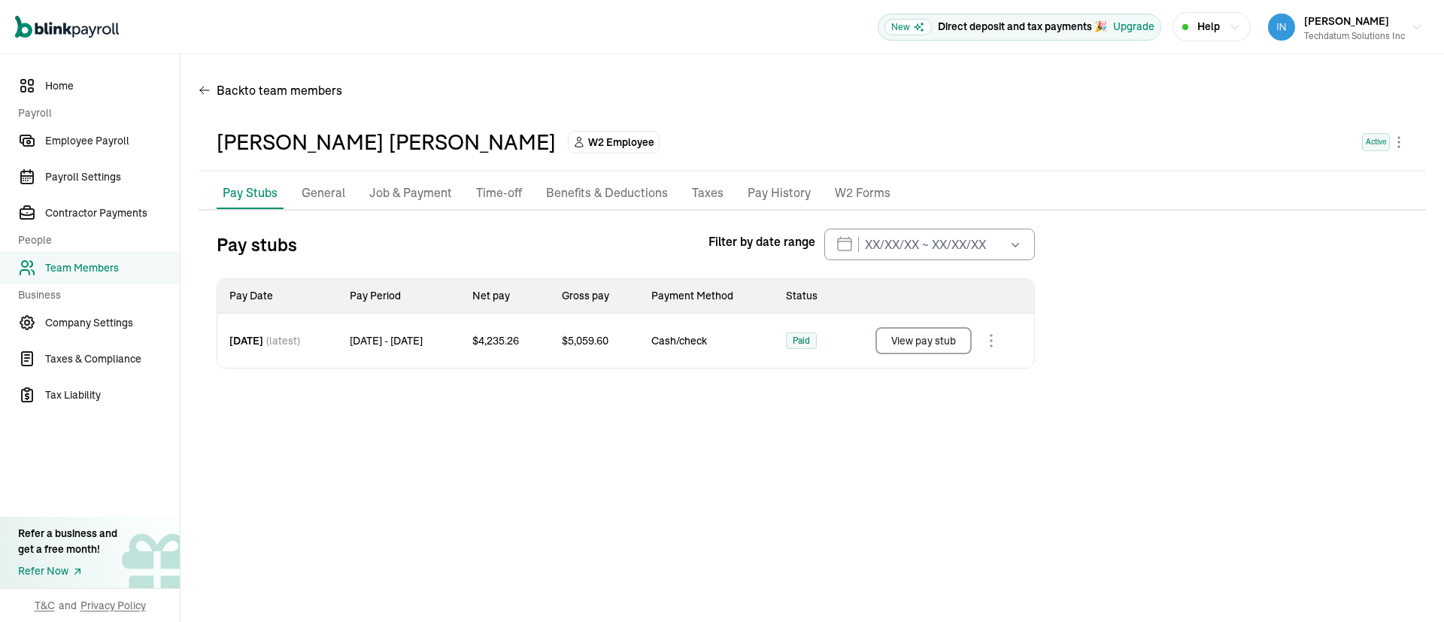
click at [77, 268] on span "Team Members" at bounding box center [112, 268] width 135 height 16
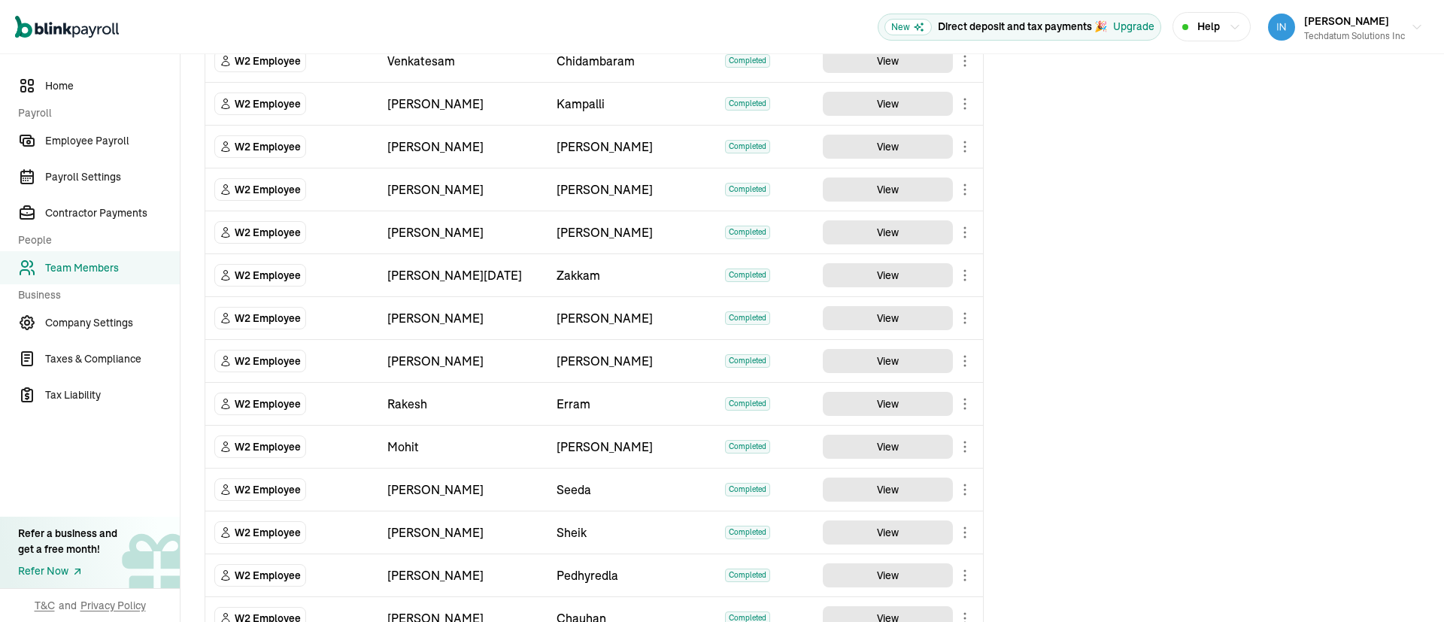
scroll to position [451, 0]
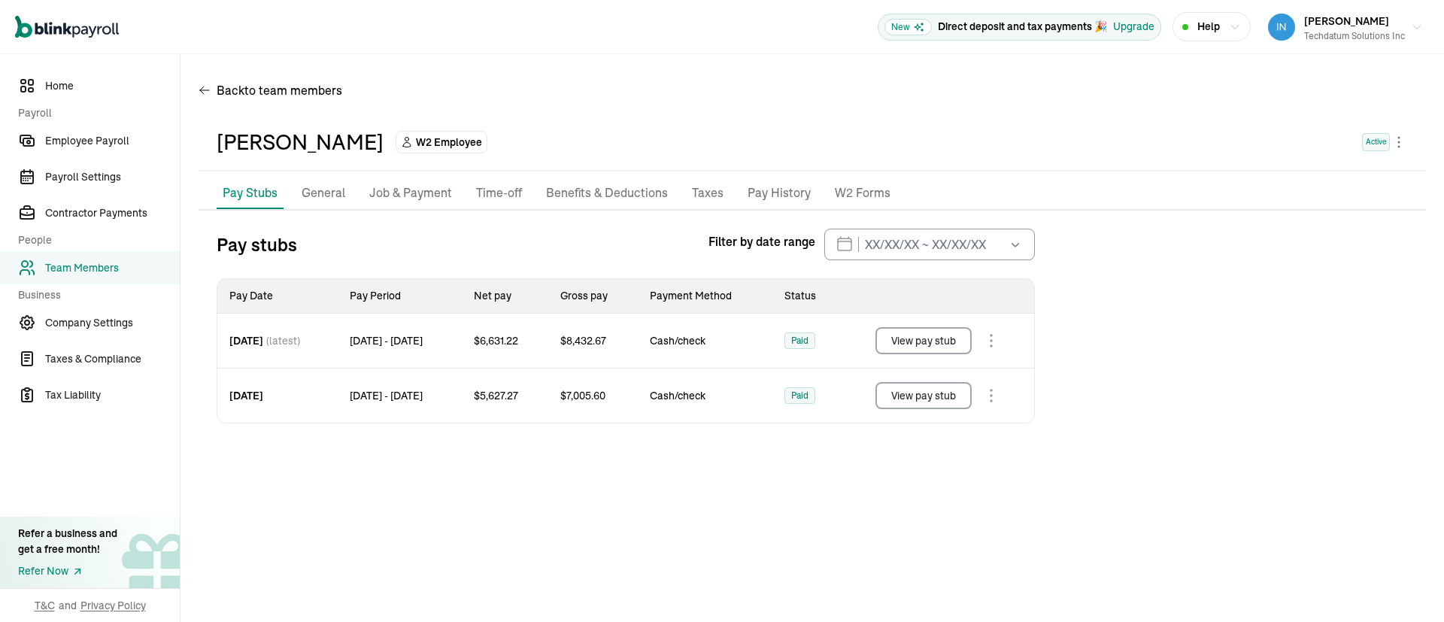
click at [934, 340] on button "View pay stub" at bounding box center [924, 340] width 96 height 27
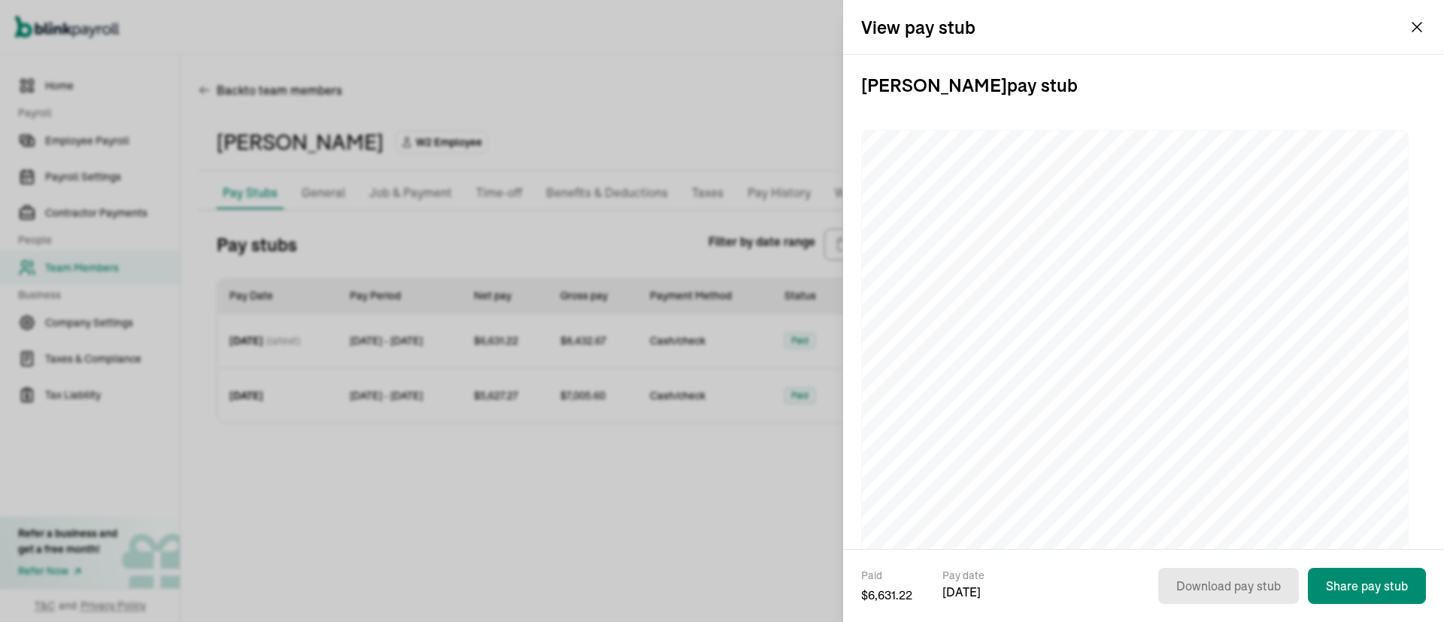
drag, startPoint x: 1077, startPoint y: 86, endPoint x: 854, endPoint y: 87, distance: 223.4
click at [854, 87] on div "Rakesh Erram pay stub" at bounding box center [1143, 302] width 601 height 494
copy h3 "Rakesh Erram pay stub"
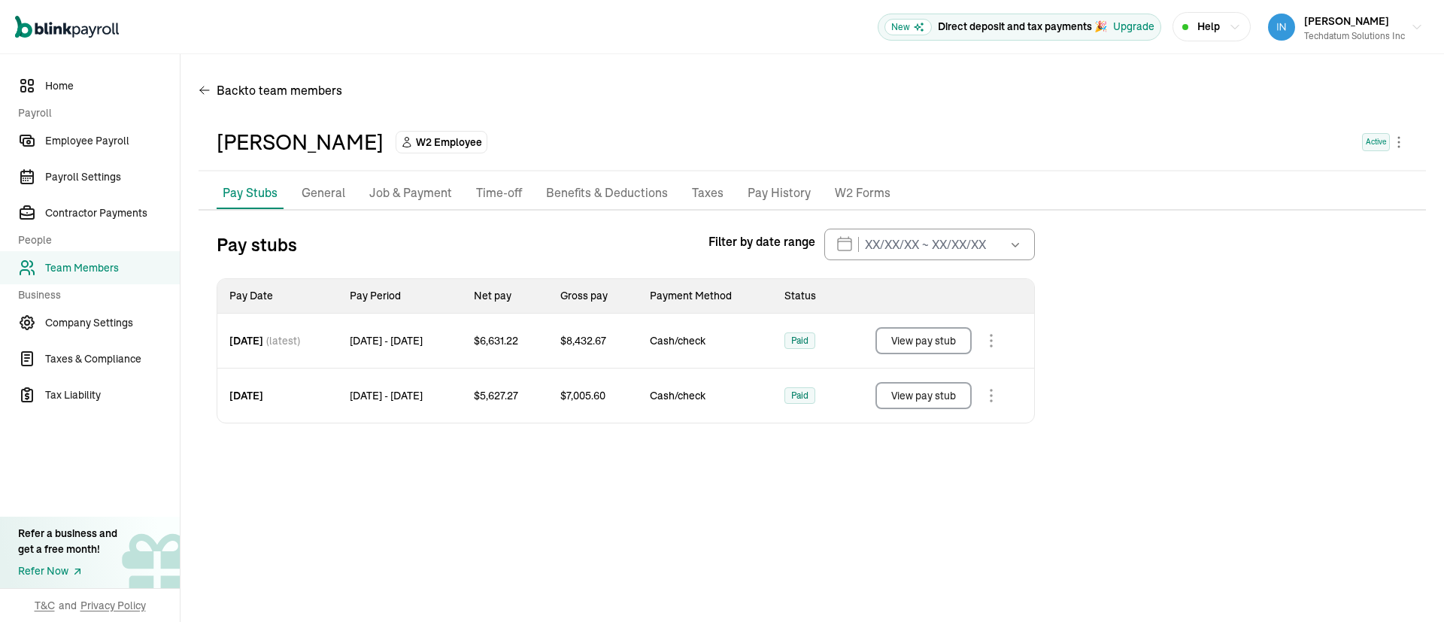
click at [921, 395] on button "View pay stub" at bounding box center [924, 395] width 96 height 27
click at [75, 269] on span "Team Members" at bounding box center [112, 268] width 135 height 16
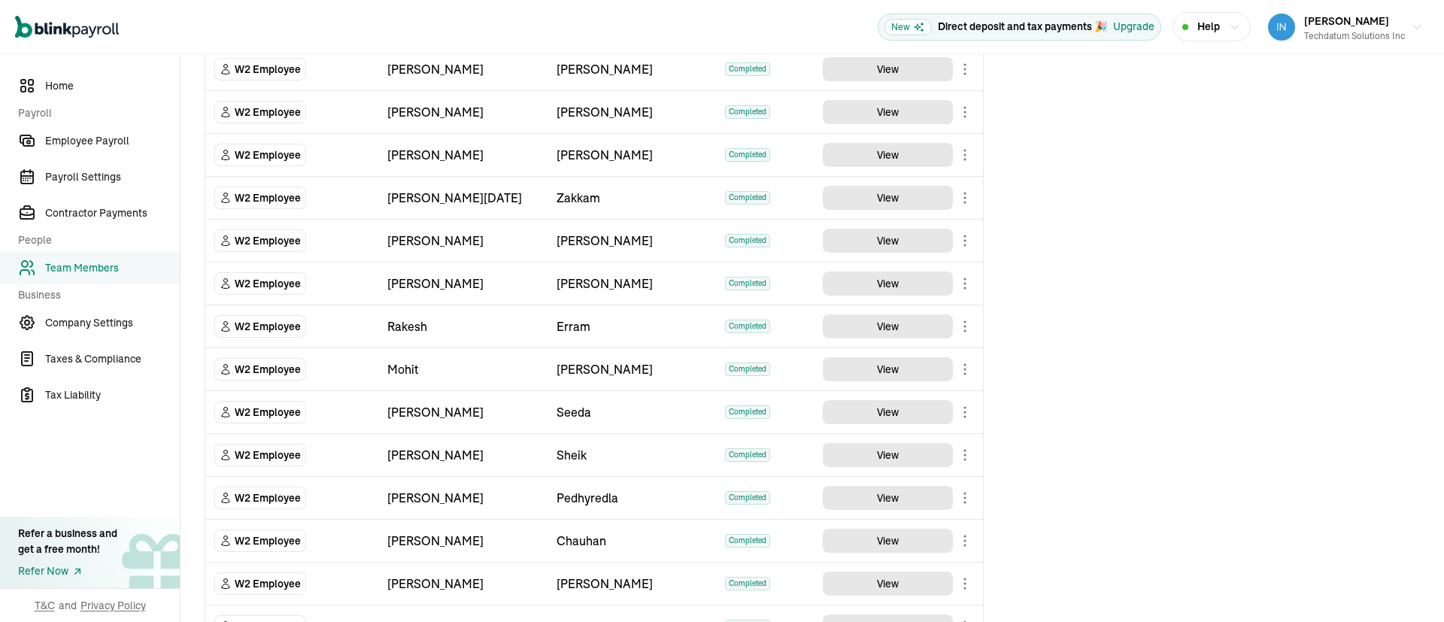
scroll to position [451, 0]
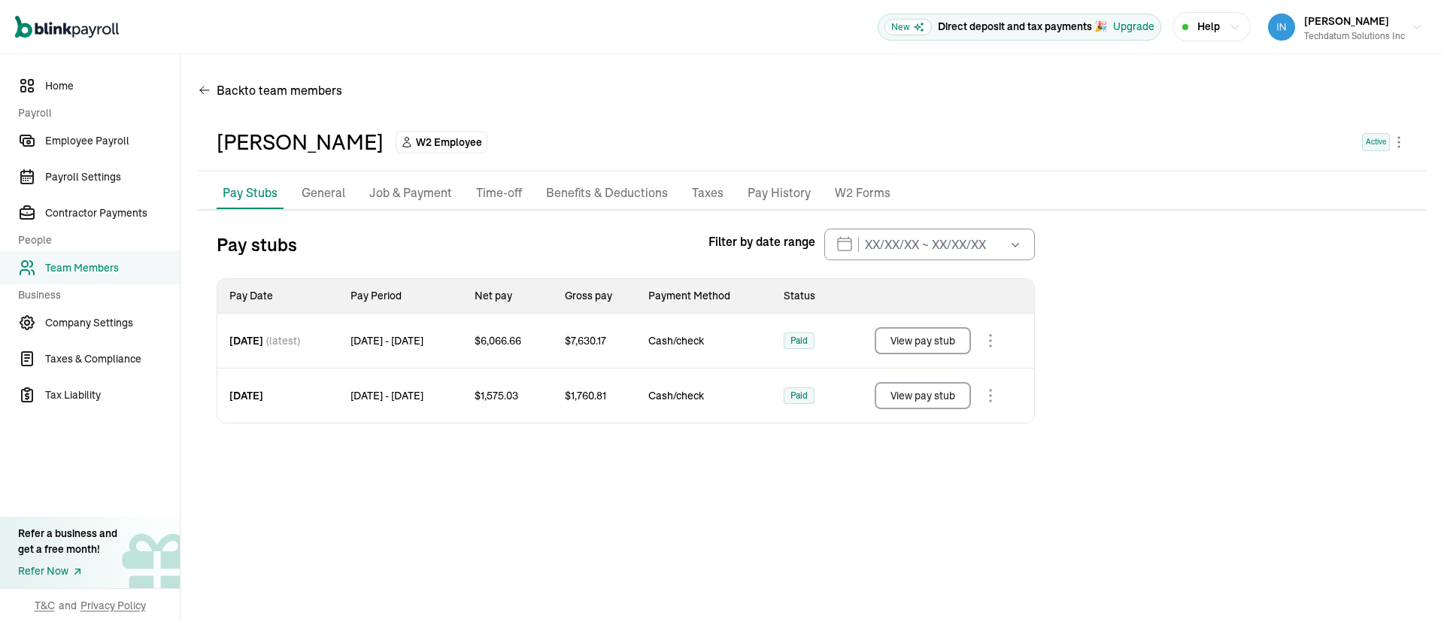
click at [931, 342] on button "View pay stub" at bounding box center [923, 340] width 96 height 27
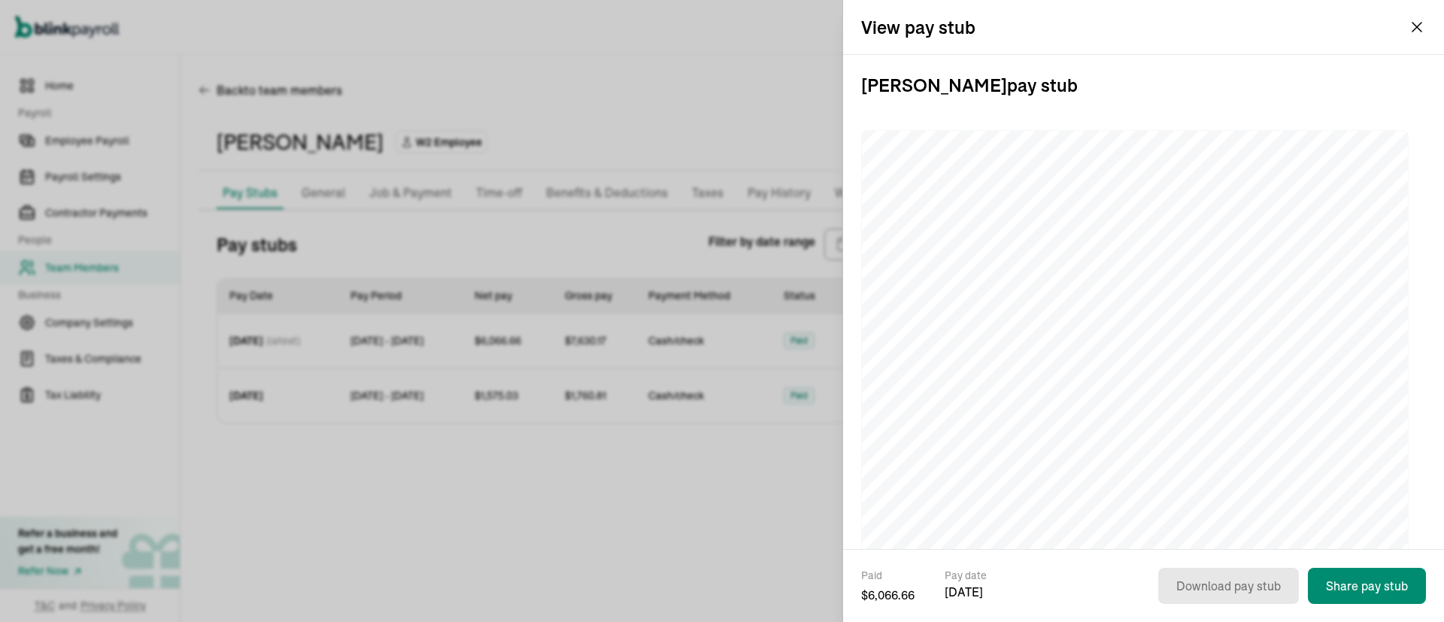
drag, startPoint x: 1071, startPoint y: 85, endPoint x: 847, endPoint y: 89, distance: 224.2
click at [847, 89] on div "Rabbani Sheik pay stub" at bounding box center [1143, 302] width 601 height 494
copy h3 "Rabbani Sheik pay stub"
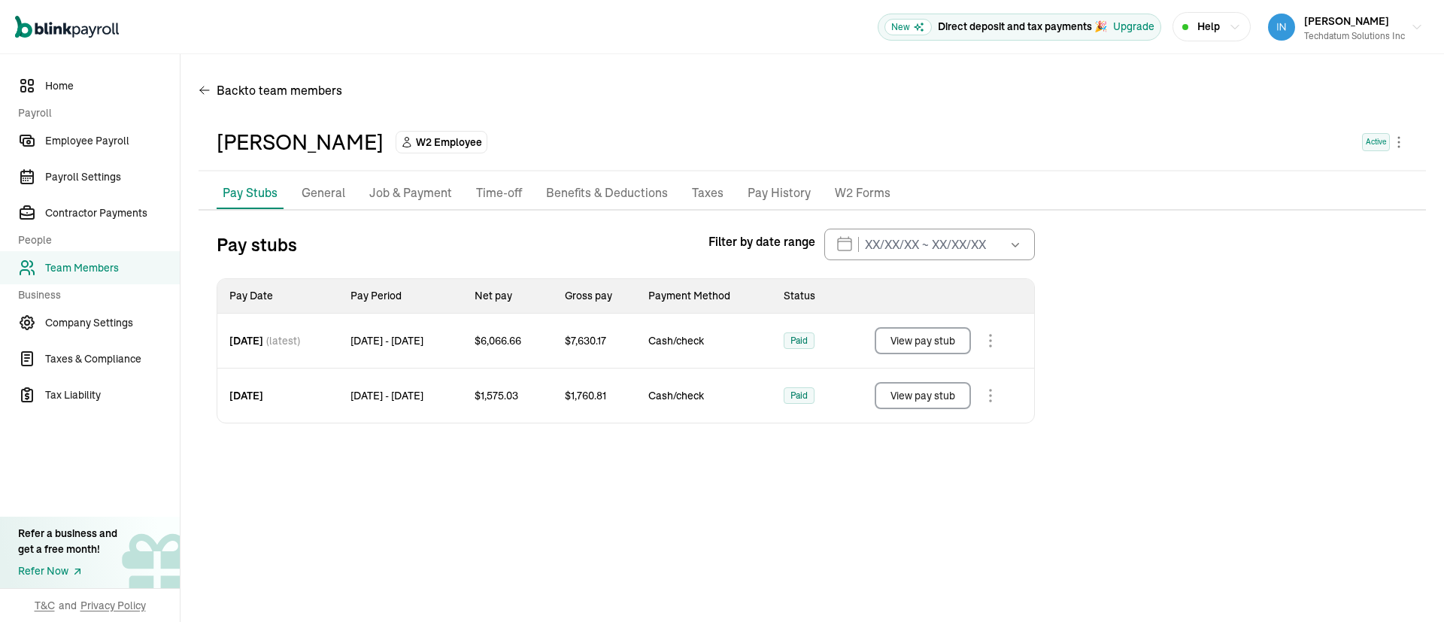
click at [913, 395] on button "View pay stub" at bounding box center [923, 395] width 96 height 27
click at [79, 266] on span "Team Members" at bounding box center [112, 268] width 135 height 16
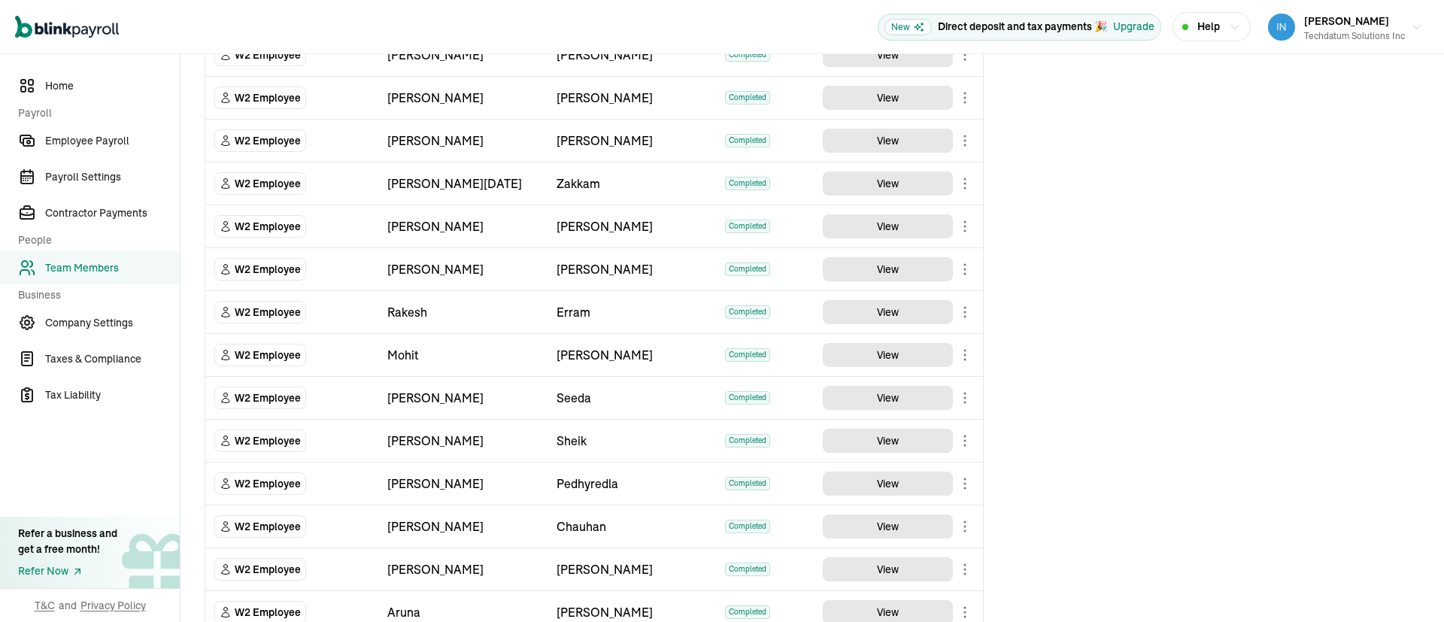
scroll to position [451, 0]
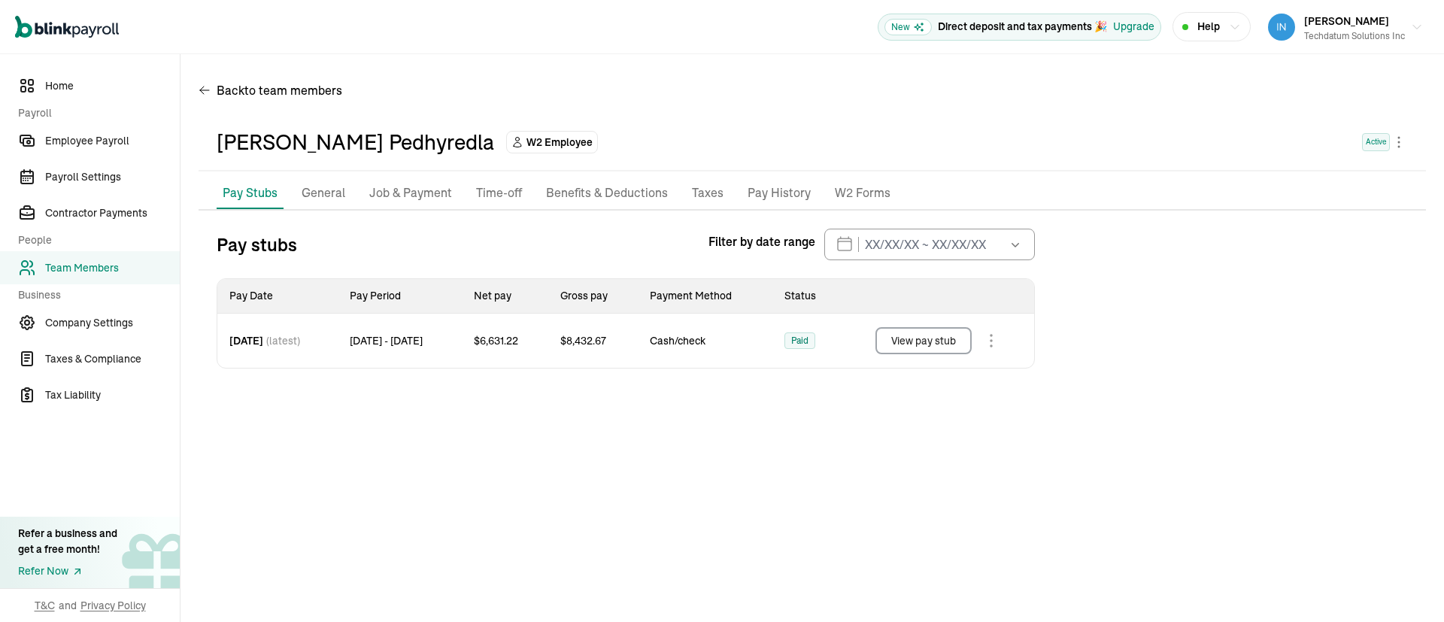
click at [937, 344] on button "View pay stub" at bounding box center [924, 340] width 96 height 27
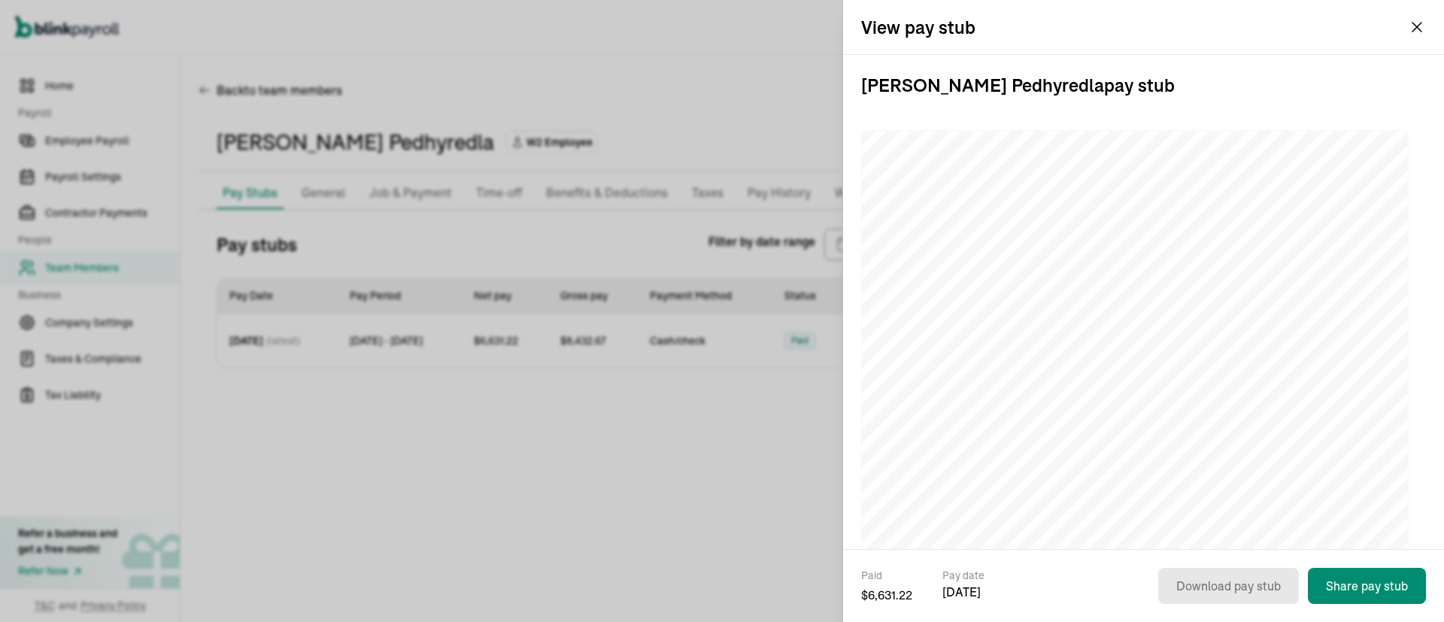
drag, startPoint x: 1140, startPoint y: 81, endPoint x: 846, endPoint y: 102, distance: 294.1
click at [846, 102] on div "Sreenivas Pedhyredla pay stub" at bounding box center [1143, 302] width 601 height 494
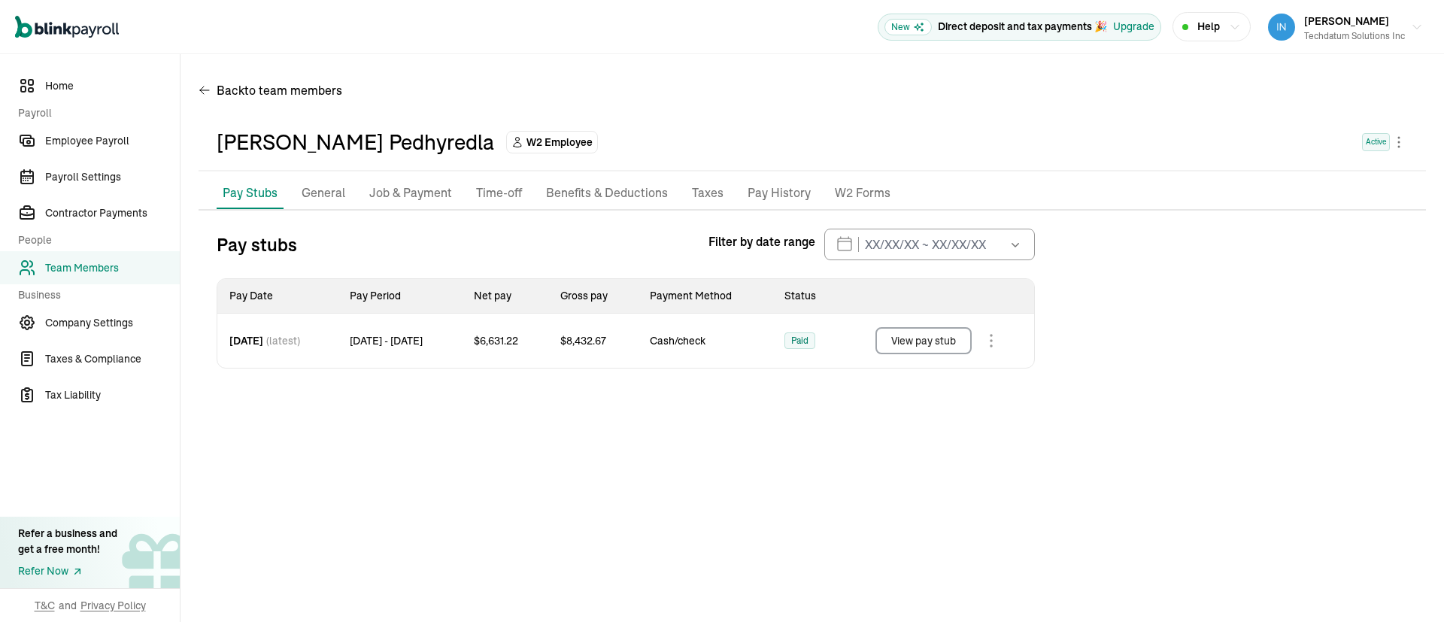
click at [72, 270] on span "Team Members" at bounding box center [112, 268] width 135 height 16
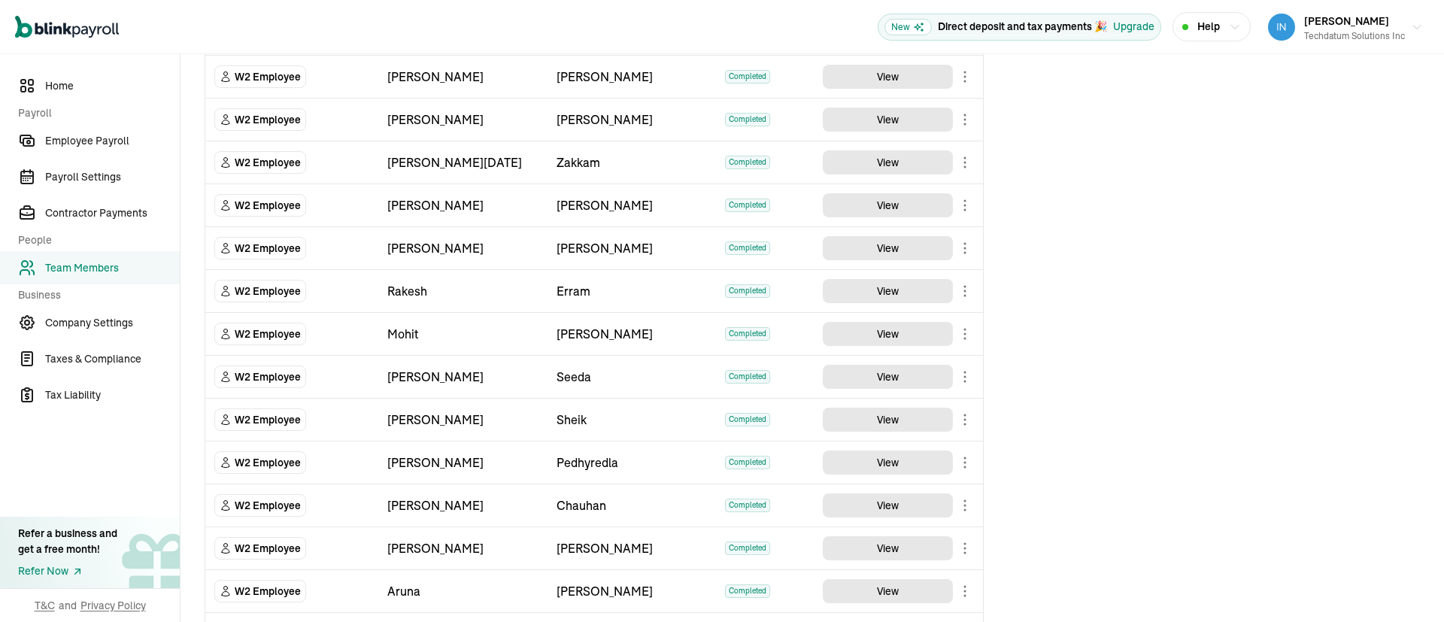
scroll to position [564, 0]
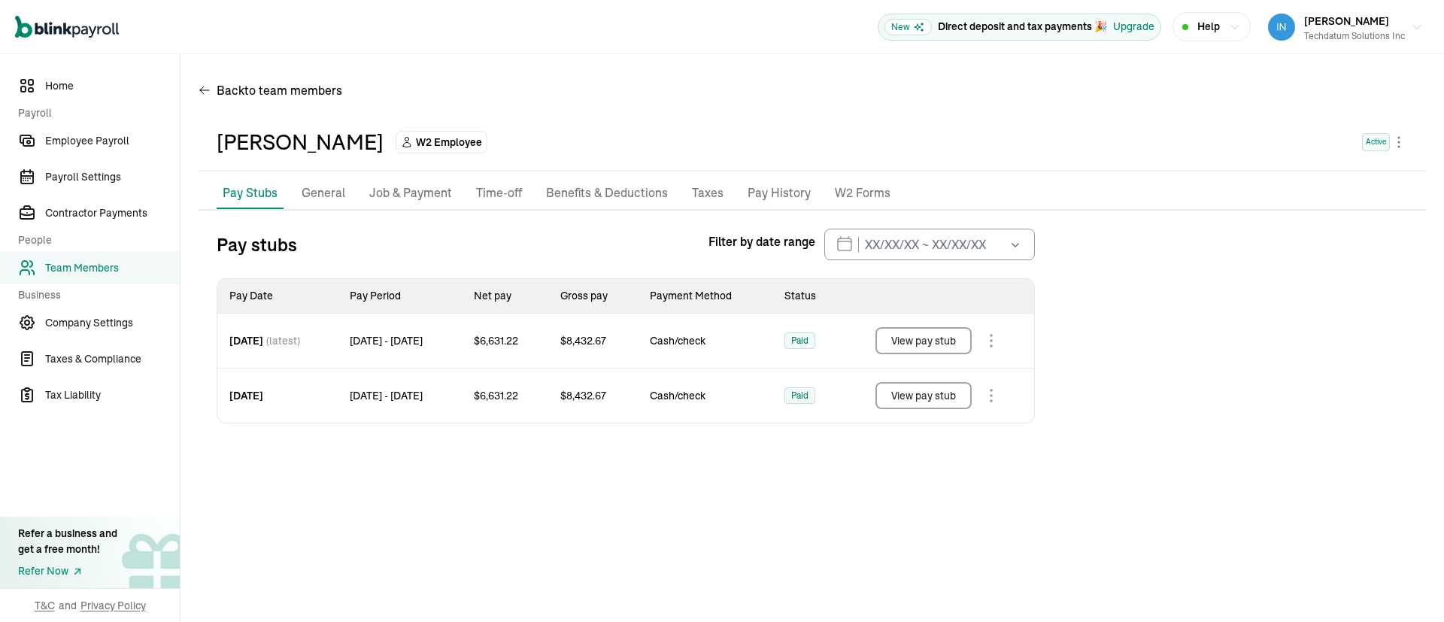
click at [942, 340] on button "View pay stub" at bounding box center [924, 340] width 96 height 27
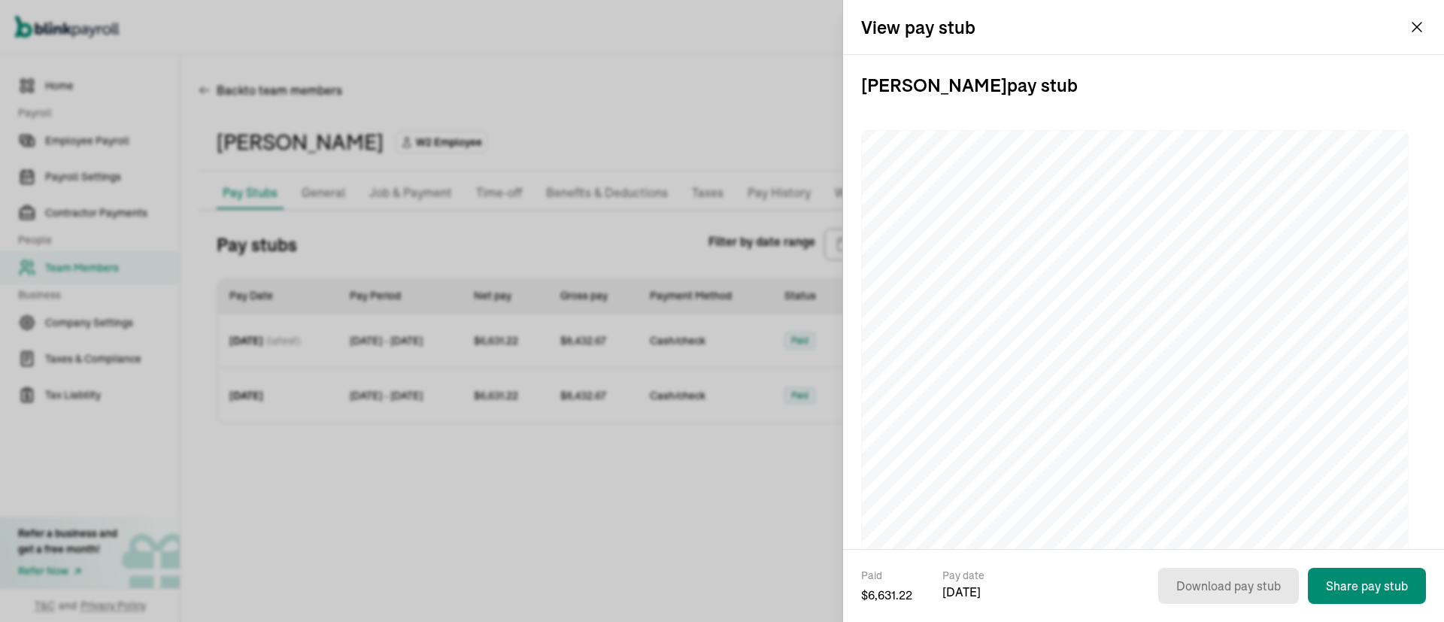
drag, startPoint x: 1104, startPoint y: 93, endPoint x: 858, endPoint y: 93, distance: 246.0
click at [858, 93] on div "Nishant Chauhan pay stub" at bounding box center [1143, 302] width 601 height 494
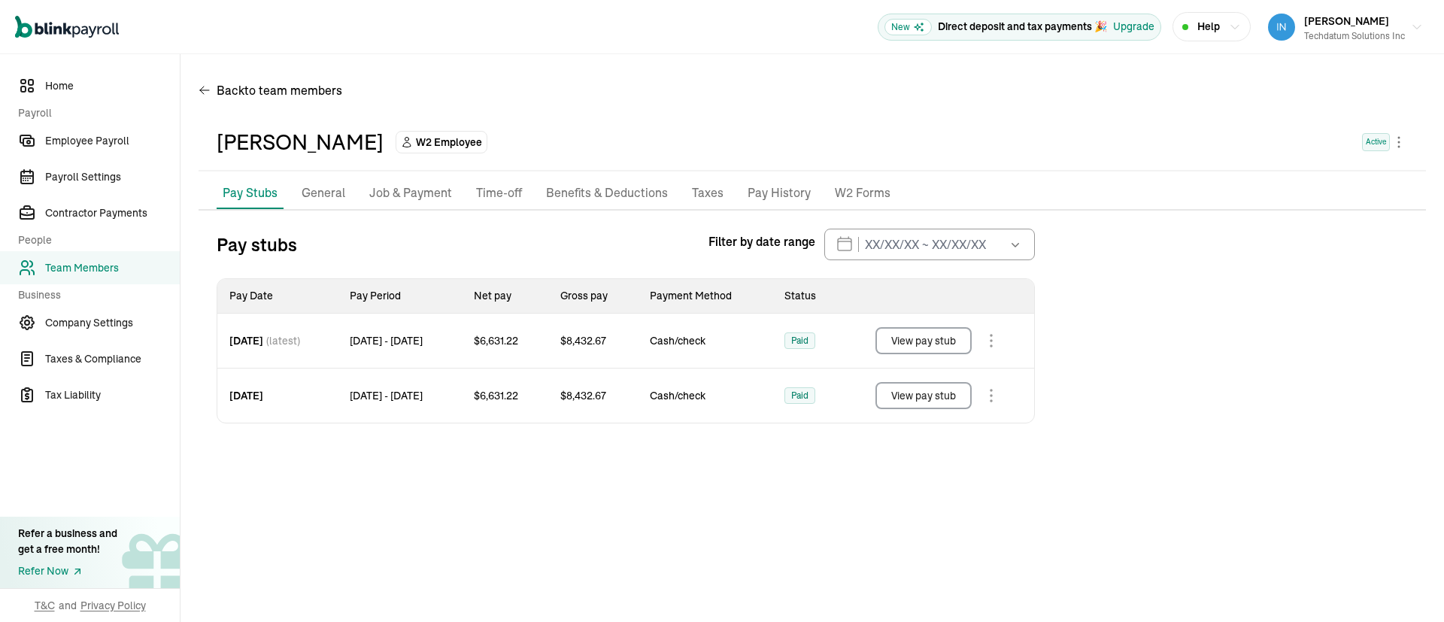
click at [917, 399] on button "View pay stub" at bounding box center [924, 395] width 96 height 27
click at [84, 270] on span "Team Members" at bounding box center [112, 268] width 135 height 16
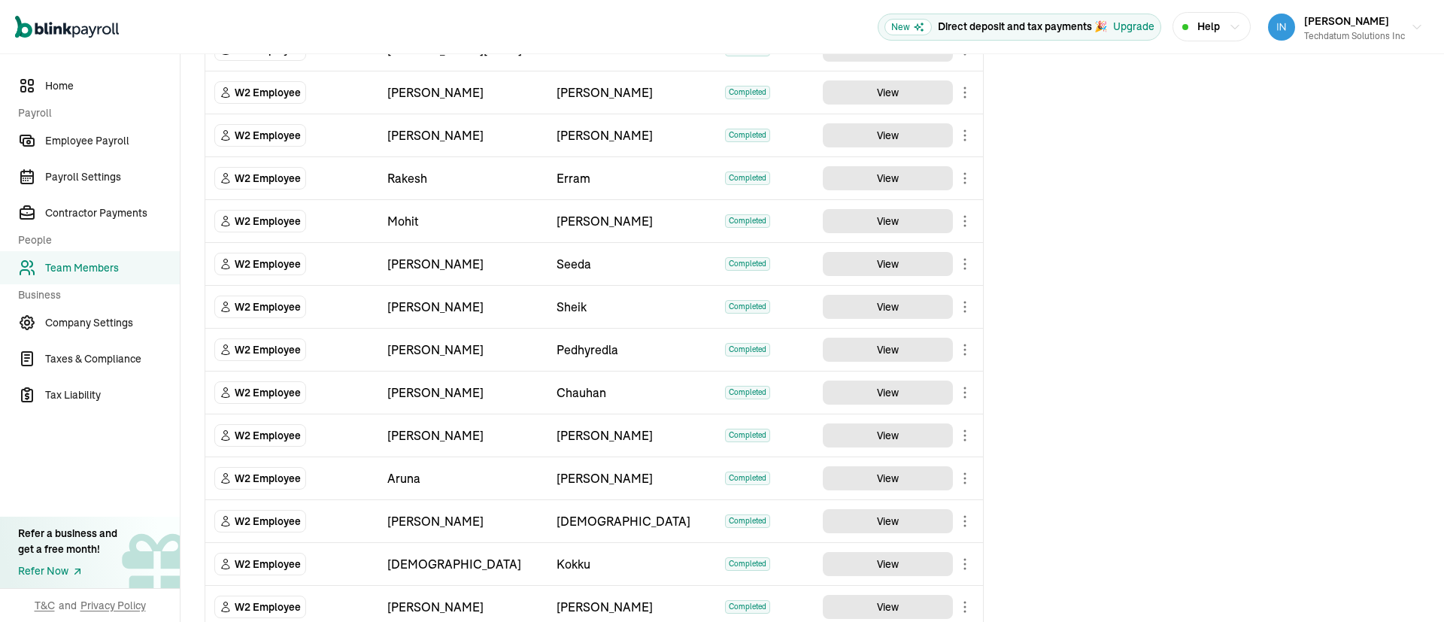
scroll to position [633, 0]
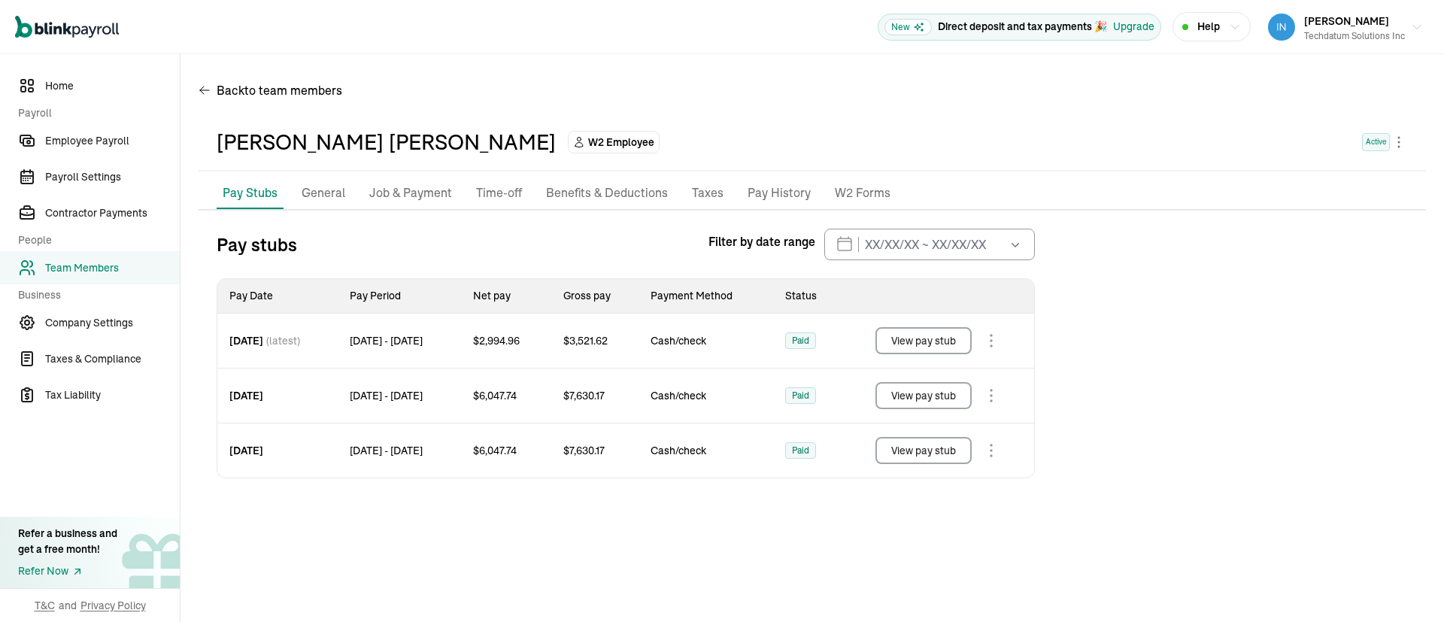
click at [95, 267] on span "Team Members" at bounding box center [112, 268] width 135 height 16
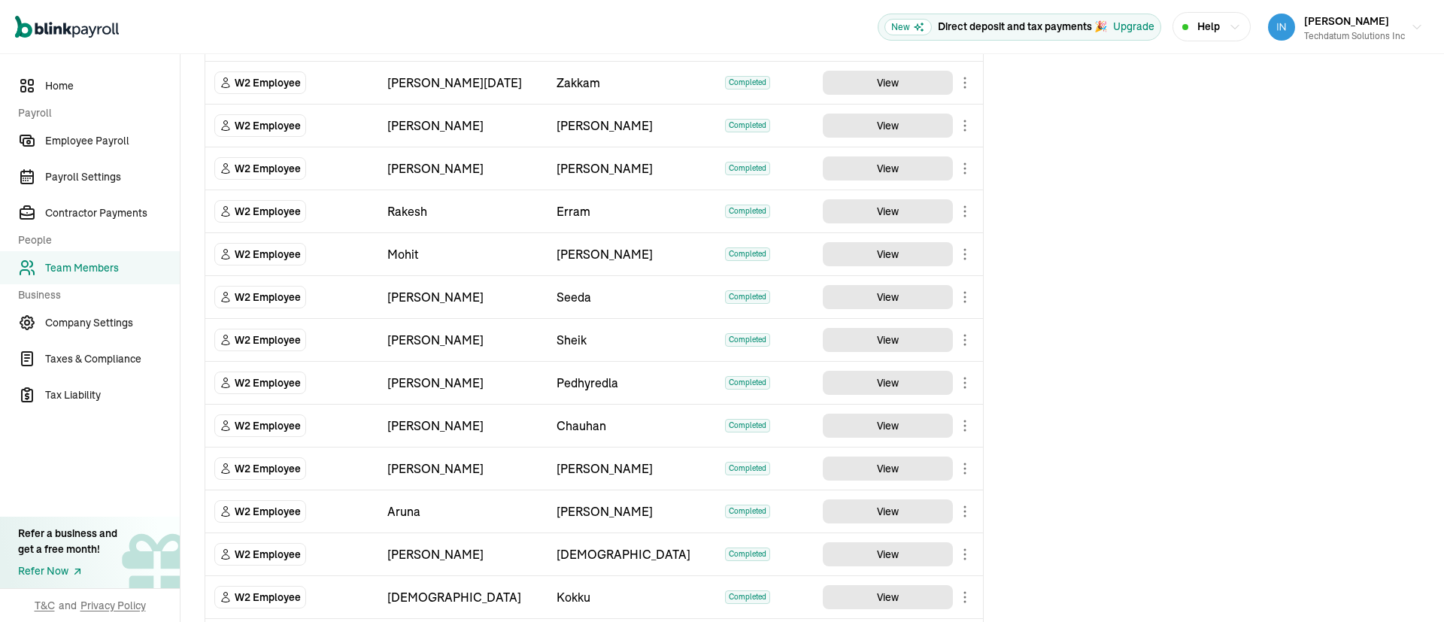
scroll to position [633, 0]
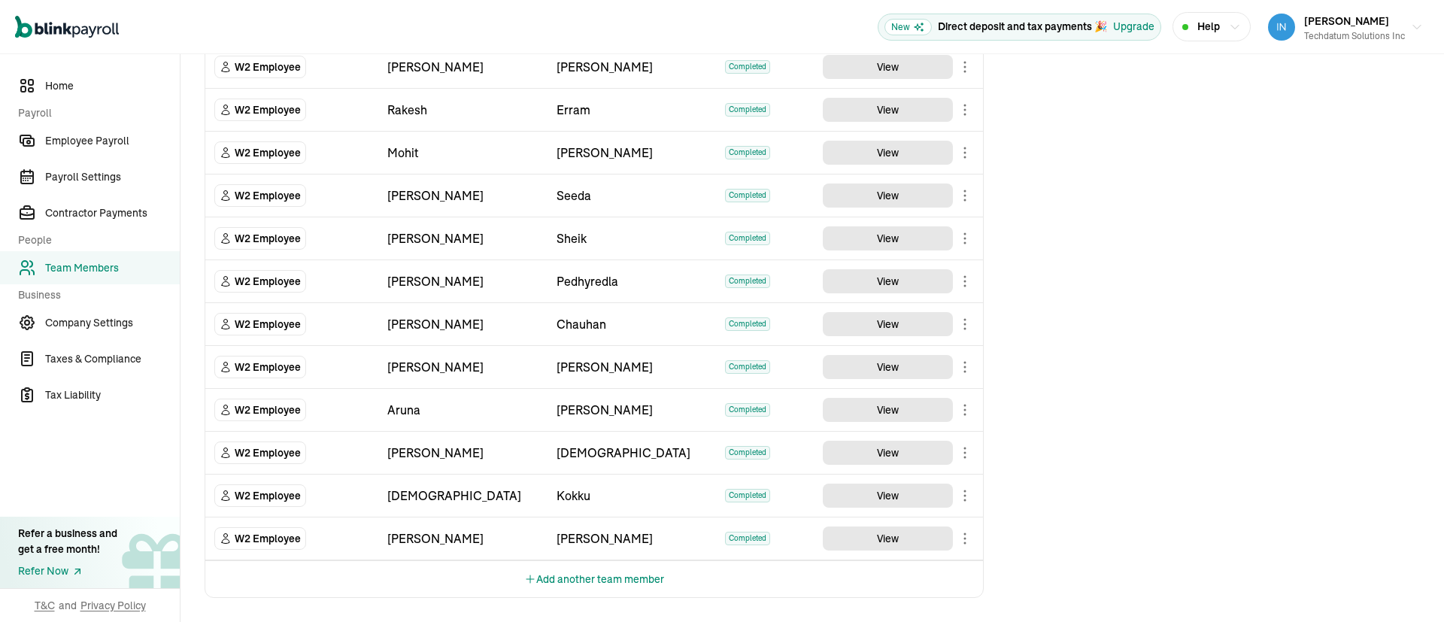
click at [1226, 361] on div "Team Members Team Member Type First Name Last Name Status Actions W2 Employee V…" at bounding box center [813, 21] width 1264 height 1201
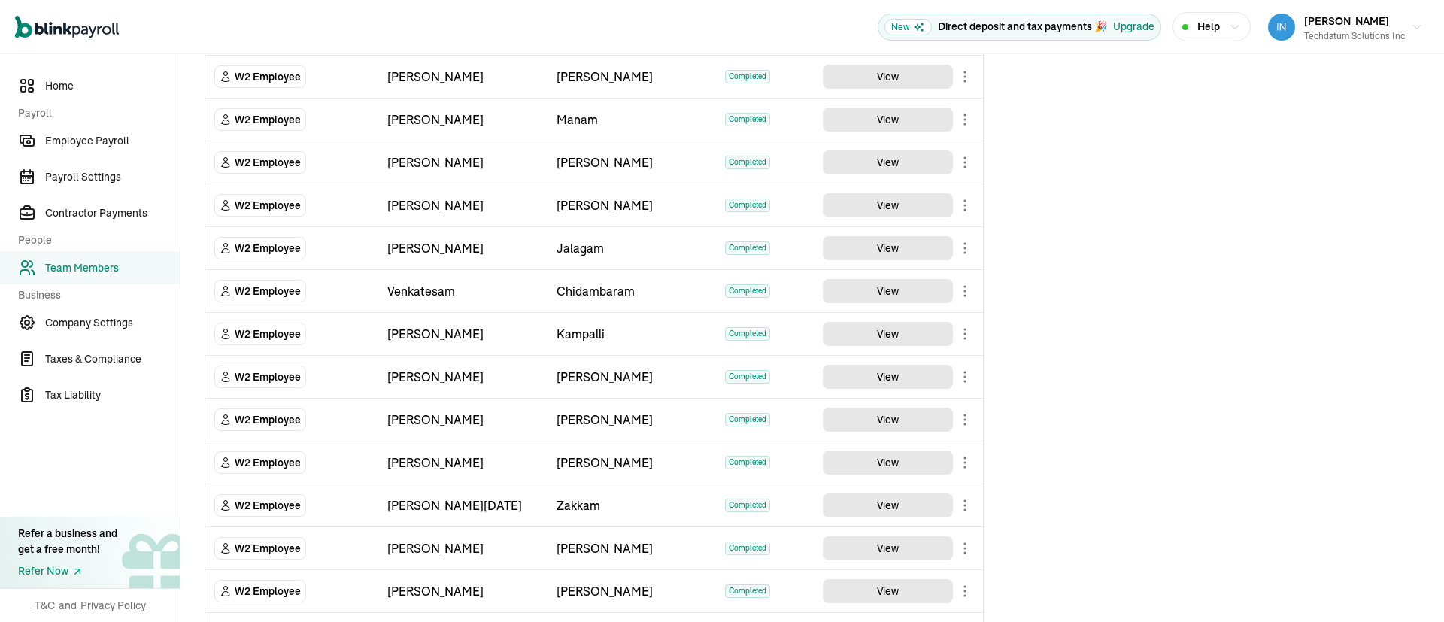
scroll to position [0, 0]
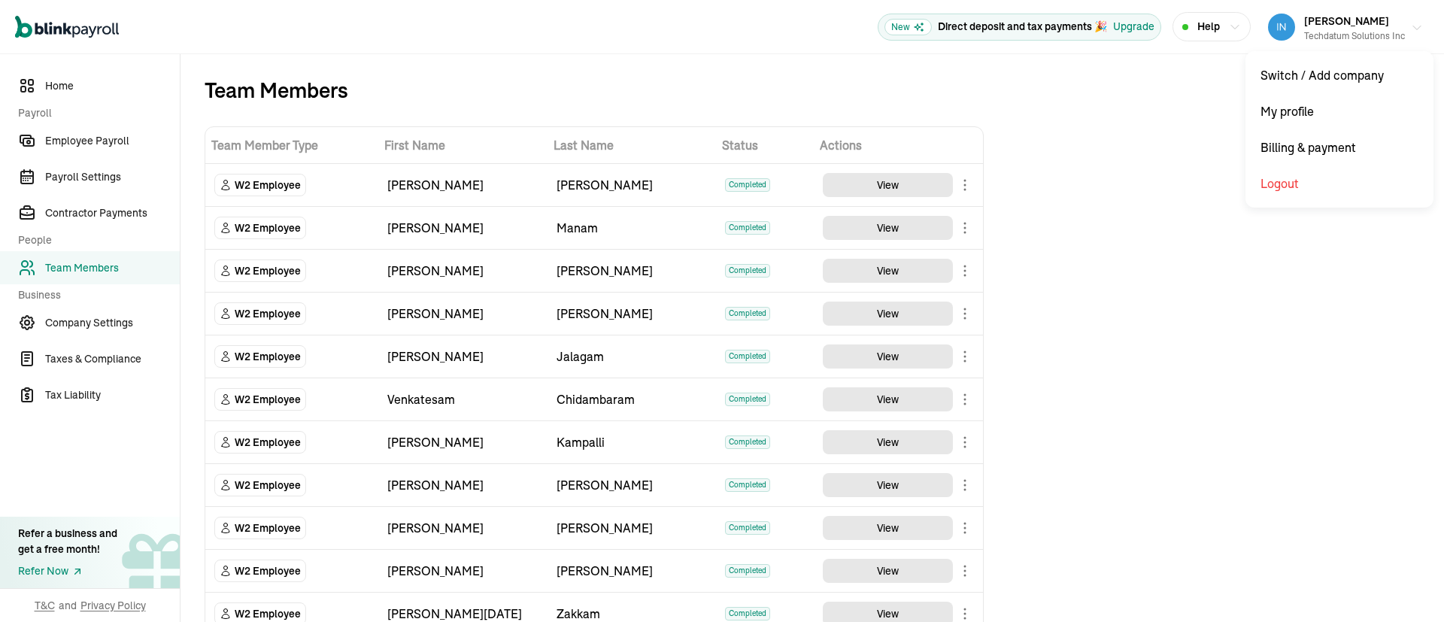
click at [1383, 19] on div "Prasad Rao Techdatum Solutions Inc" at bounding box center [1354, 27] width 101 height 32
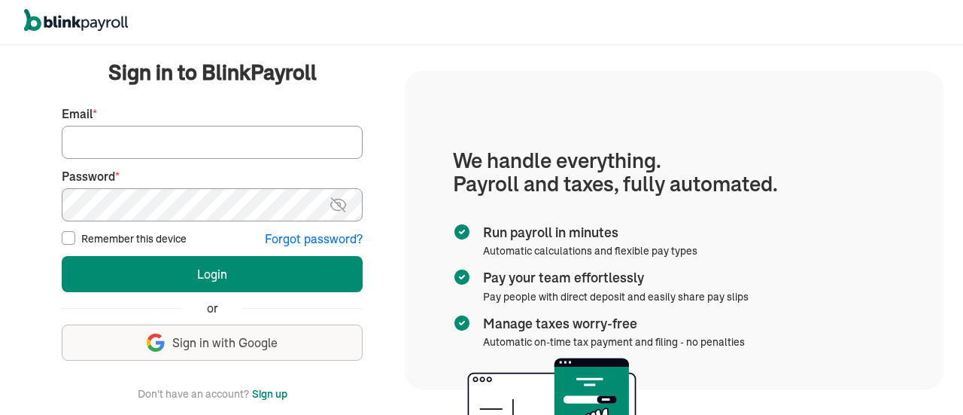
type input "[EMAIL_ADDRESS][DOMAIN_NAME]"
click at [62, 34] on div at bounding box center [481, 22] width 963 height 45
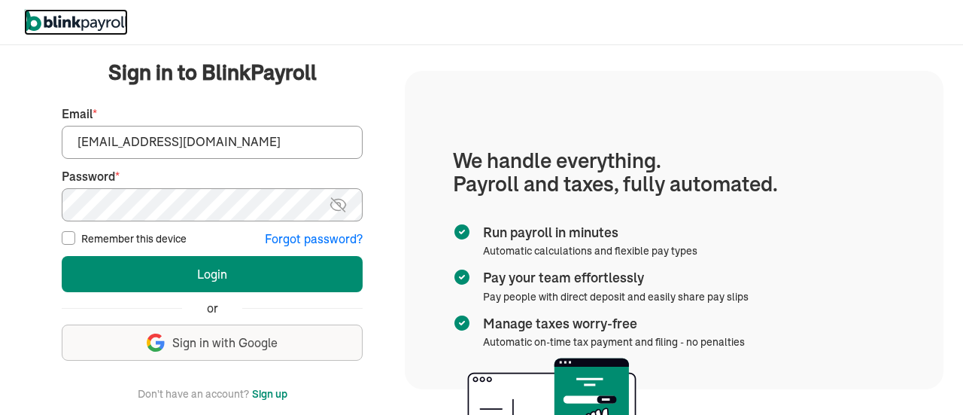
click at [62, 34] on link at bounding box center [76, 22] width 104 height 26
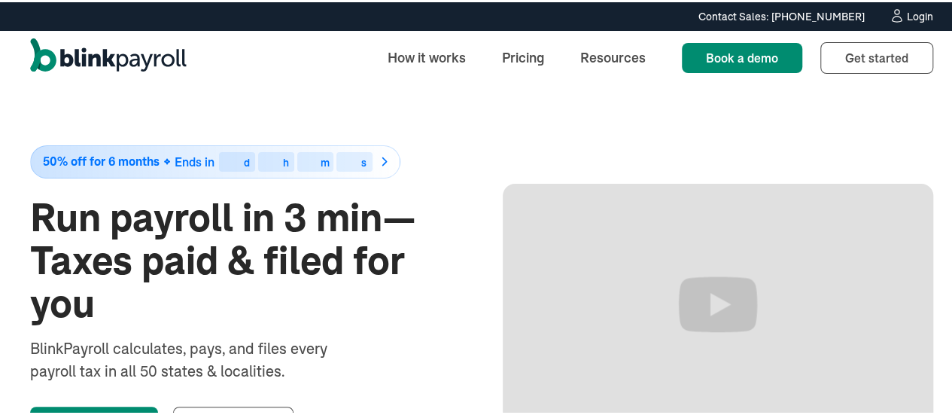
click at [916, 18] on div "Login" at bounding box center [920, 14] width 26 height 11
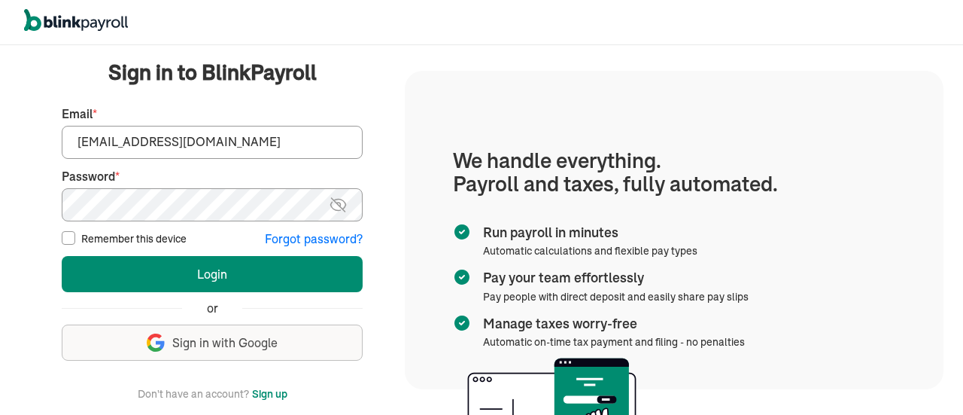
click at [175, 136] on input "[EMAIL_ADDRESS][DOMAIN_NAME]" at bounding box center [212, 142] width 301 height 33
drag, startPoint x: 268, startPoint y: 147, endPoint x: 0, endPoint y: 108, distance: 270.7
click at [0, 108] on div "We handle it all. Payroll and taxes, fully automated. Back Forgot your password…" at bounding box center [481, 229] width 963 height 369
type input "[EMAIL_ADDRESS][DOMAIN_NAME]"
click at [342, 202] on img at bounding box center [338, 205] width 19 height 18
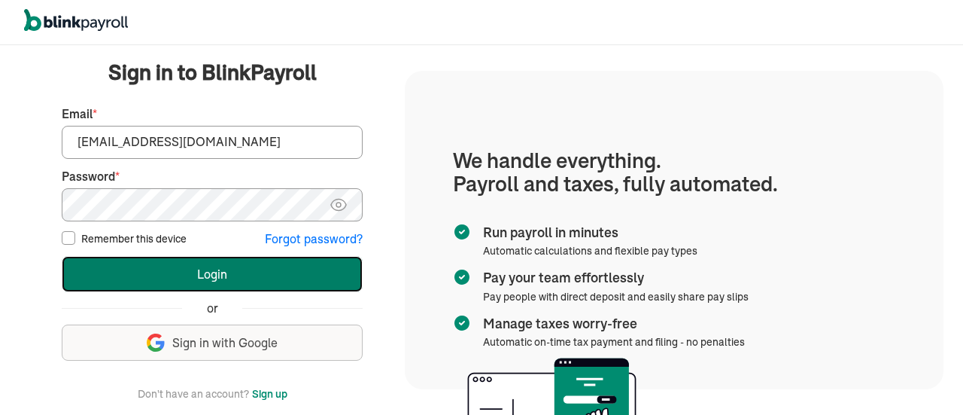
click at [212, 263] on button "Login" at bounding box center [212, 274] width 301 height 36
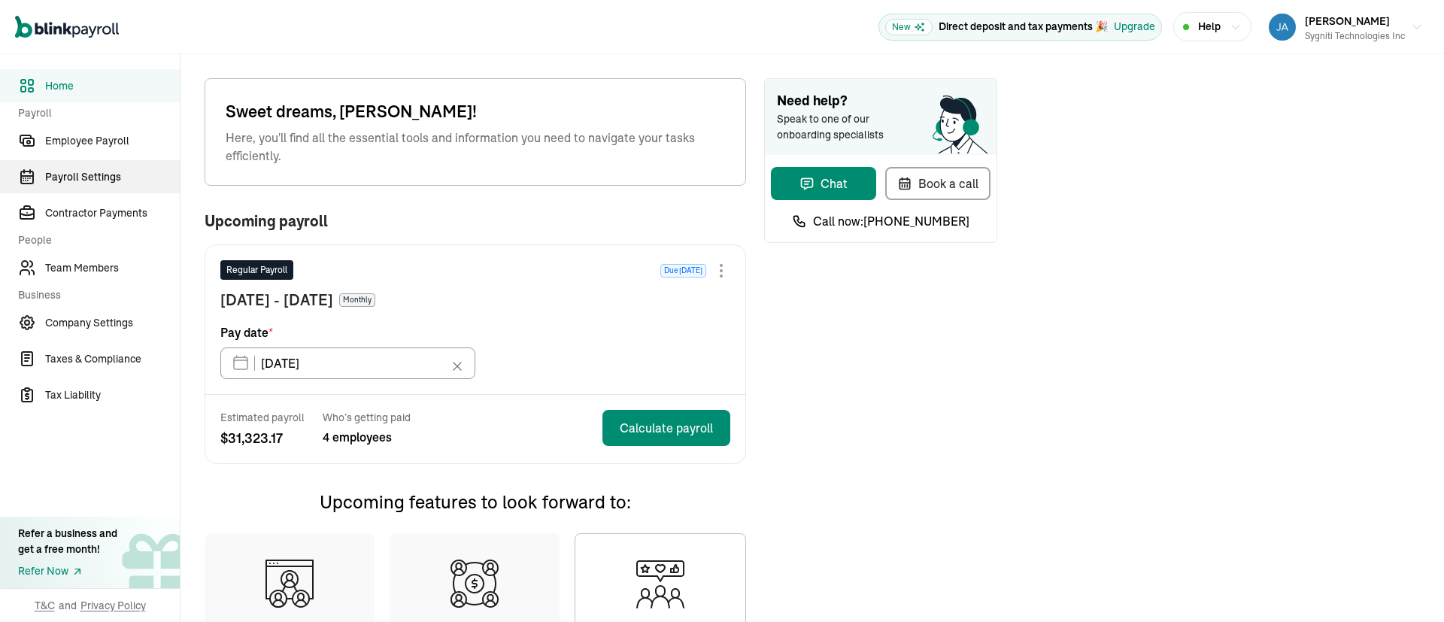
click at [73, 176] on span "Payroll Settings" at bounding box center [112, 177] width 135 height 16
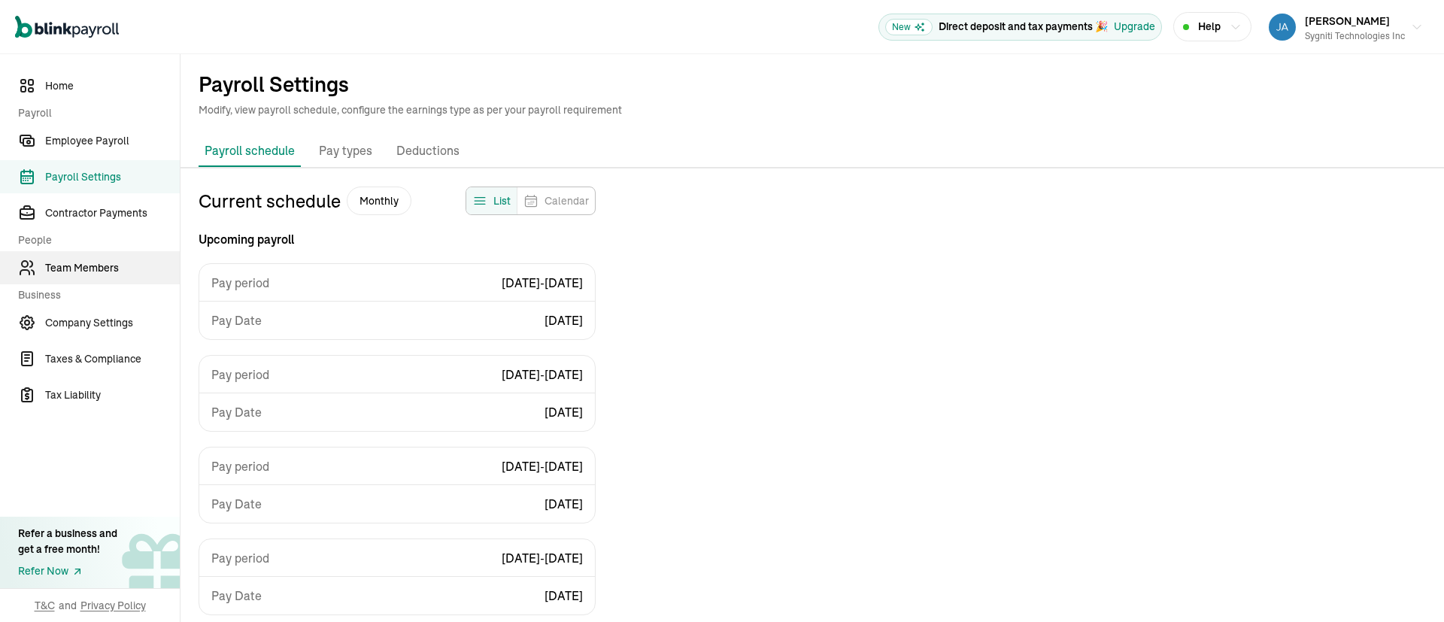
click at [73, 265] on span "Team Members" at bounding box center [112, 268] width 135 height 16
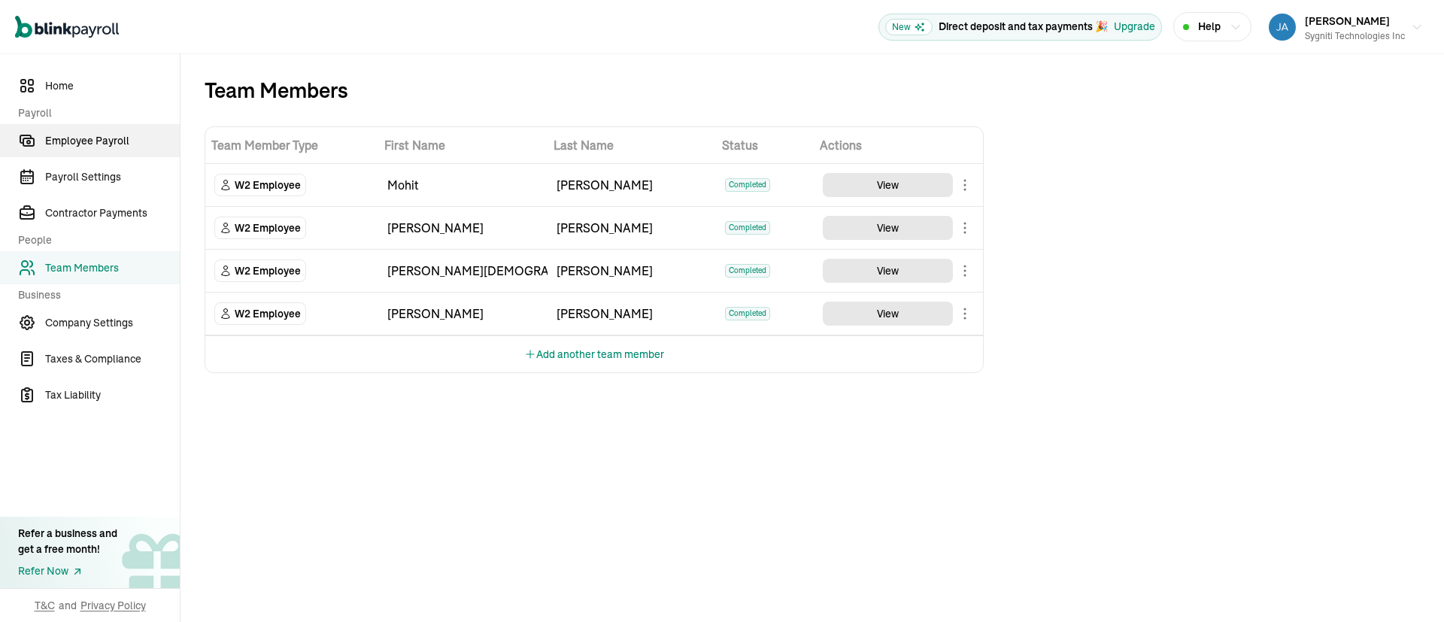
click at [91, 141] on span "Employee Payroll" at bounding box center [112, 141] width 135 height 16
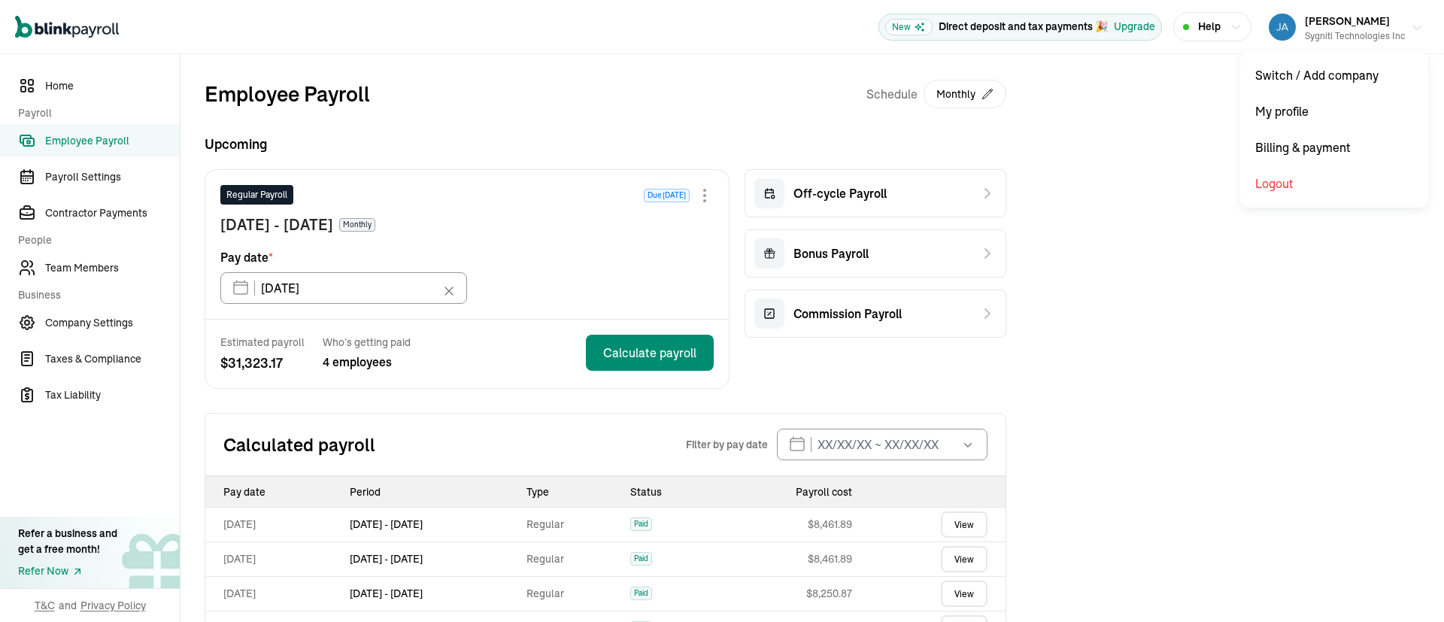
click at [1364, 31] on div "Sygniti Technologies Inc" at bounding box center [1355, 36] width 100 height 14
click at [1389, 20] on button "Jayaprakash Rangana Sygniti Technologies Inc" at bounding box center [1346, 27] width 166 height 38
click at [1310, 17] on span "Jayaprakash Rangana" at bounding box center [1347, 21] width 85 height 14
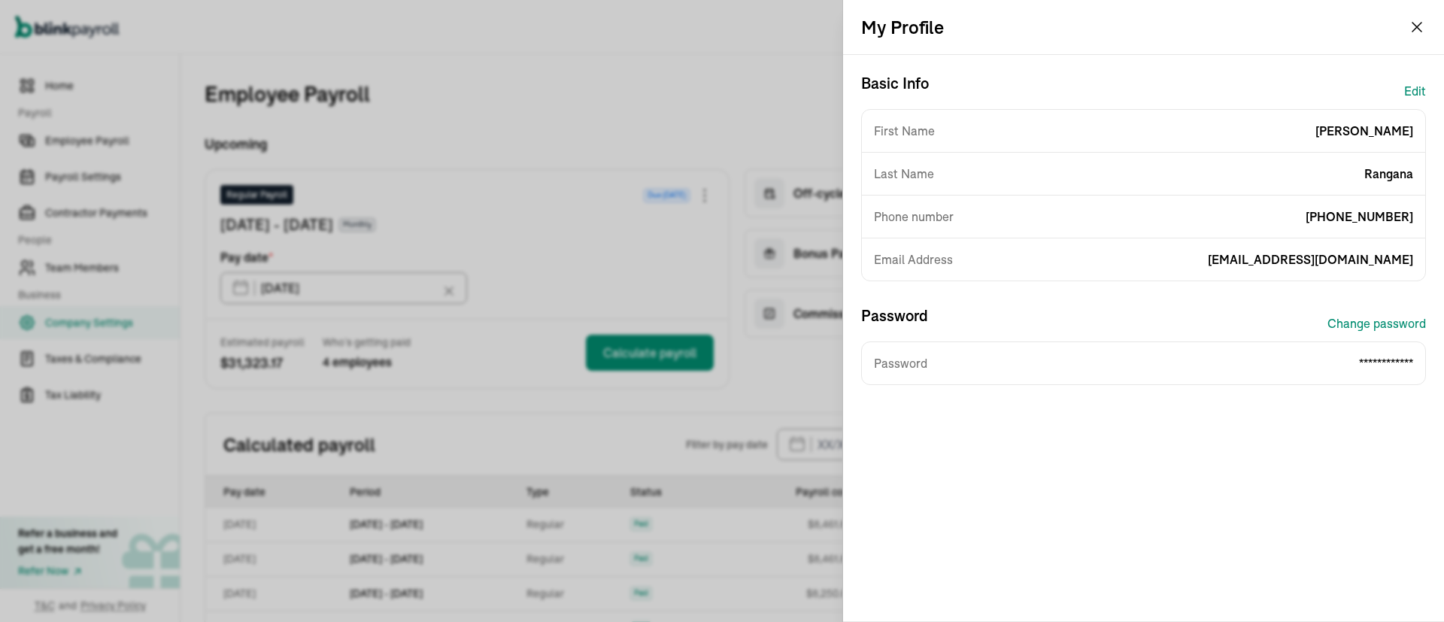
click at [1407, 29] on div "My Profile" at bounding box center [1143, 27] width 601 height 54
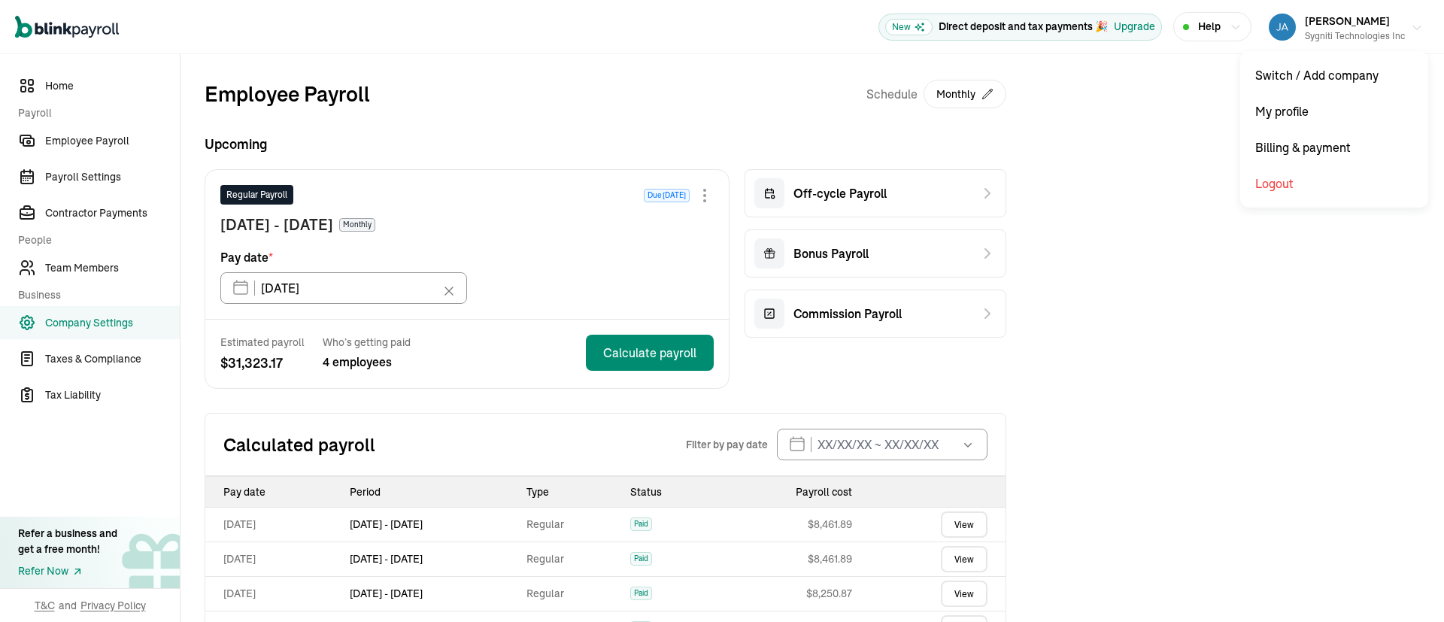
click at [1356, 34] on div "Sygniti Technologies Inc" at bounding box center [1355, 36] width 100 height 14
click at [1331, 150] on div "Employee Payroll Schedule Monthly Upcoming Regular Payroll Due in 8 days Aug 1 …" at bounding box center [813, 431] width 1264 height 755
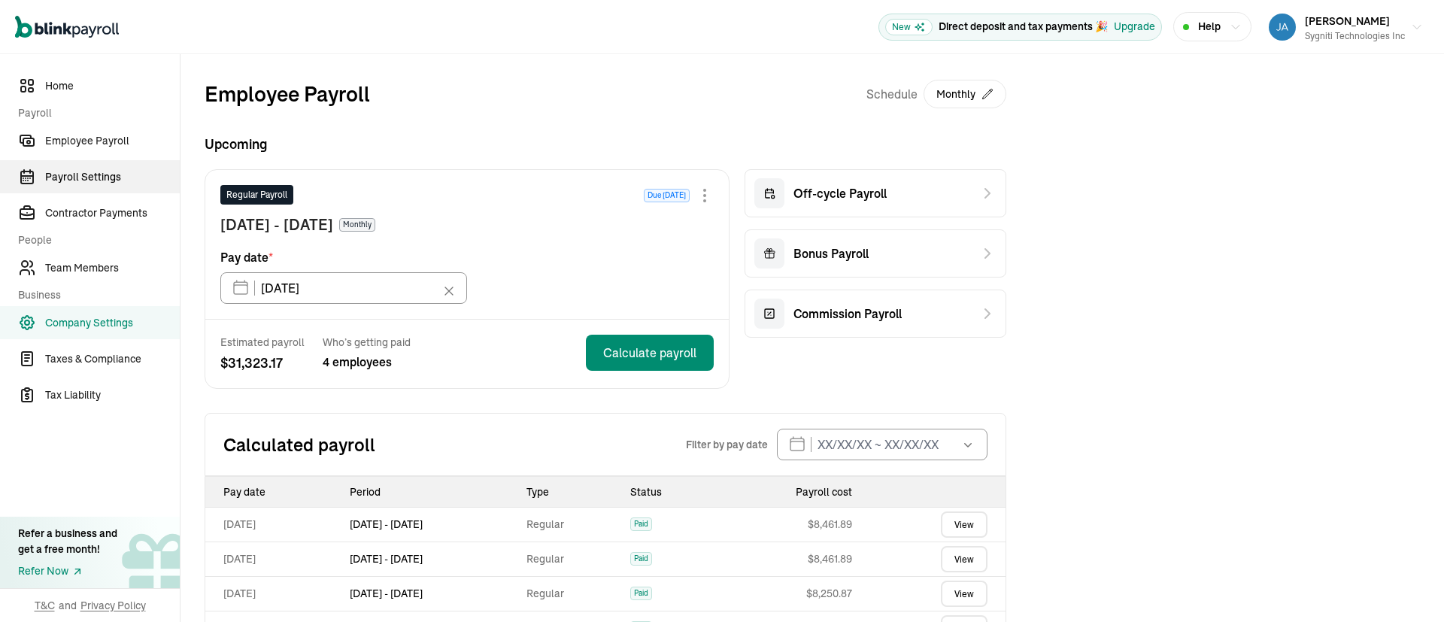
click at [66, 170] on span "Payroll Settings" at bounding box center [112, 177] width 135 height 16
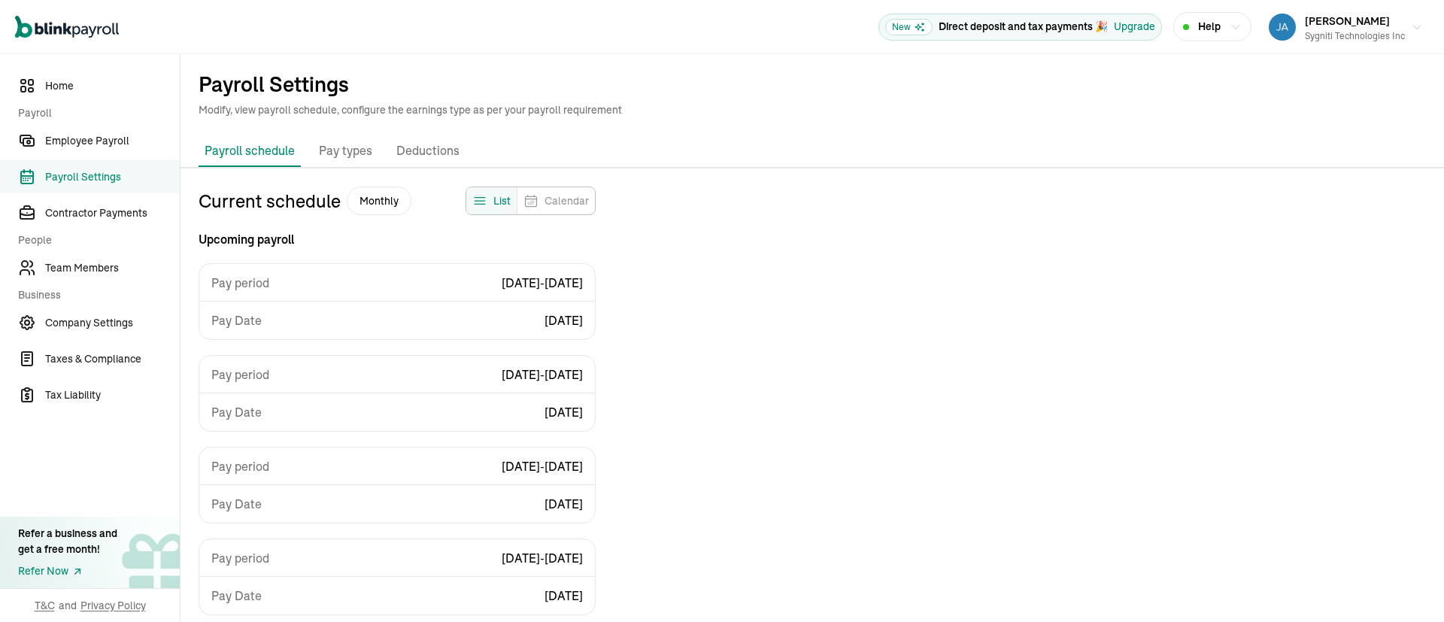
scroll to position [65, 0]
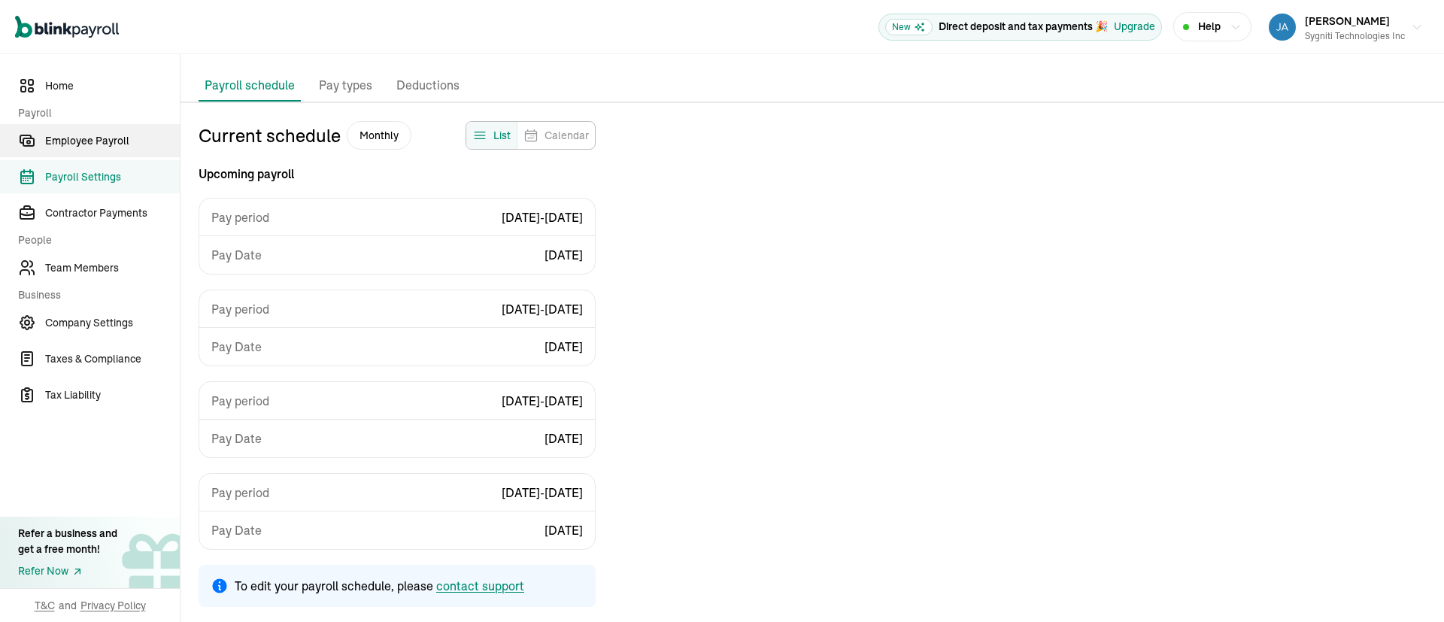
click at [99, 142] on span "Employee Payroll" at bounding box center [112, 141] width 135 height 16
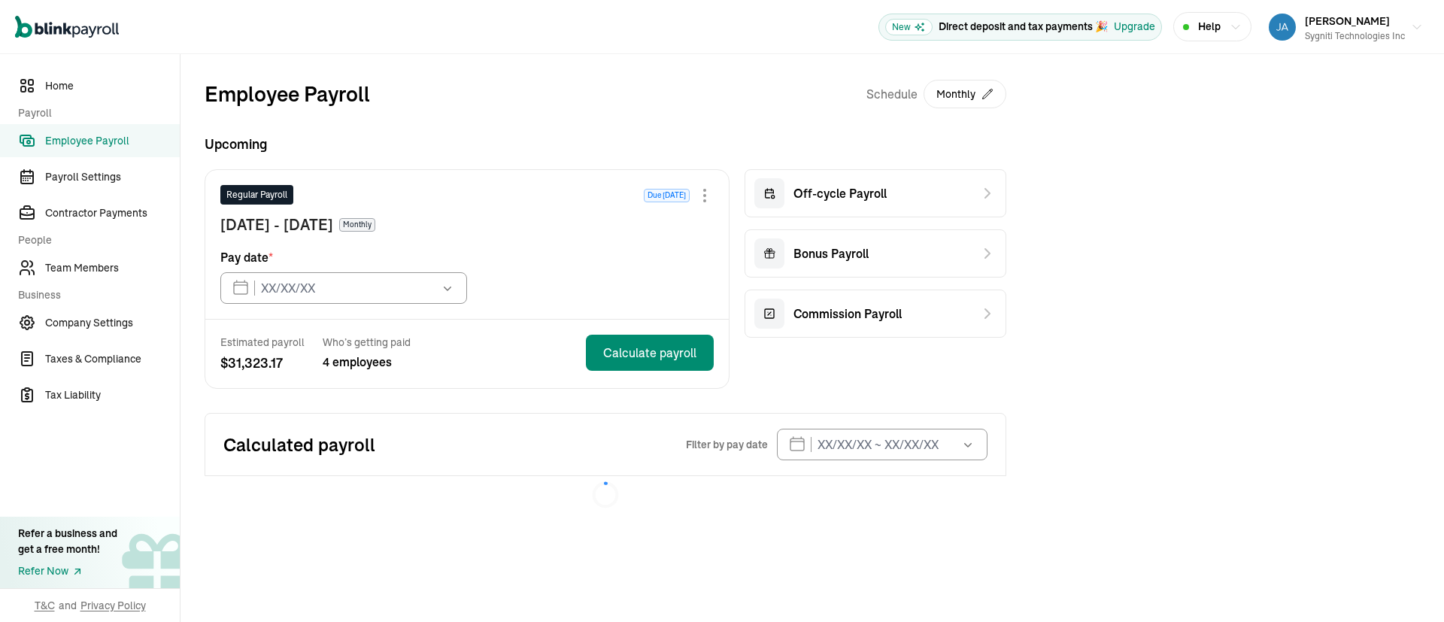
type input "08/29/2025"
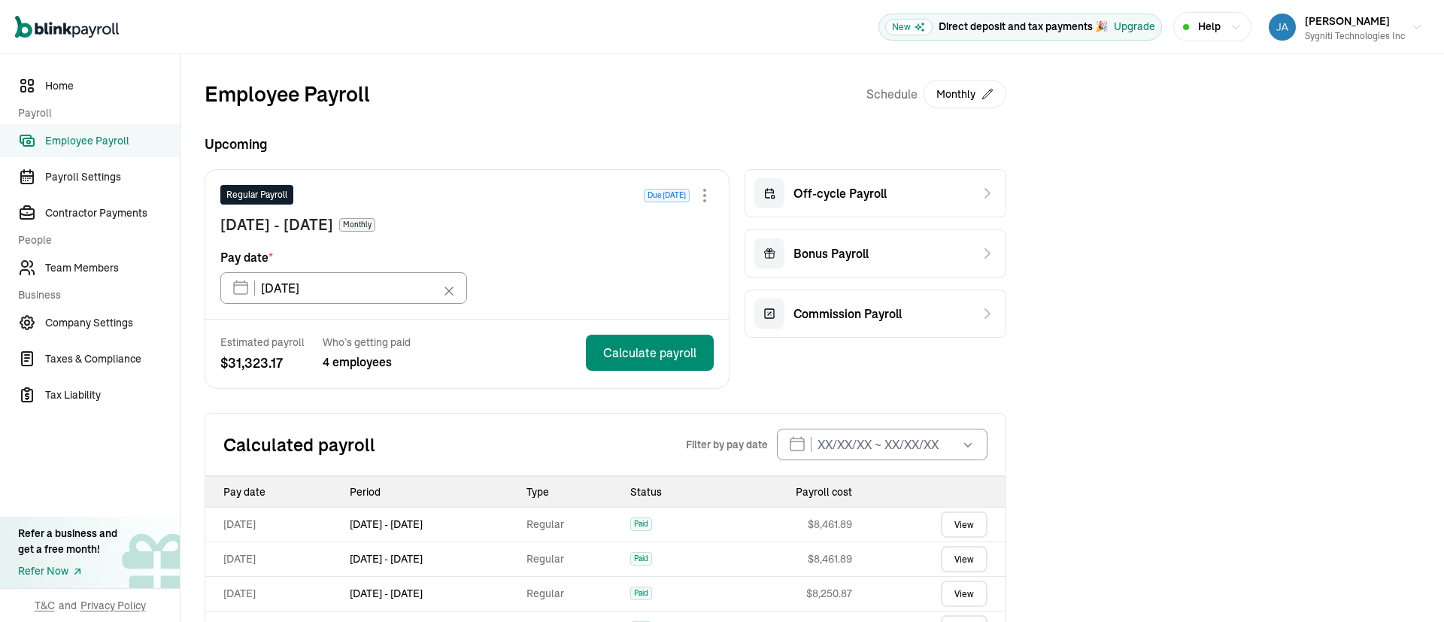
click at [1301, 51] on div "Open main menu New Direct deposit and tax payments 🎉 Upgrade Help Jayaprakash R…" at bounding box center [722, 27] width 1444 height 54
click at [1312, 40] on div "Sygniti Technologies Inc" at bounding box center [1355, 36] width 100 height 14
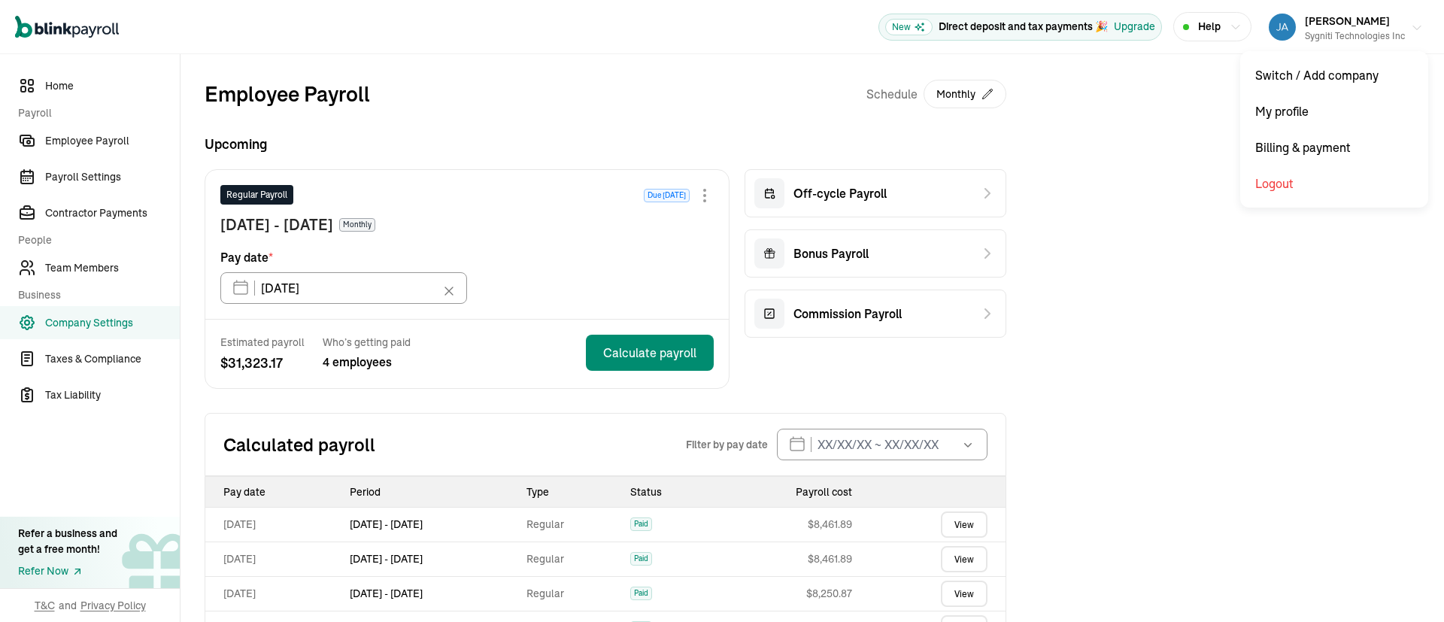
click at [1385, 35] on div "Sygniti Technologies Inc" at bounding box center [1355, 36] width 100 height 14
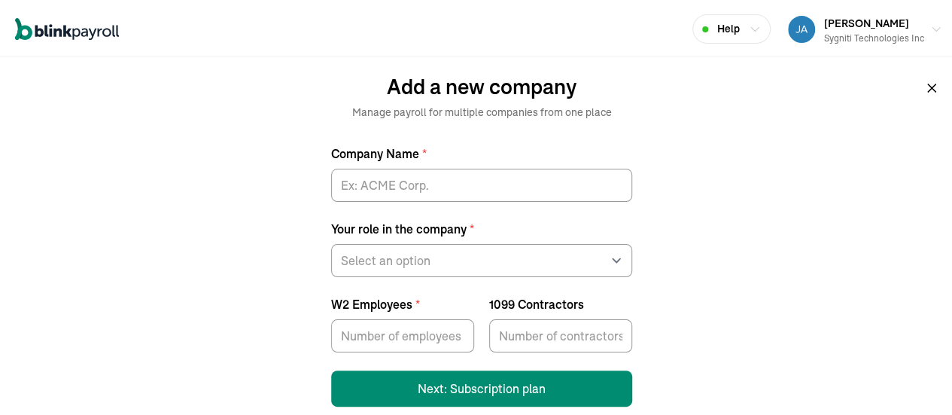
scroll to position [8, 0]
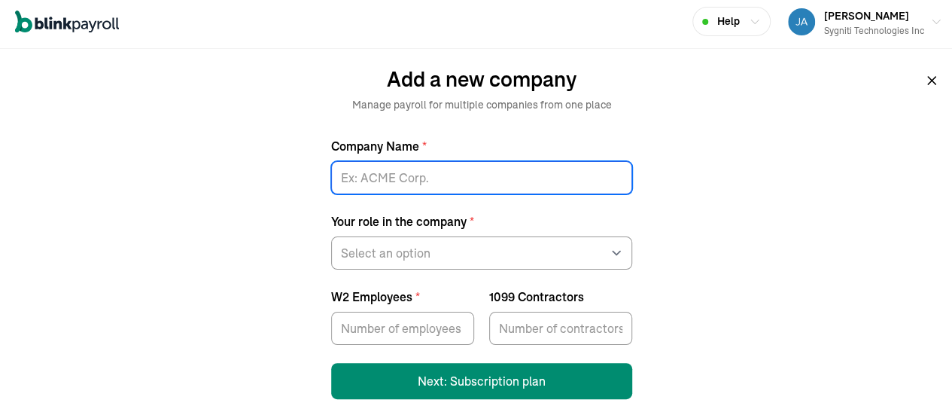
click at [472, 175] on input "Company Name *" at bounding box center [481, 175] width 301 height 33
type input "Atova Systems Inc"
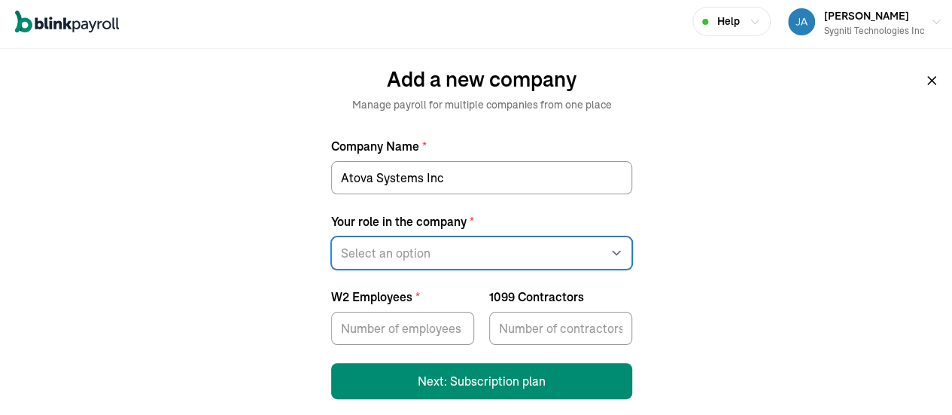
click at [435, 248] on select "Select an option Business owner HR CPA / Accountant Other" at bounding box center [481, 250] width 301 height 33
select select "owner"
click at [331, 234] on select "Select an option Business owner HR CPA / Accountant Other" at bounding box center [481, 250] width 301 height 33
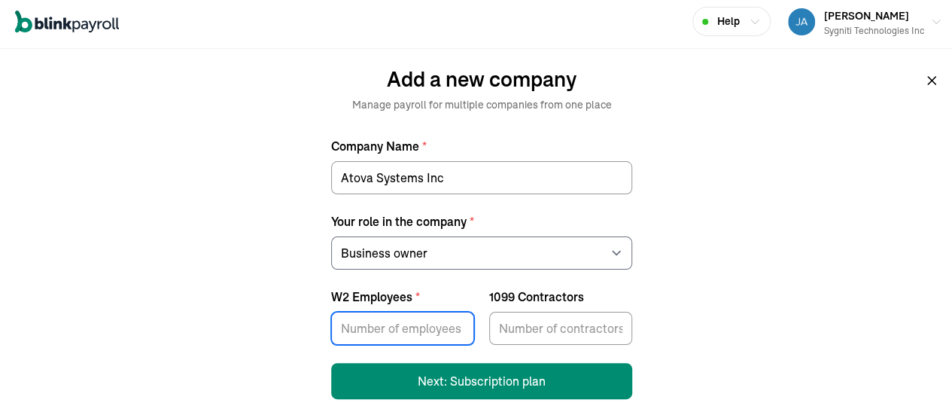
click at [408, 331] on input "W2 Employees *" at bounding box center [402, 325] width 143 height 33
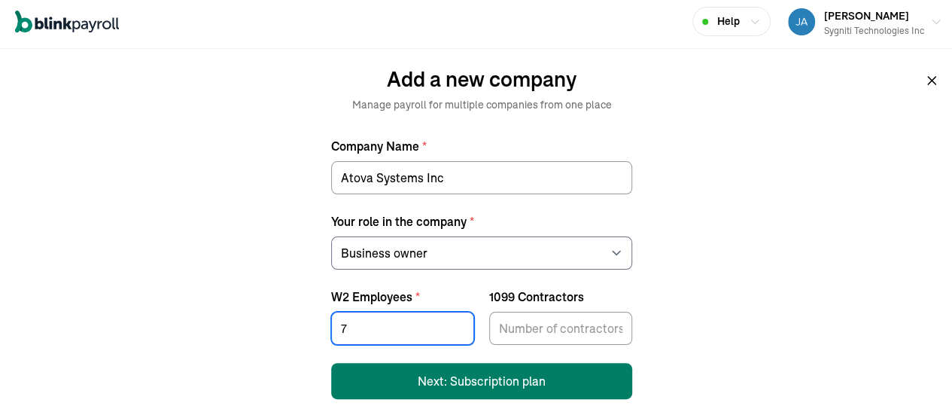
type input "7"
click at [512, 380] on button "Next: Subscription plan" at bounding box center [481, 378] width 301 height 36
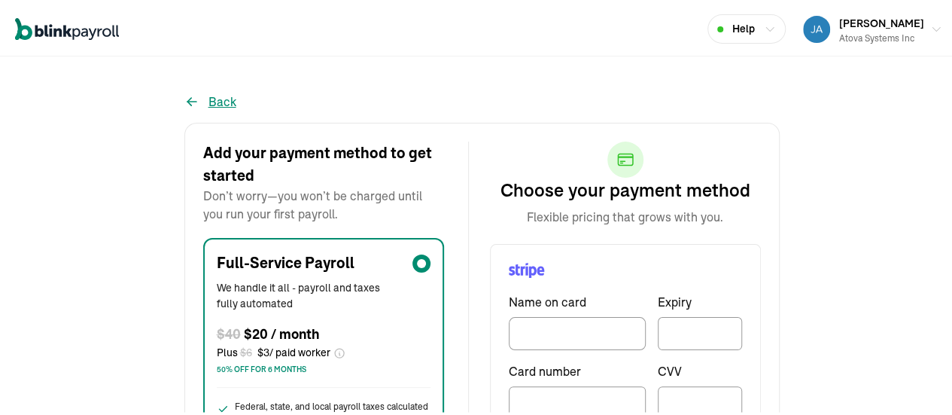
click at [205, 94] on button "Back" at bounding box center [210, 99] width 52 height 18
